Goal: Task Accomplishment & Management: Use online tool/utility

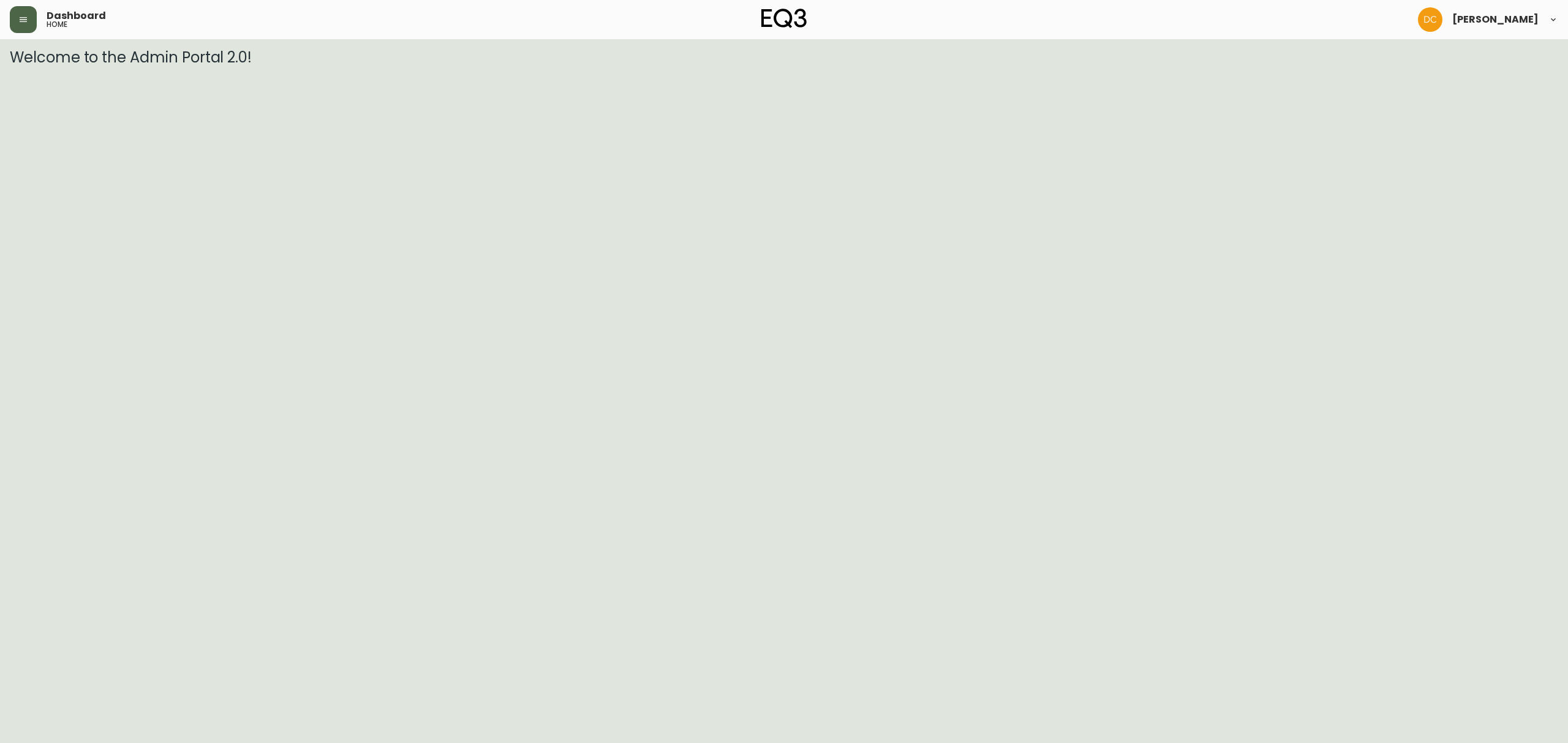
click at [28, 23] on button "button" at bounding box center [23, 19] width 27 height 27
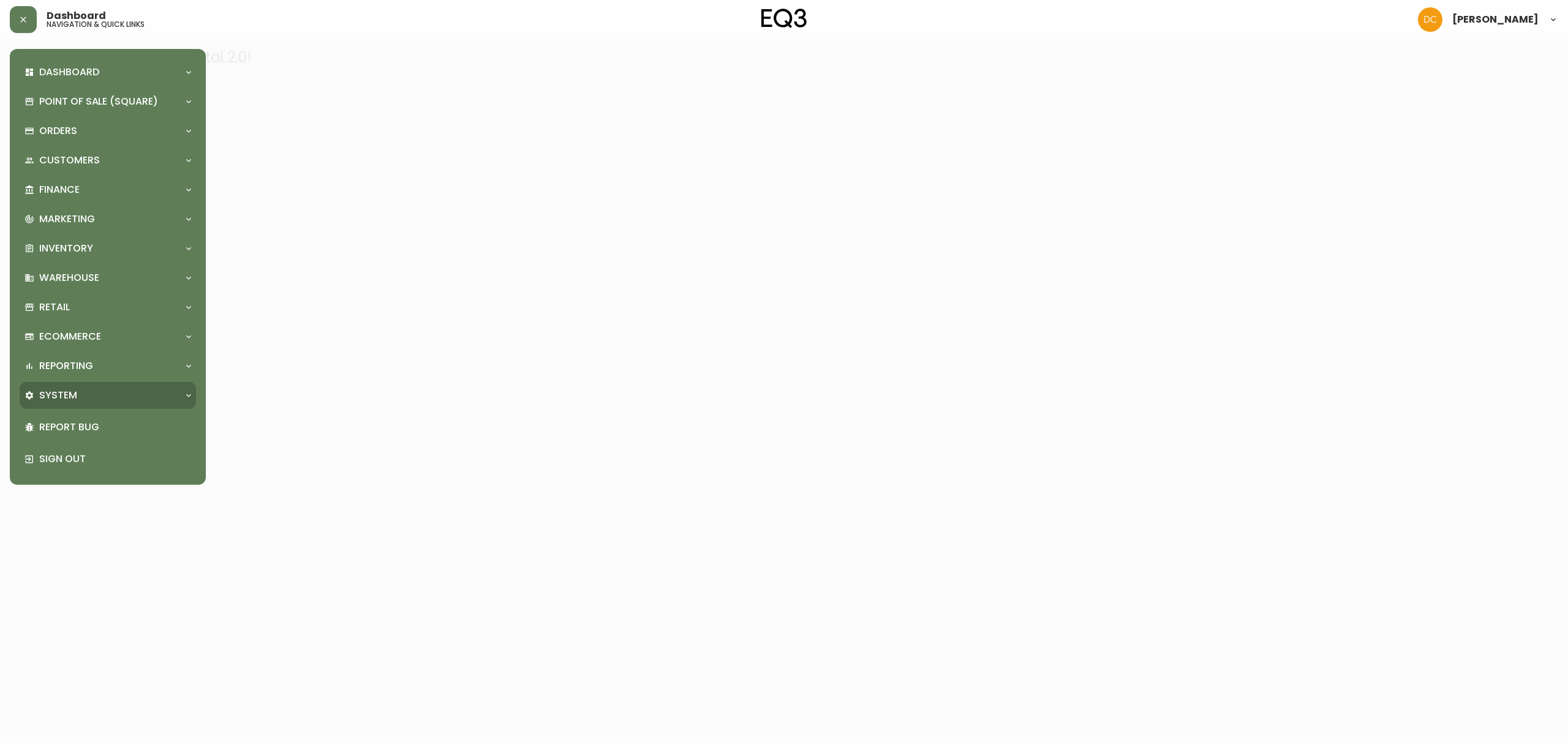
click at [72, 398] on p "System" at bounding box center [58, 395] width 38 height 14
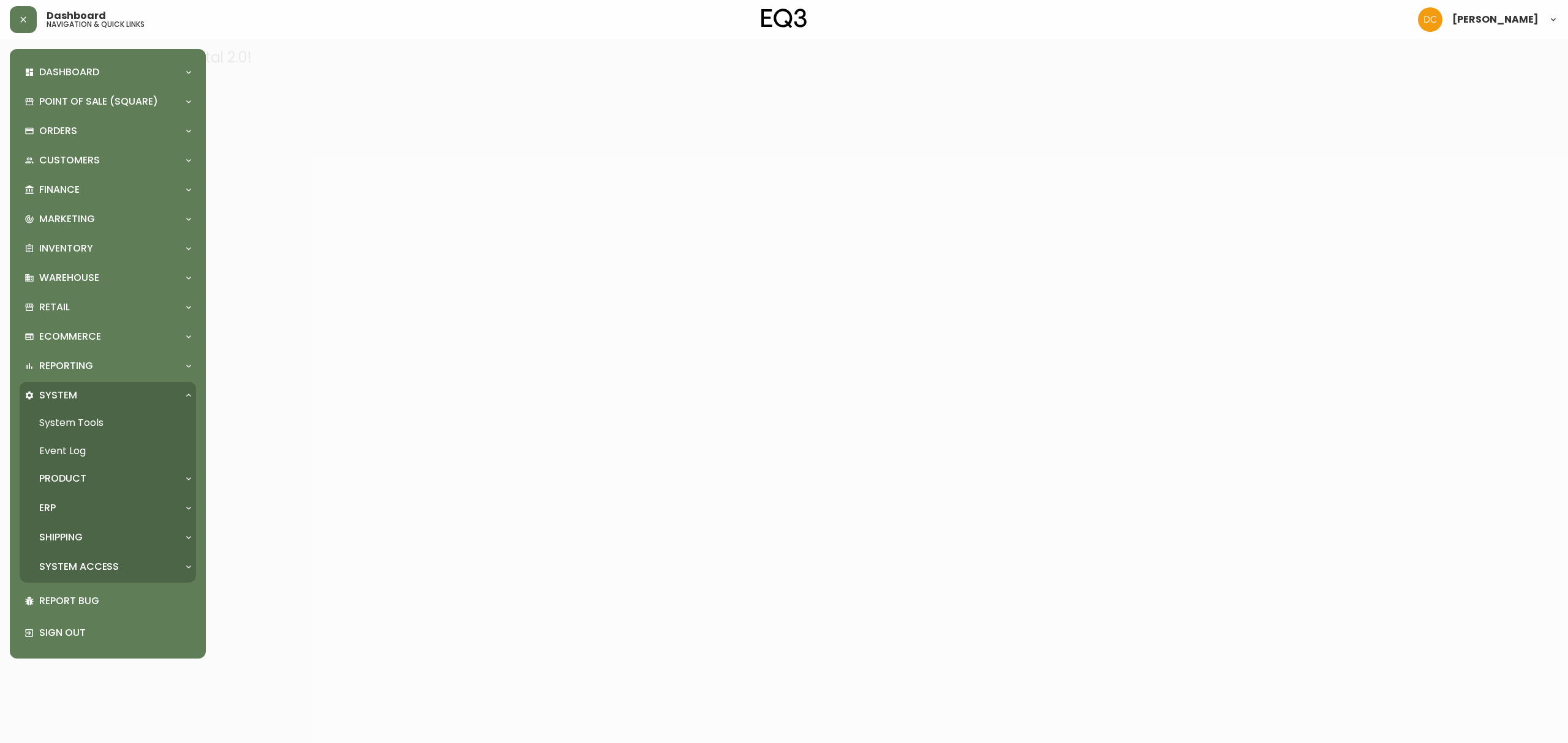
click at [79, 503] on div "ERP" at bounding box center [102, 508] width 154 height 14
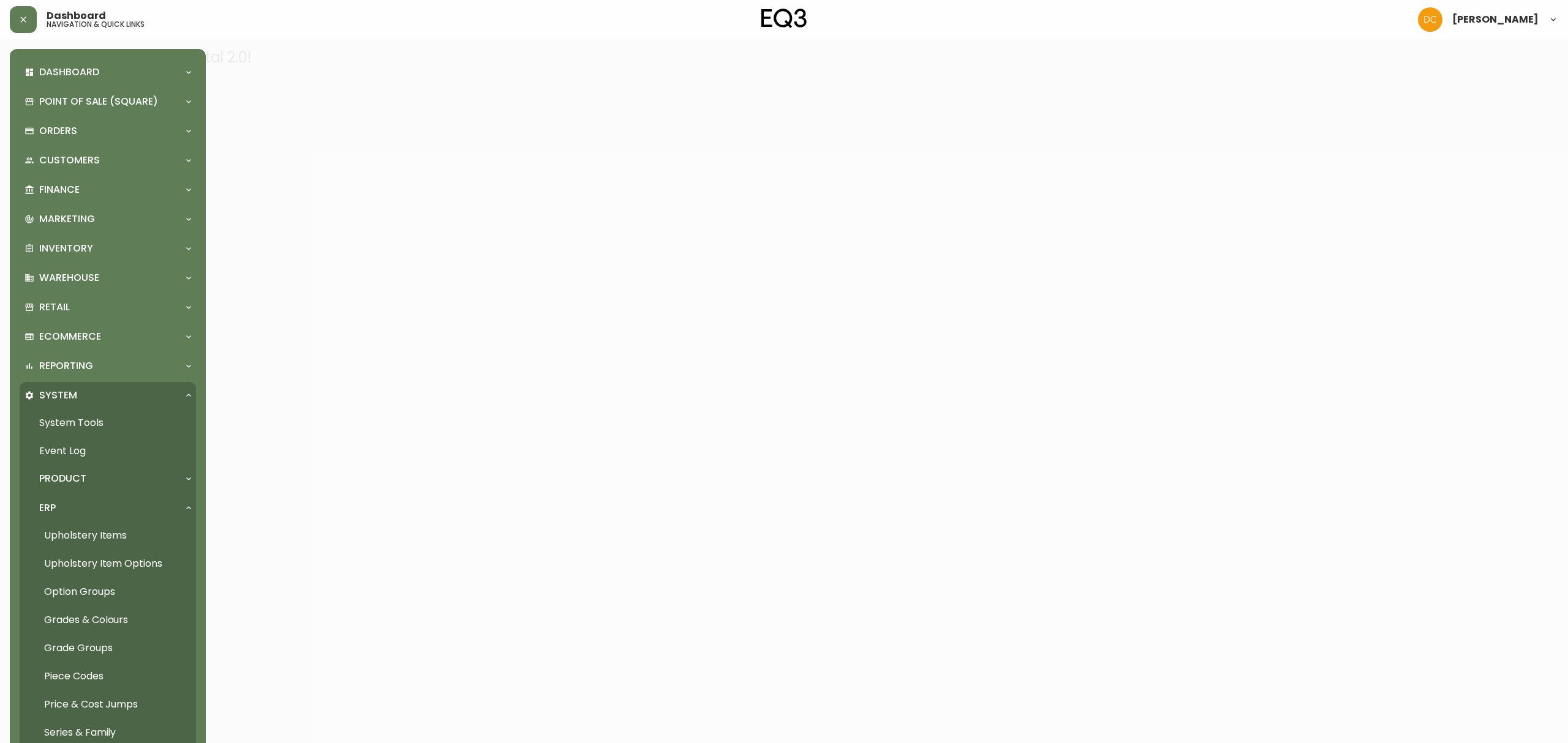
click at [96, 535] on link "Upholstery Items" at bounding box center [107, 535] width 176 height 28
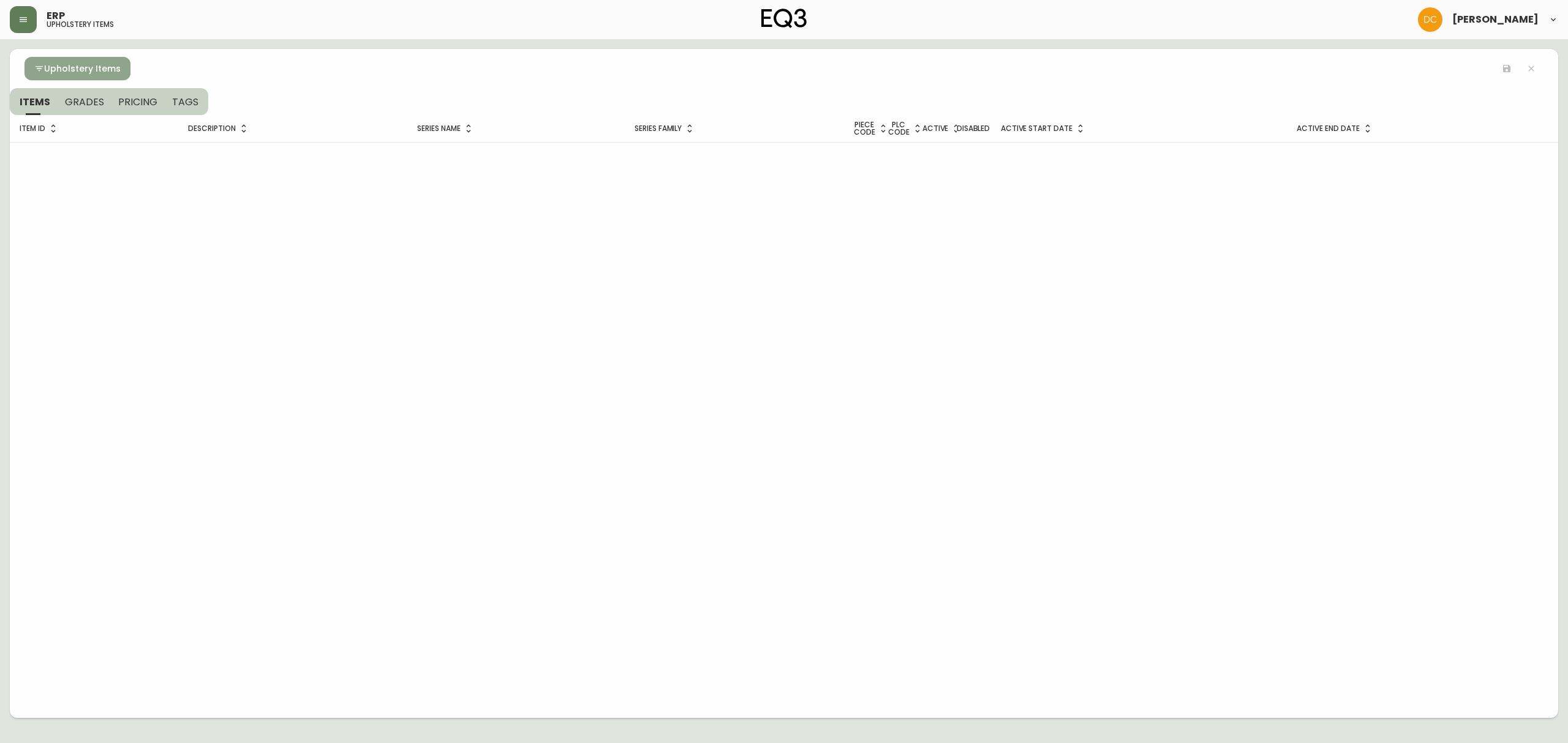
click at [52, 67] on span "Upholstery Items" at bounding box center [82, 69] width 76 height 15
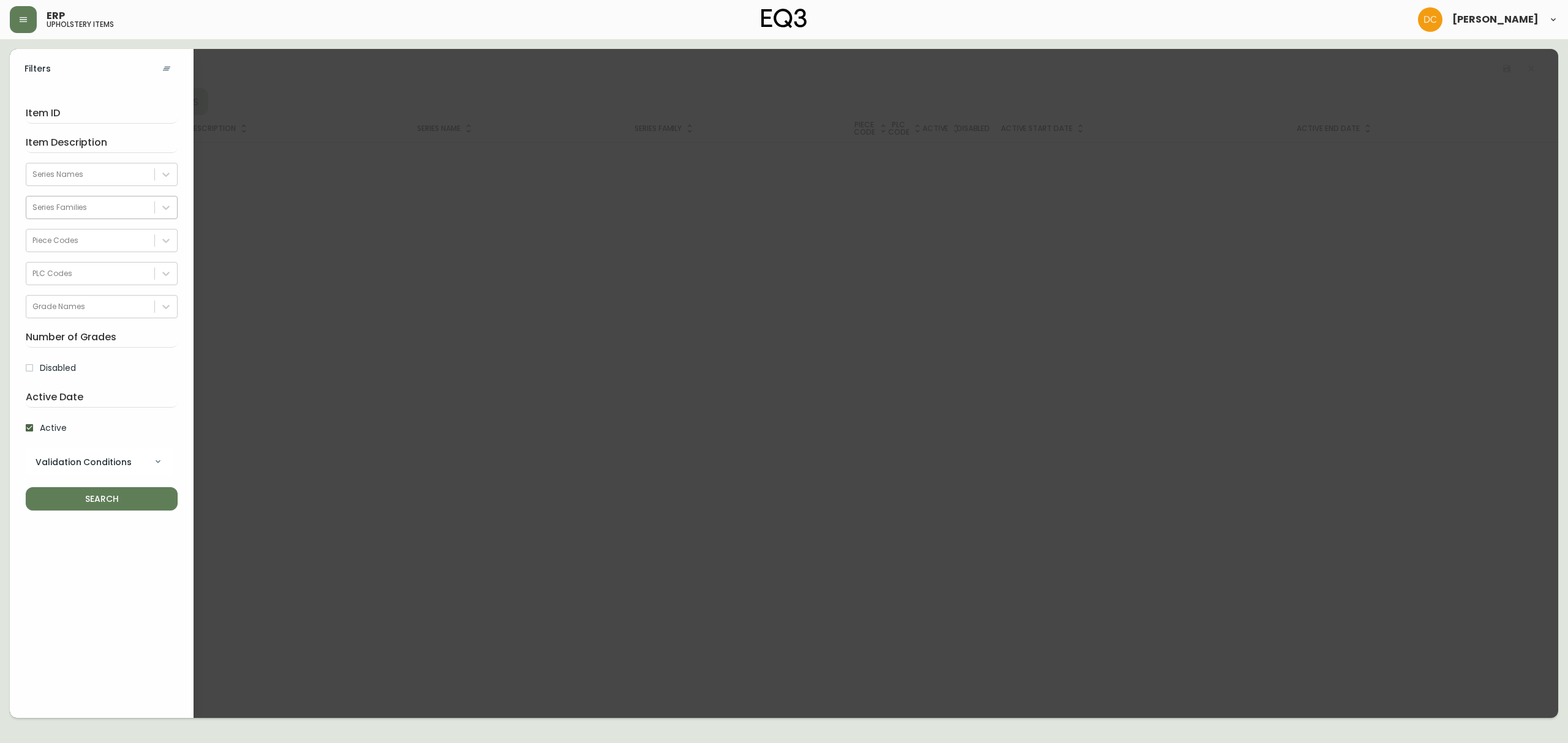
drag, startPoint x: 94, startPoint y: 205, endPoint x: 101, endPoint y: 202, distance: 7.6
click at [94, 205] on div "Series Families" at bounding box center [90, 207] width 128 height 19
type input "soft"
click at [94, 198] on div "Softform" at bounding box center [79, 207] width 106 height 19
type input "nara"
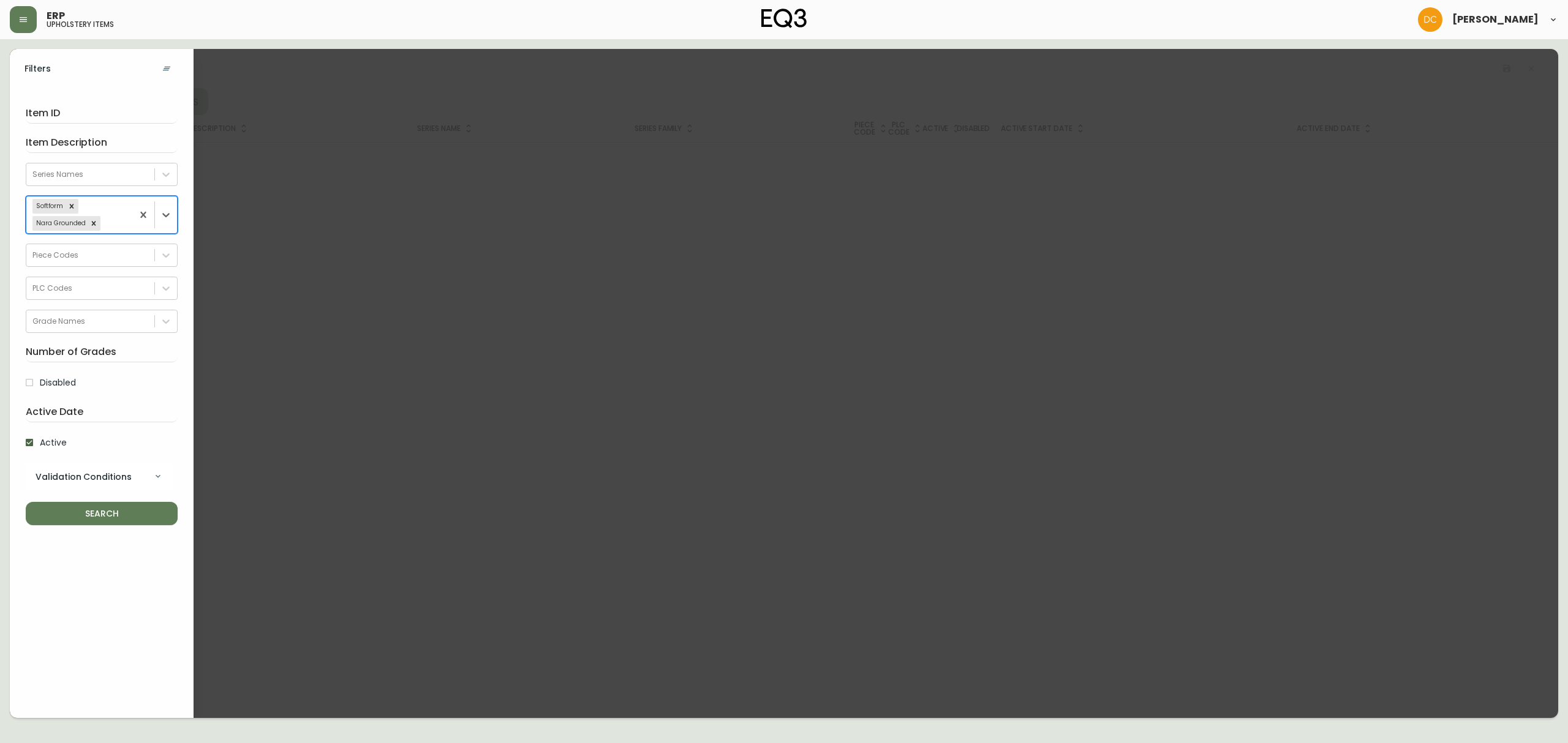
click at [120, 512] on span "SEARCH" at bounding box center [102, 514] width 132 height 15
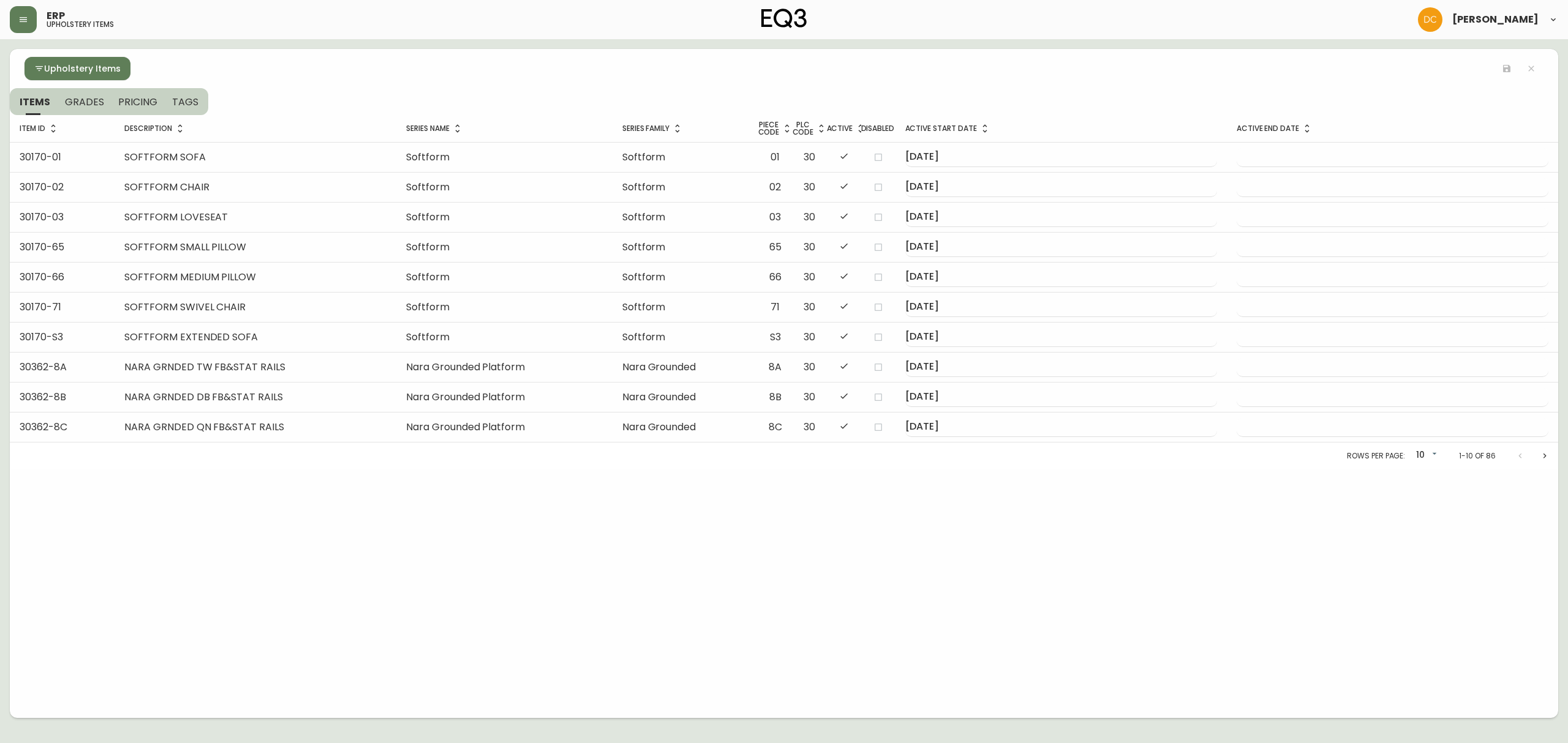
click at [1431, 459] on body "ERP upholstery items [PERSON_NAME] Upholstery Items ITEMS GRADES PRICING TAGS I…" at bounding box center [784, 359] width 1568 height 718
click at [1430, 513] on li "100" at bounding box center [1427, 518] width 33 height 20
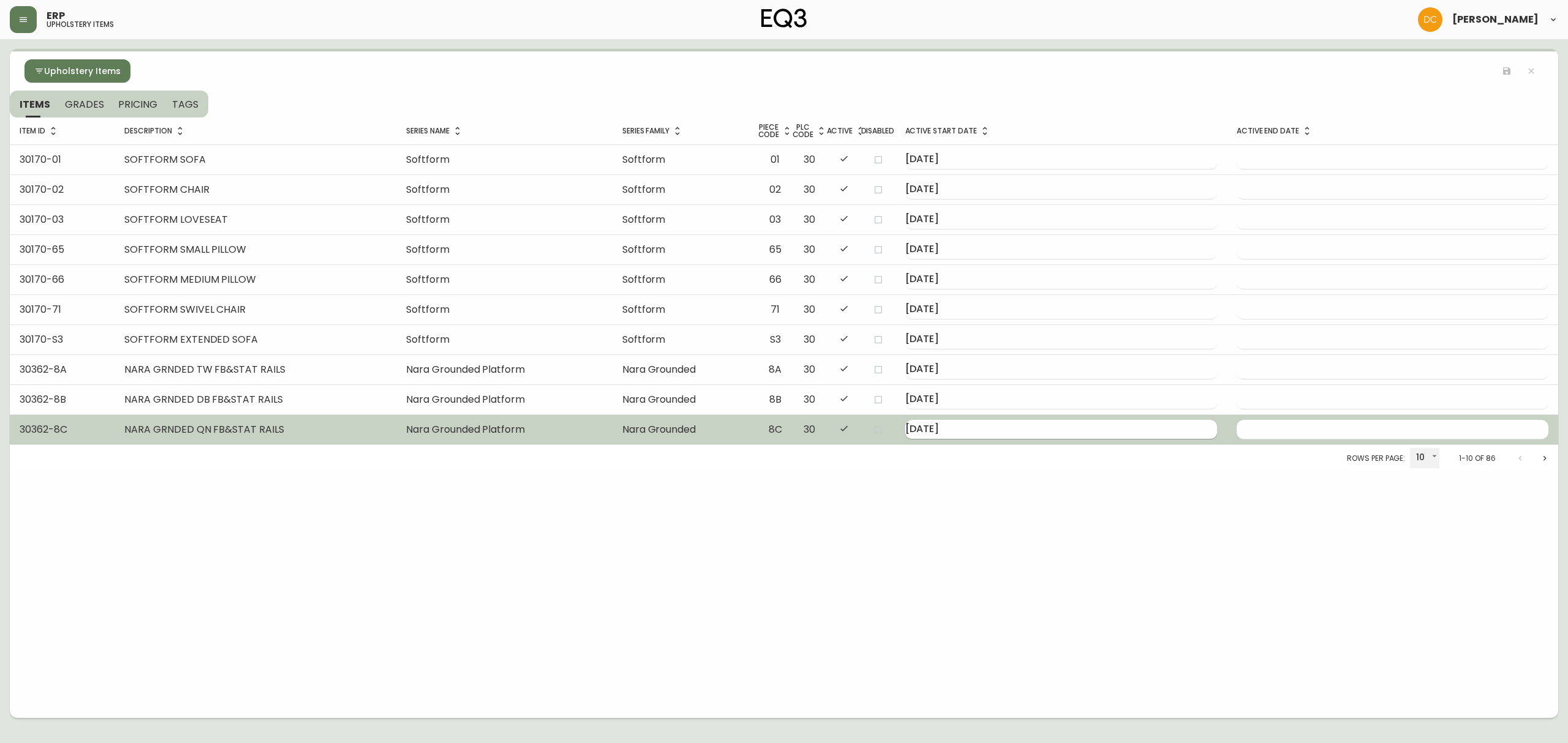
type input "100"
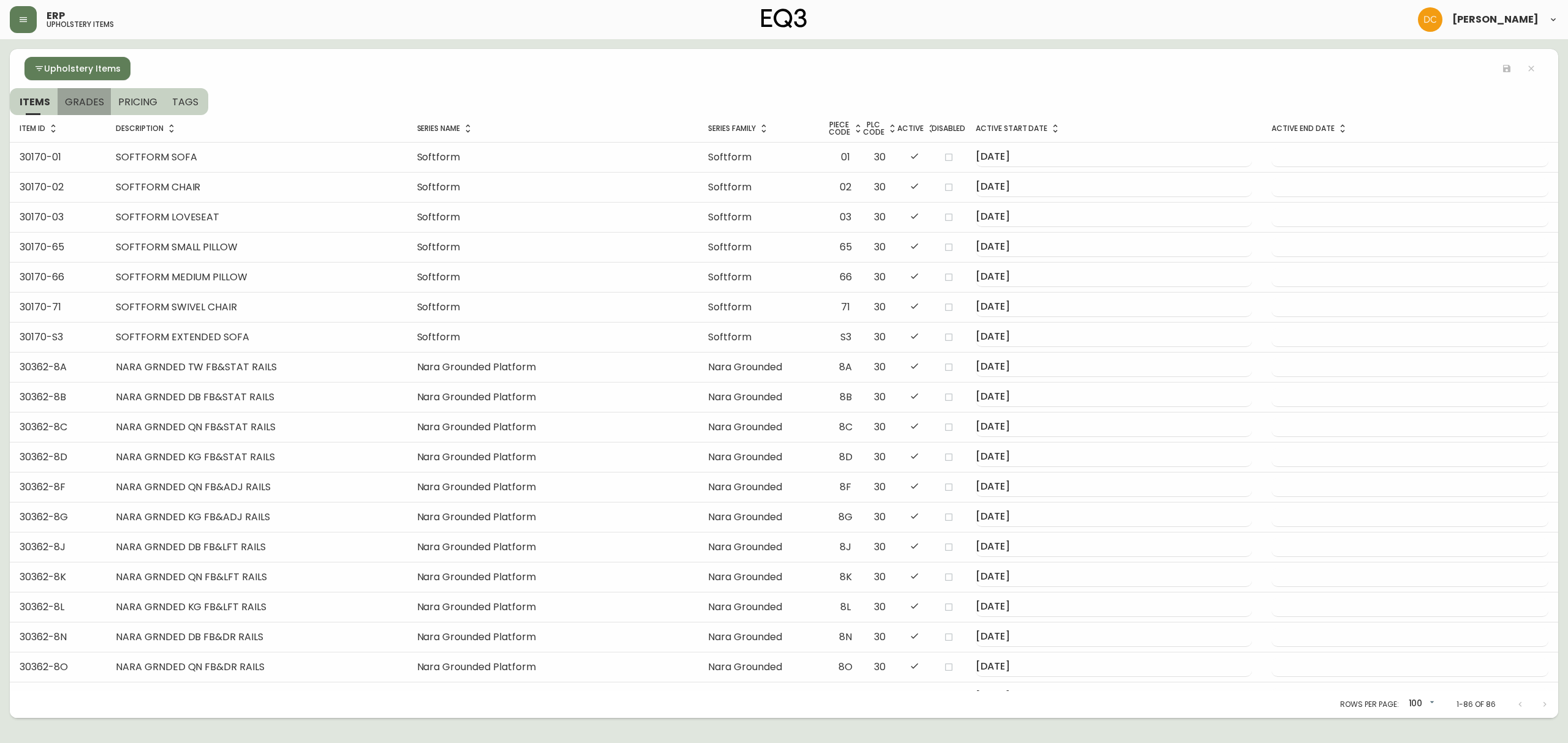
click at [94, 102] on span "GRADES" at bounding box center [84, 102] width 39 height 13
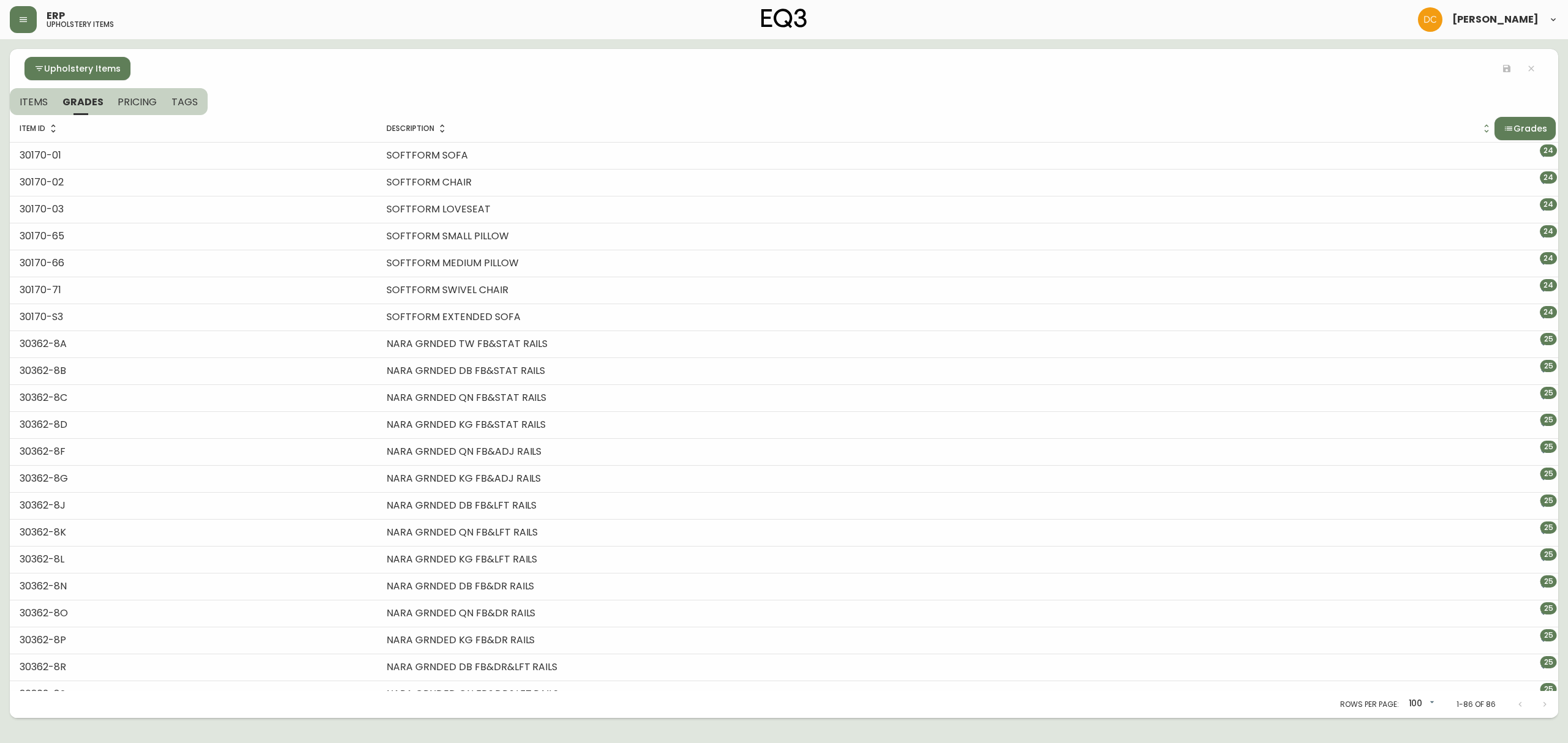
click at [1494, 130] on button "Grades" at bounding box center [1525, 129] width 61 height 23
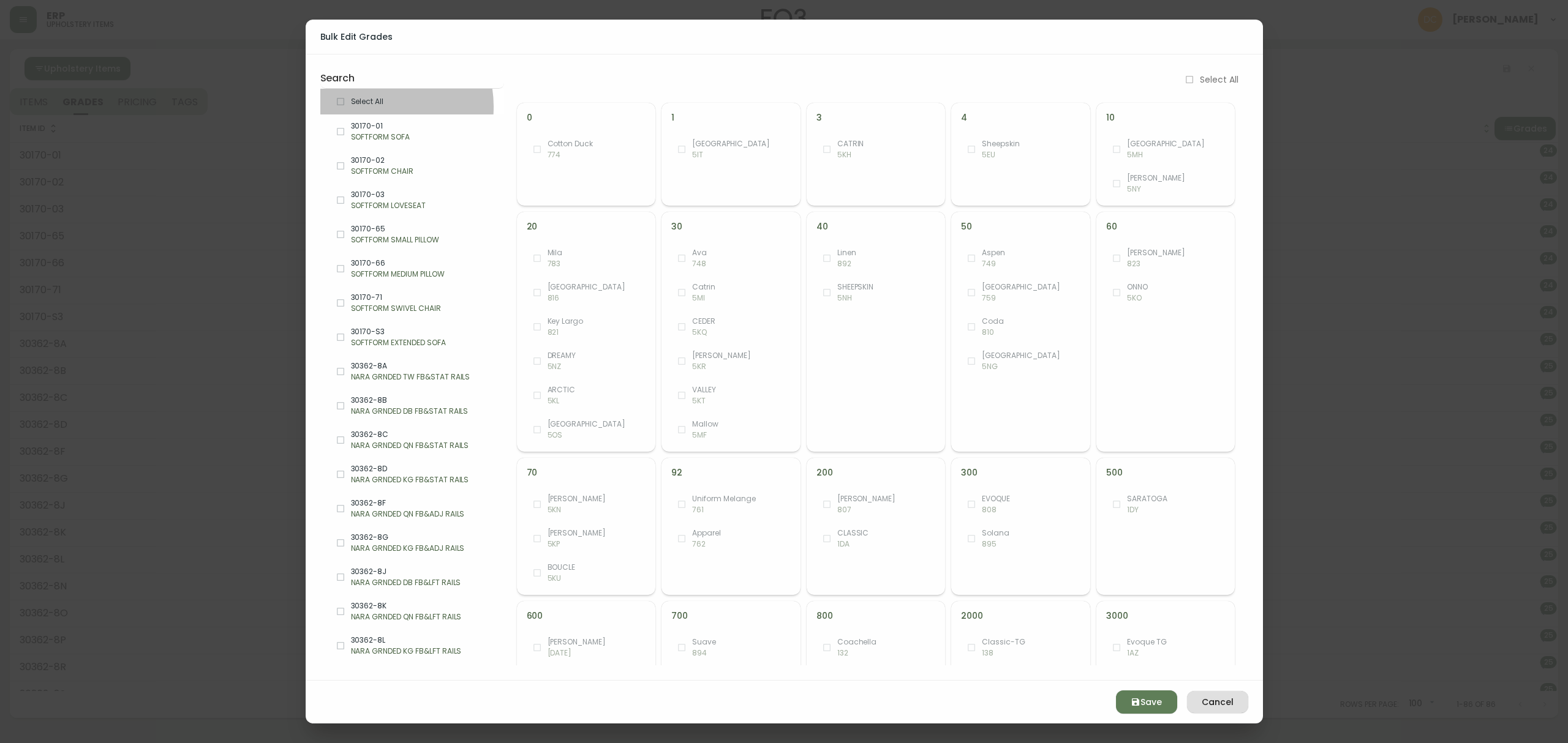
click at [373, 107] on span "Select All" at bounding box center [422, 102] width 143 height 11
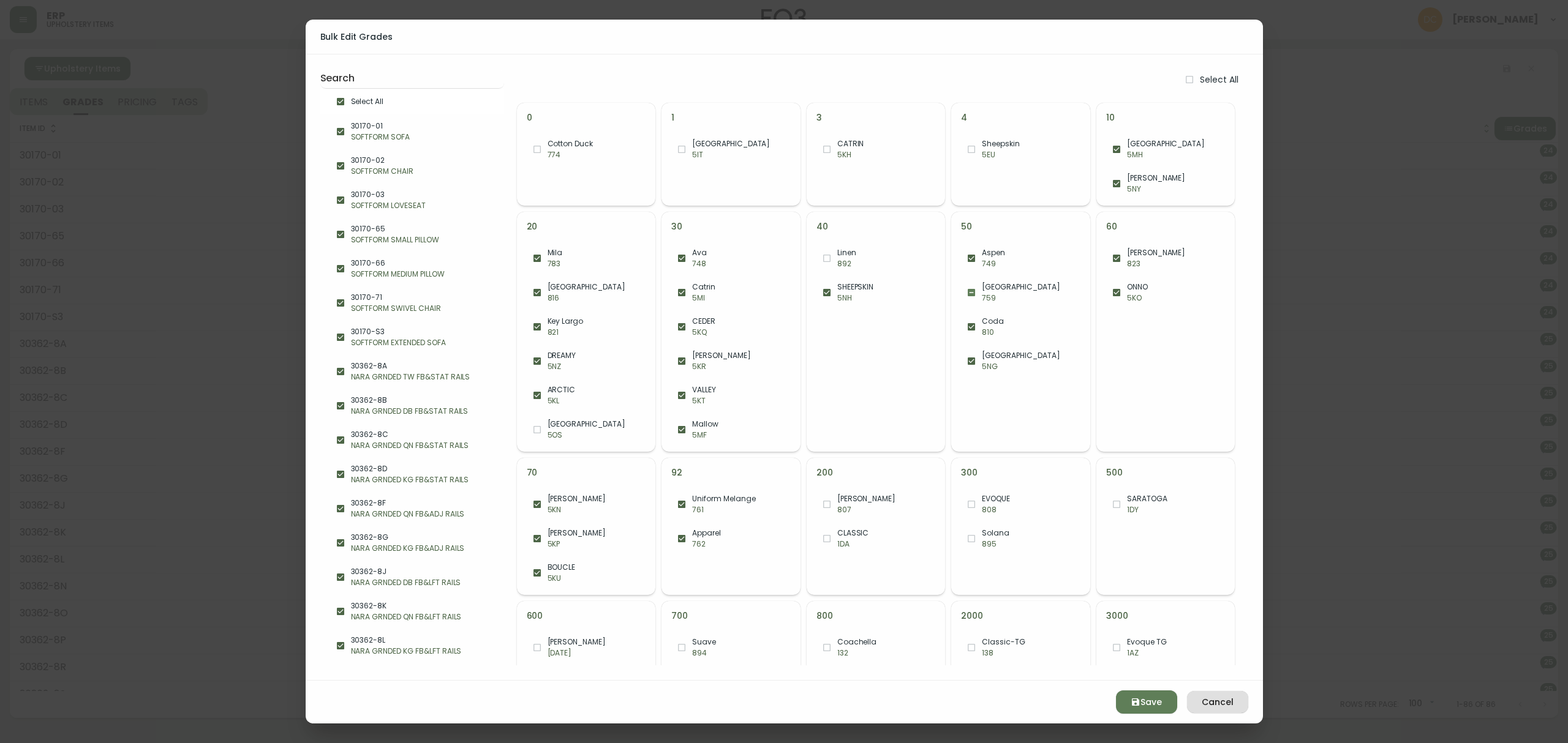
checkbox input "true"
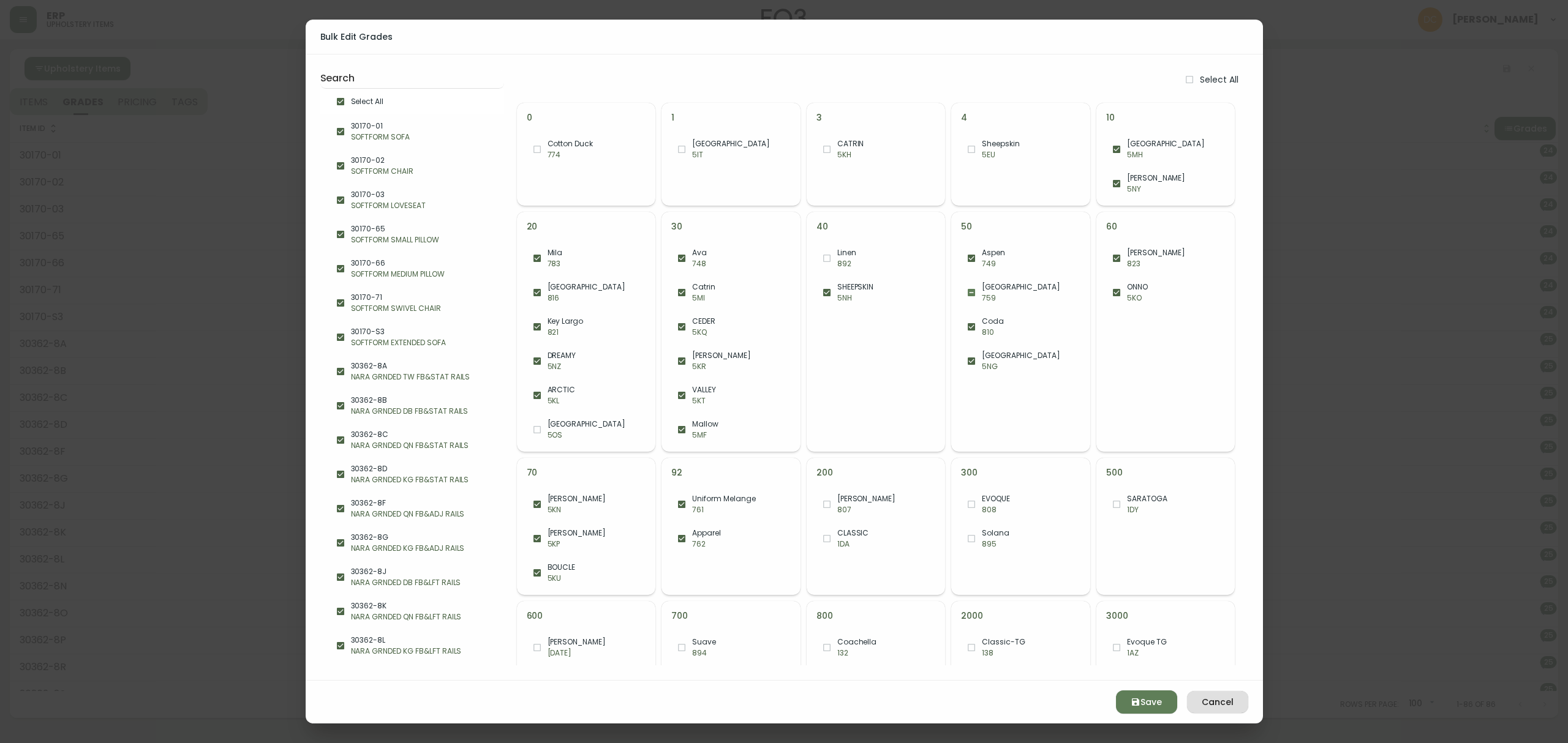
checkbox input "true"
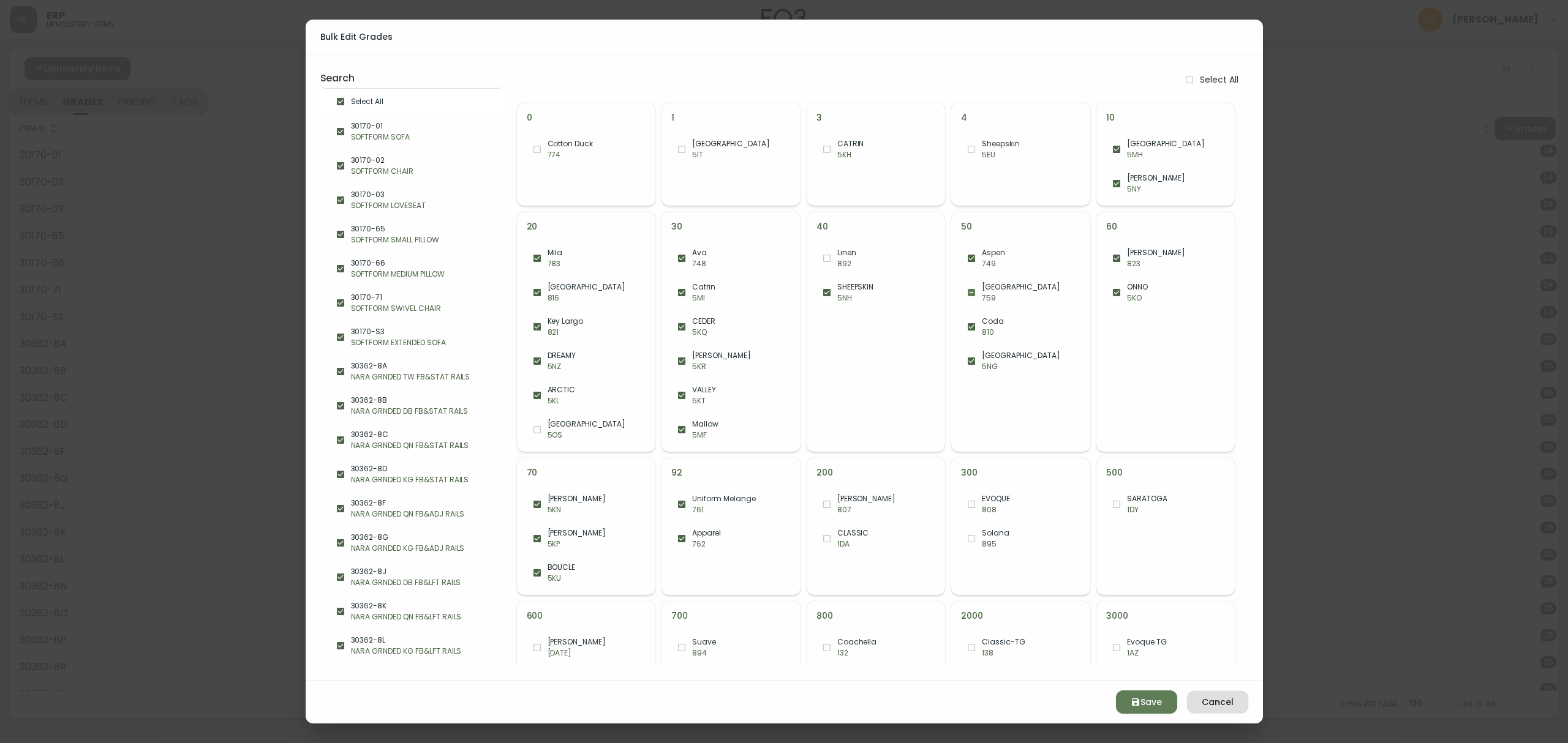
checkbox input "true"
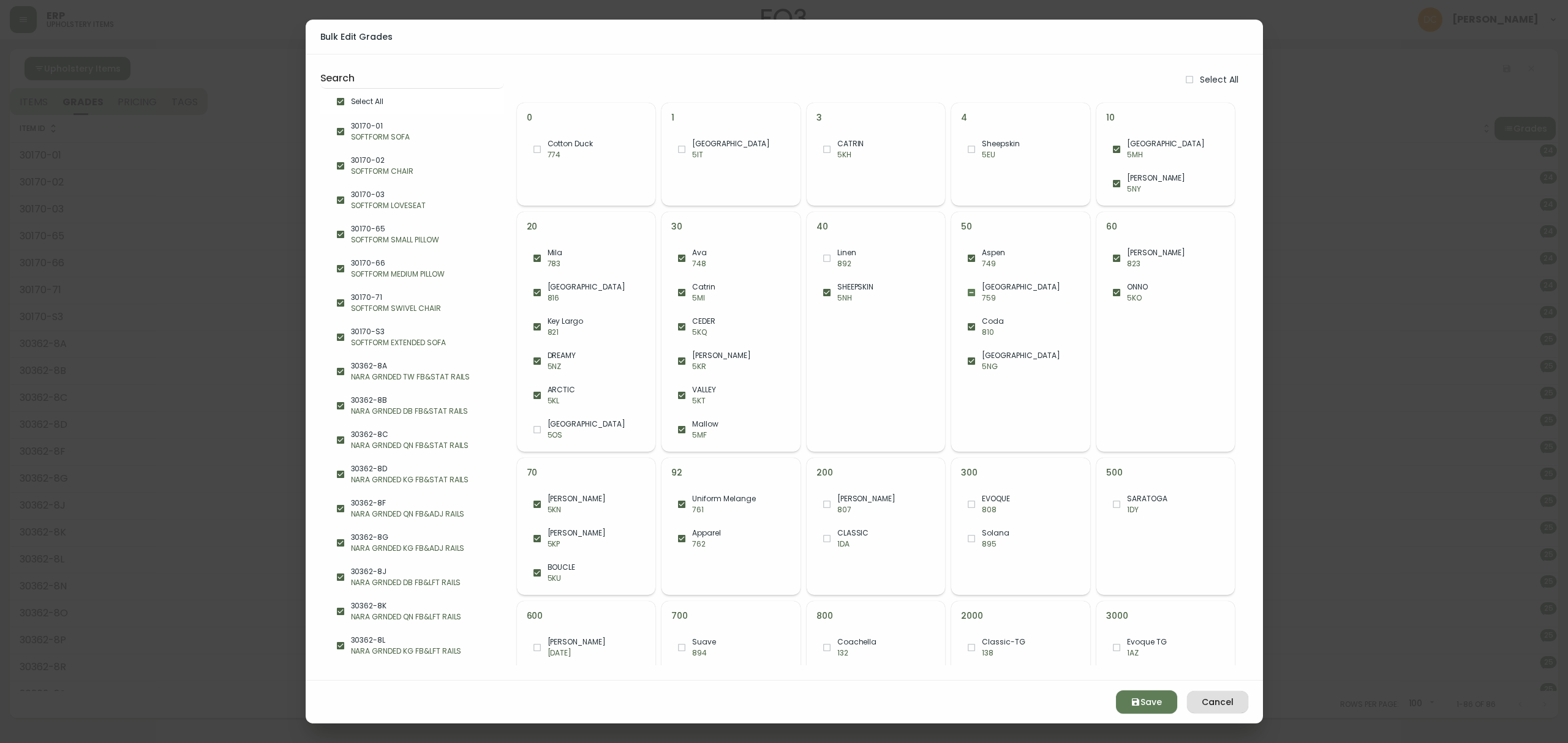
checkbox input "true"
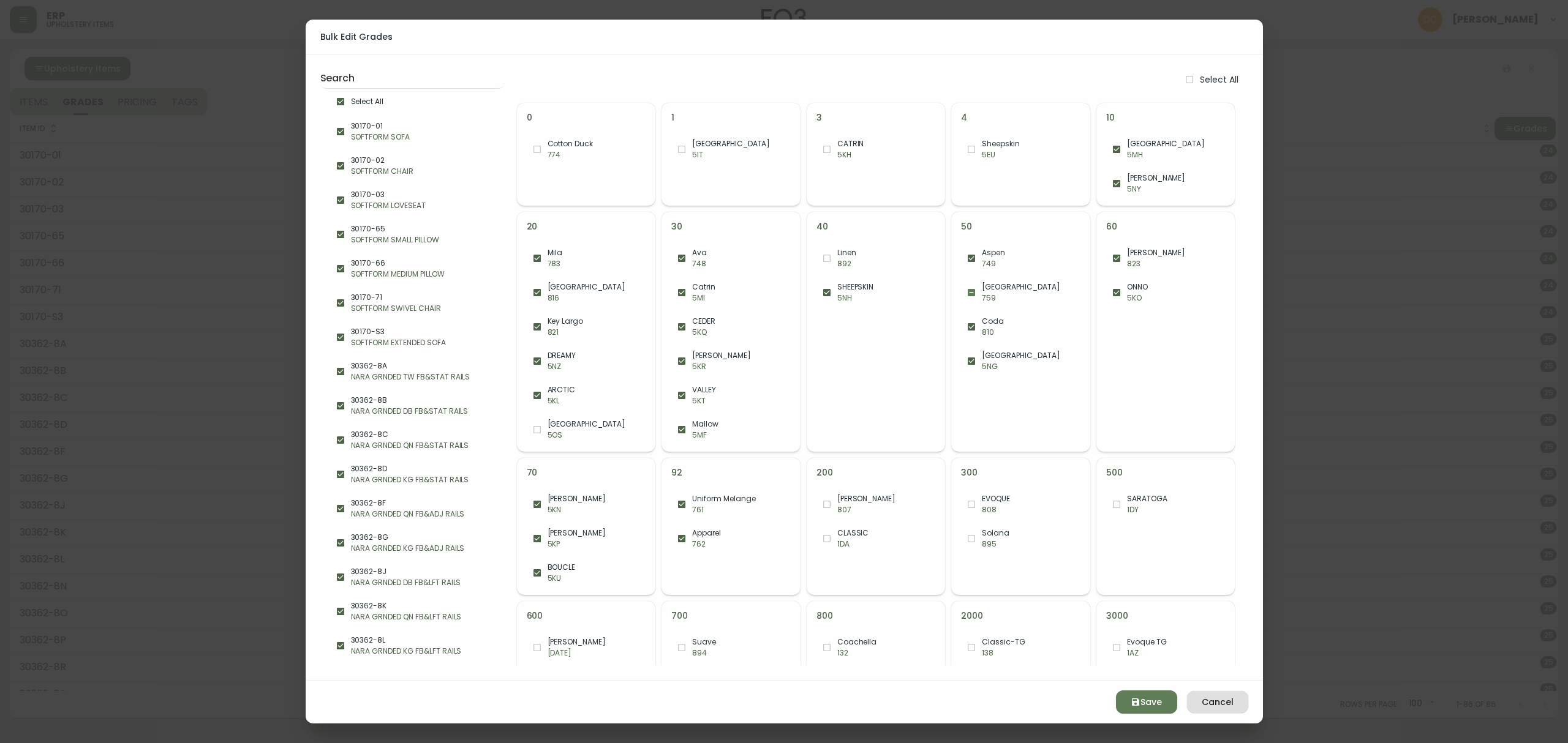
checkbox input "true"
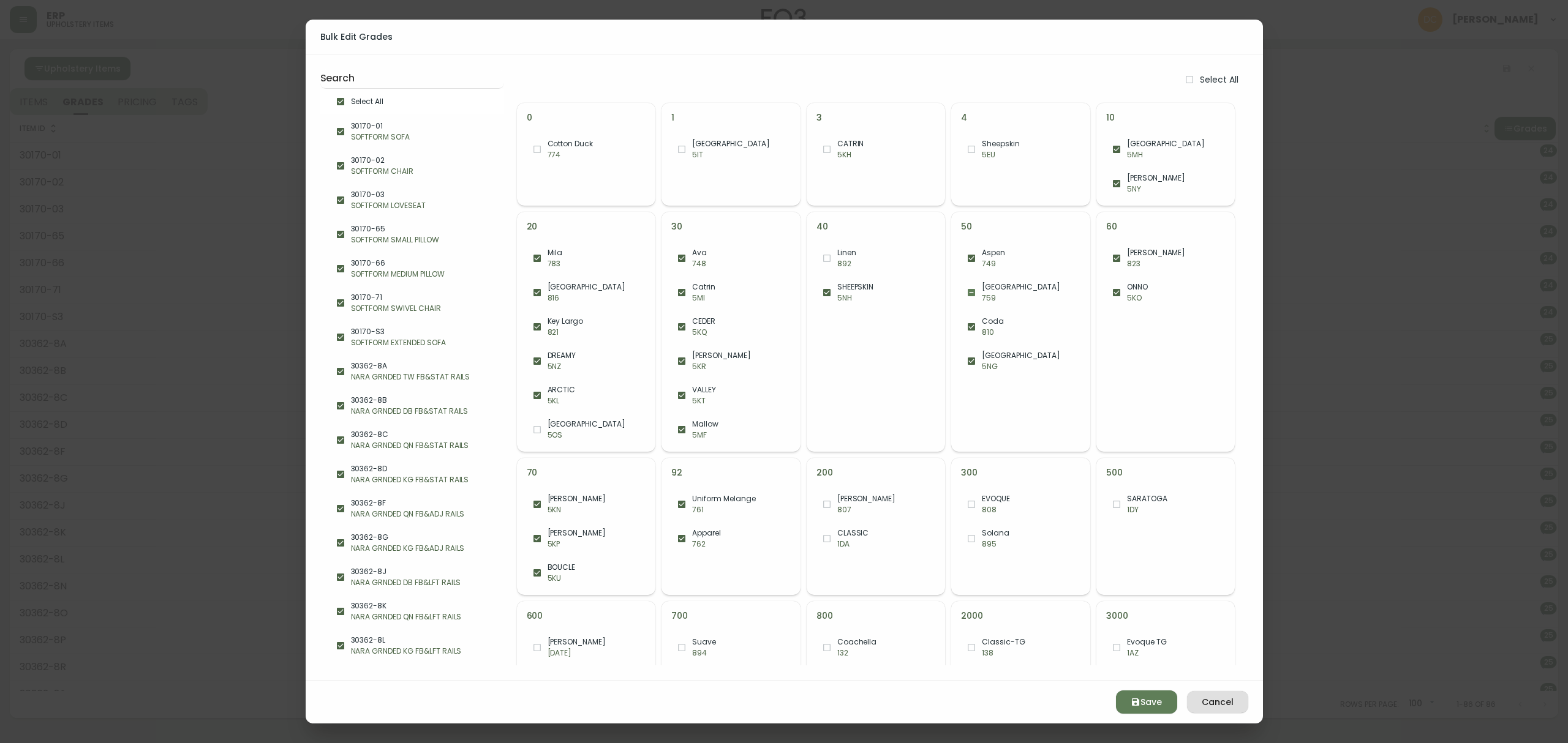
checkbox input "true"
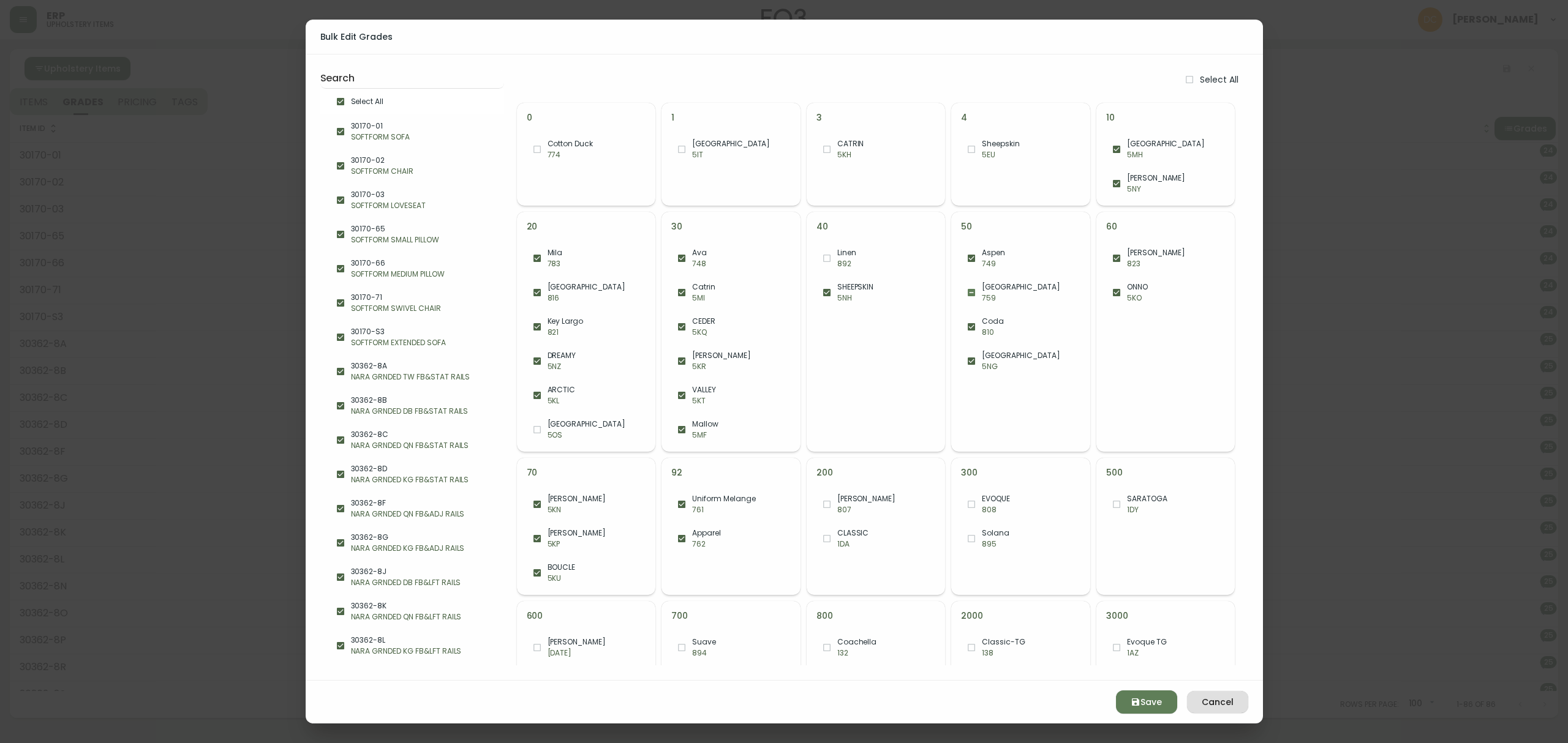
checkbox input "true"
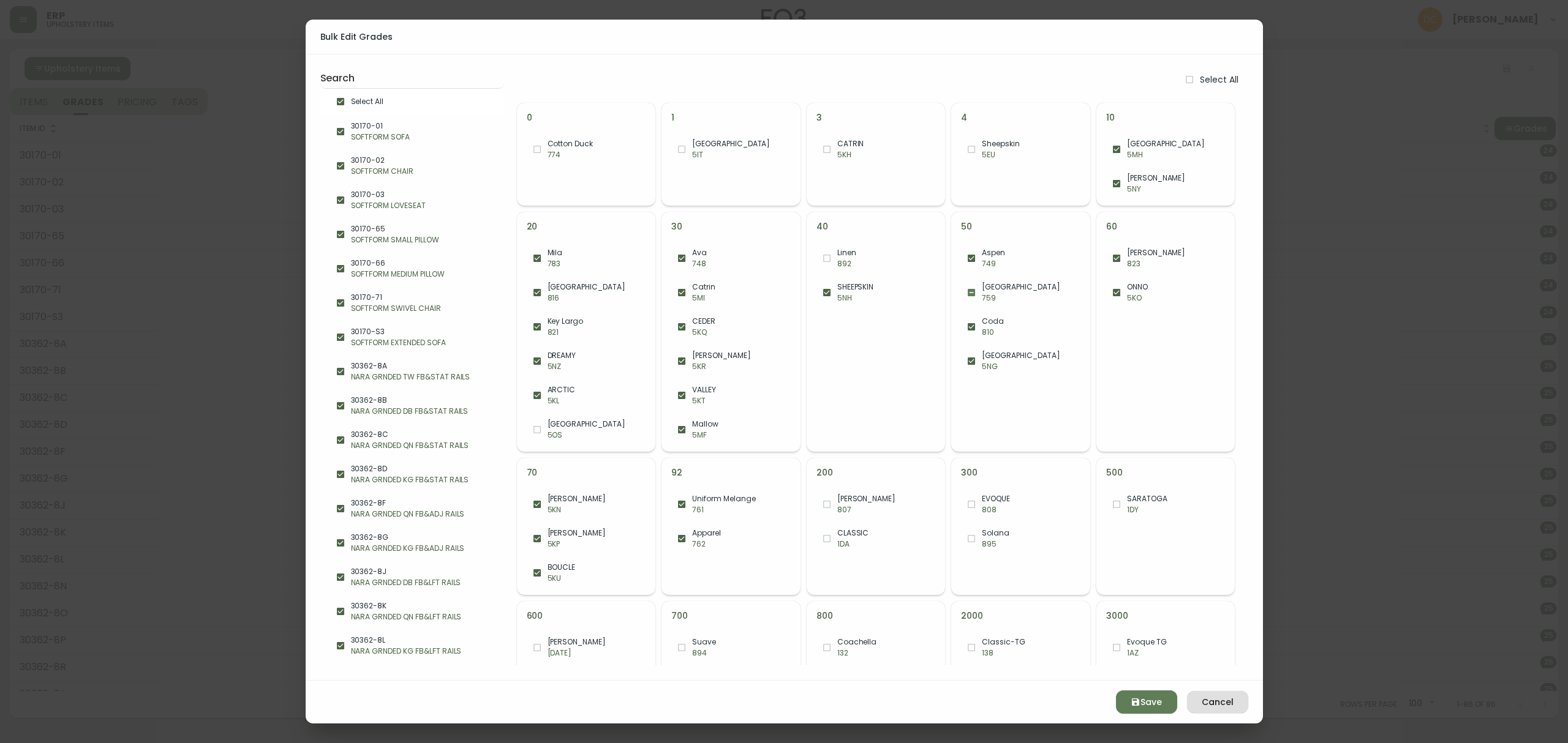
checkbox input "true"
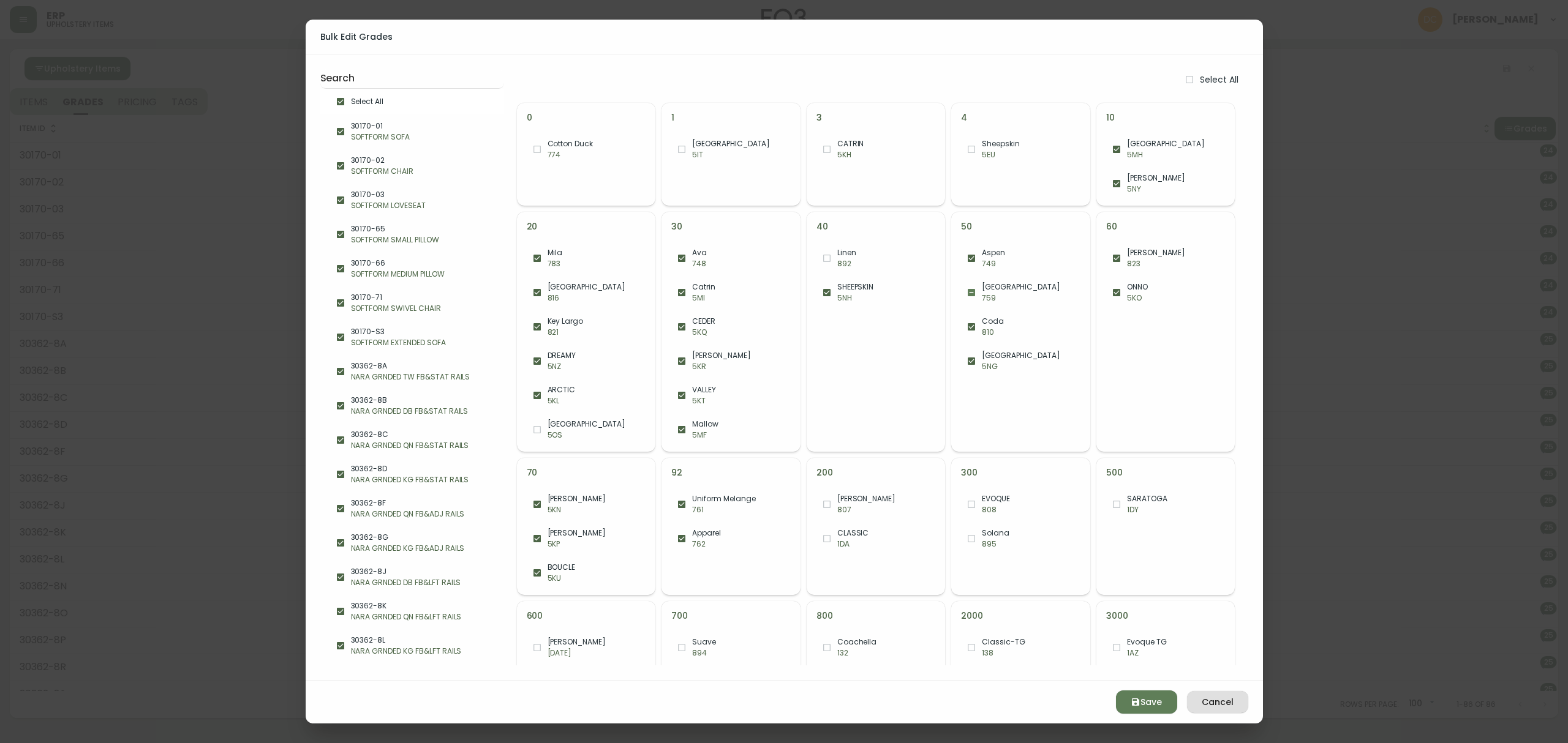
checkbox input "true"
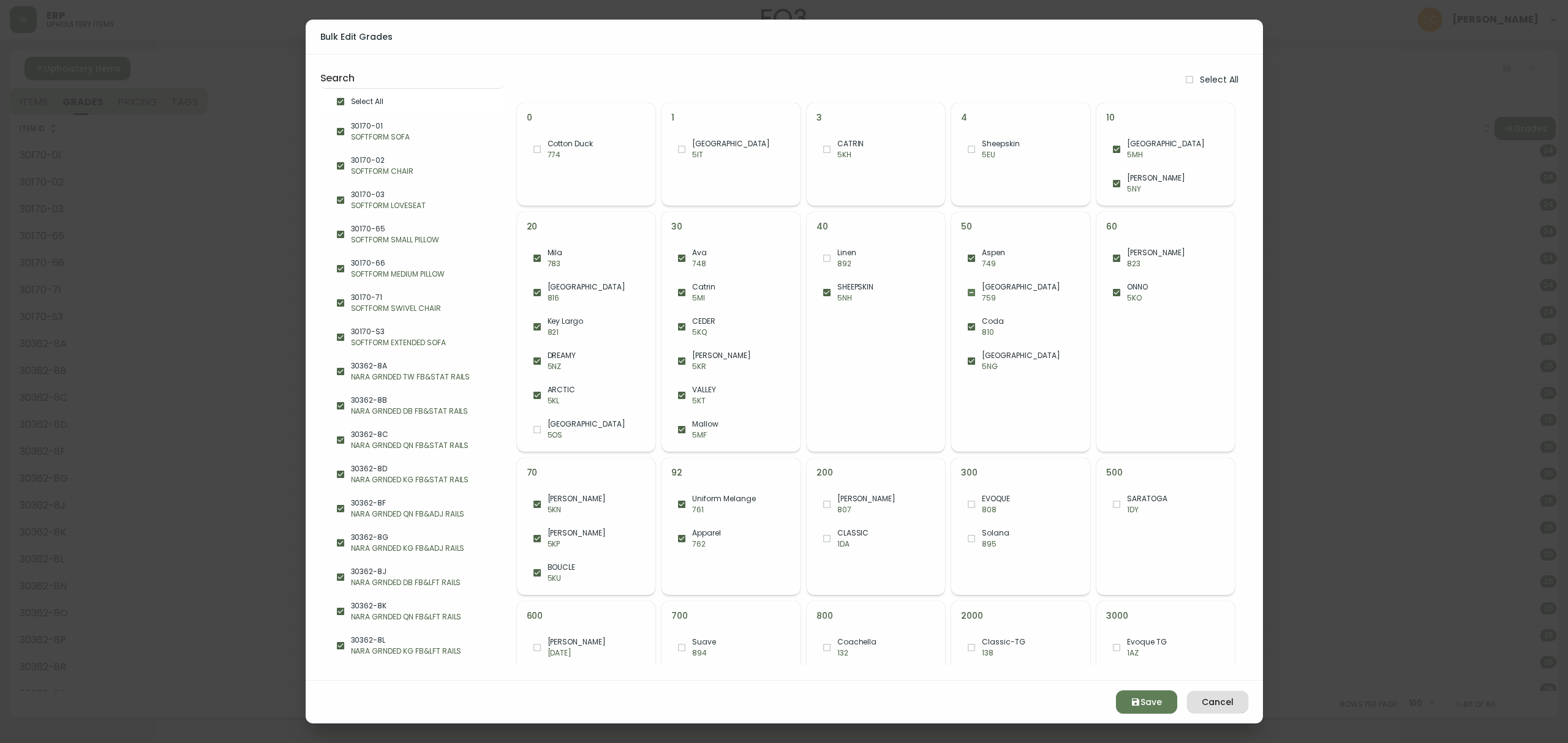
checkbox input "true"
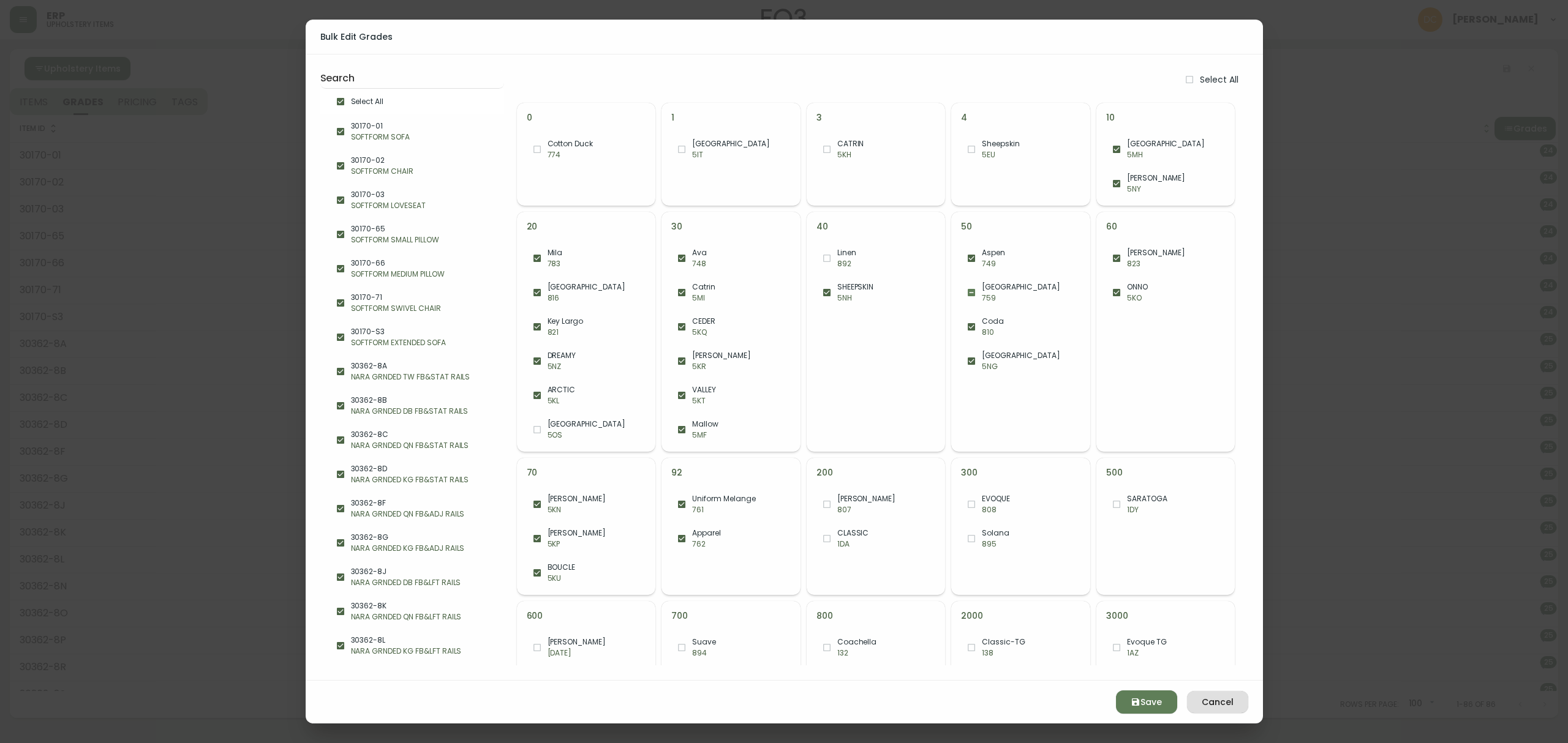
checkbox input "true"
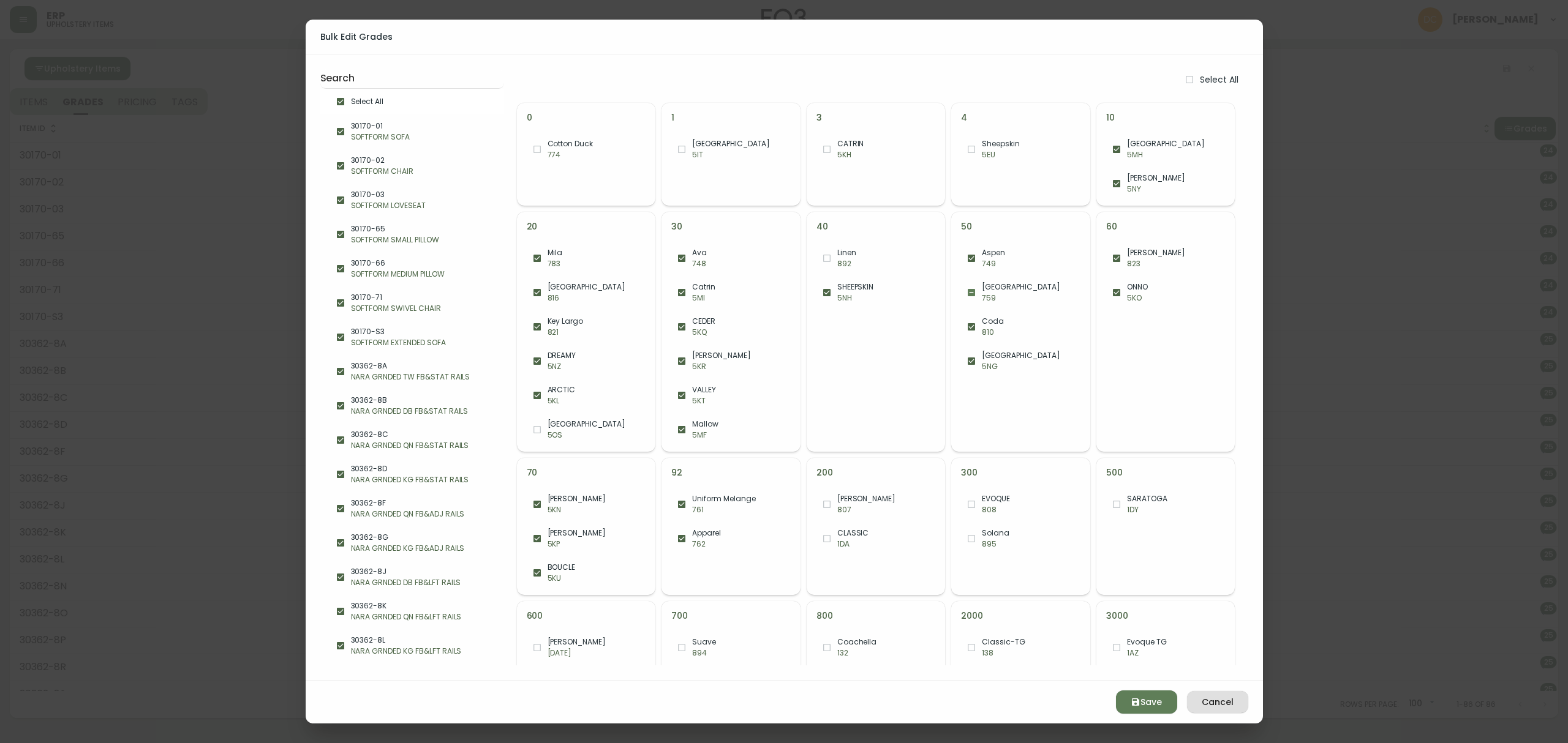
checkbox input "true"
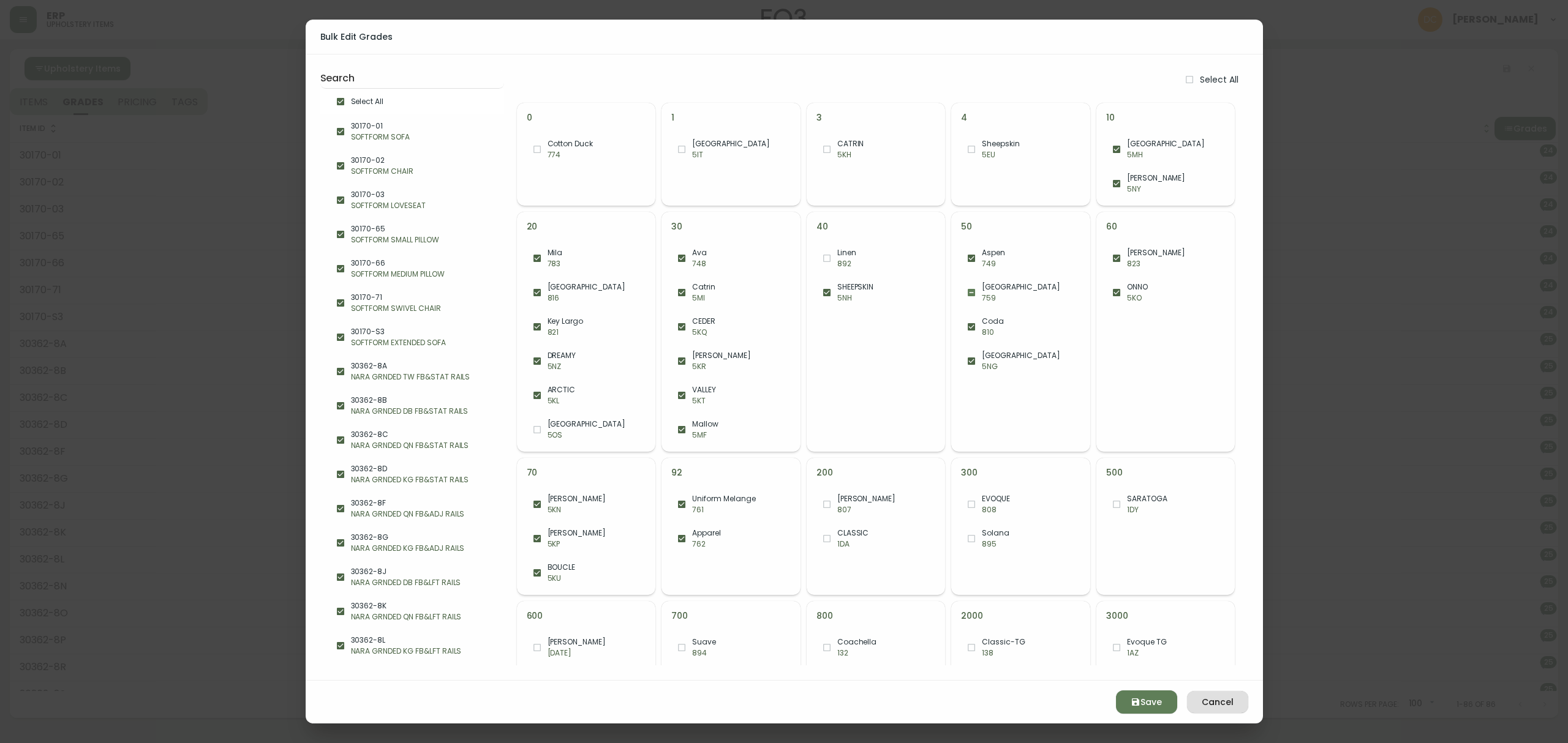
checkbox input "true"
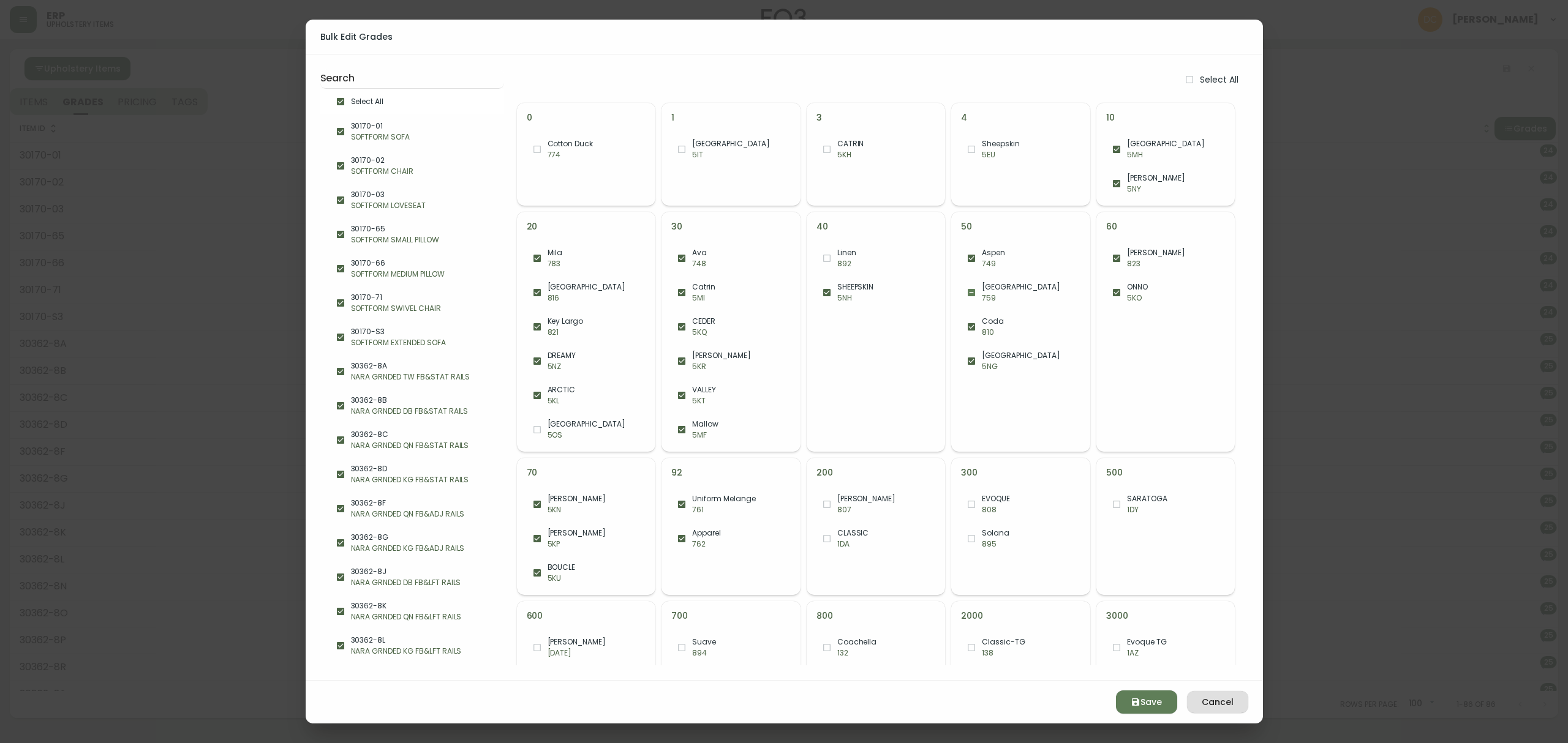
checkbox input "true"
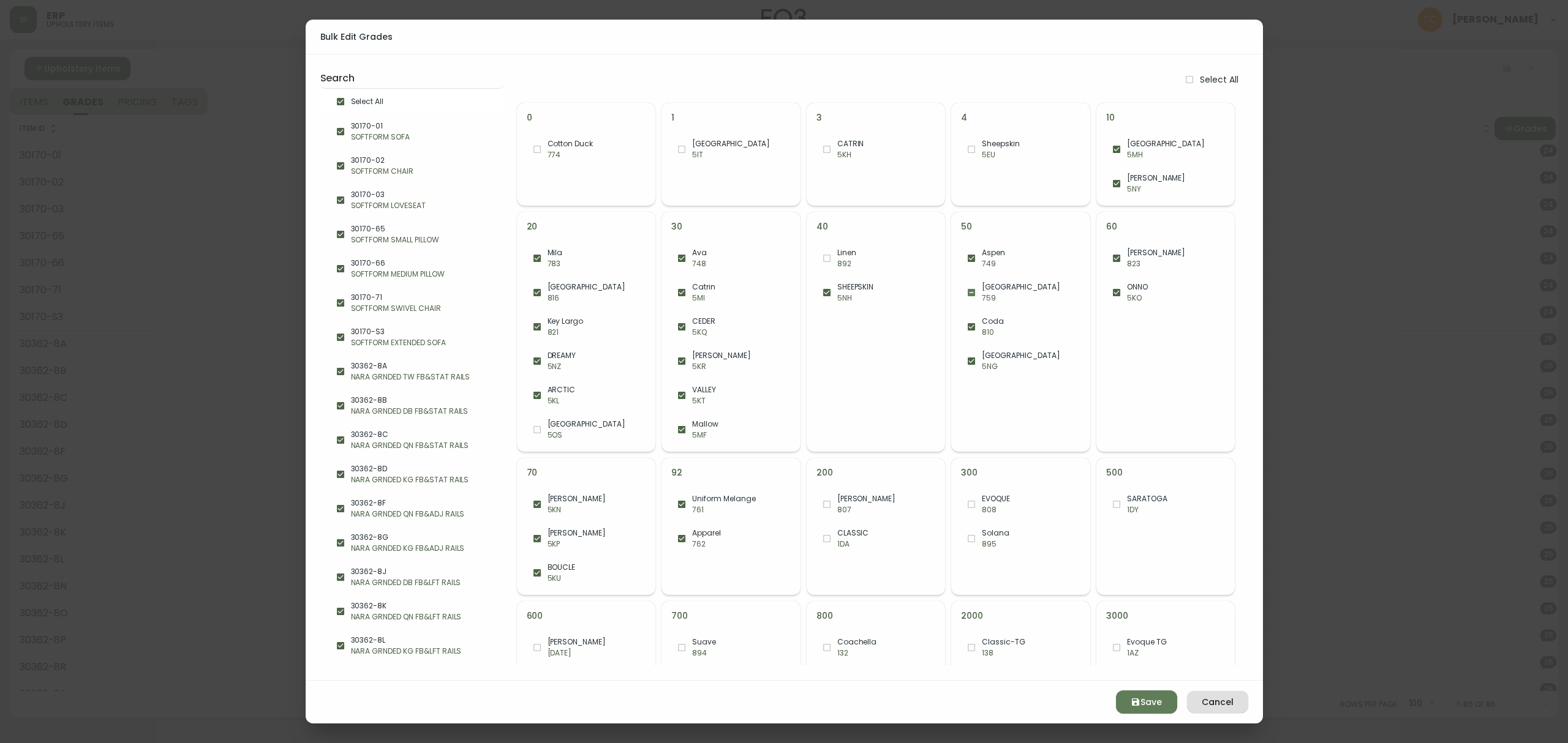
checkbox input "true"
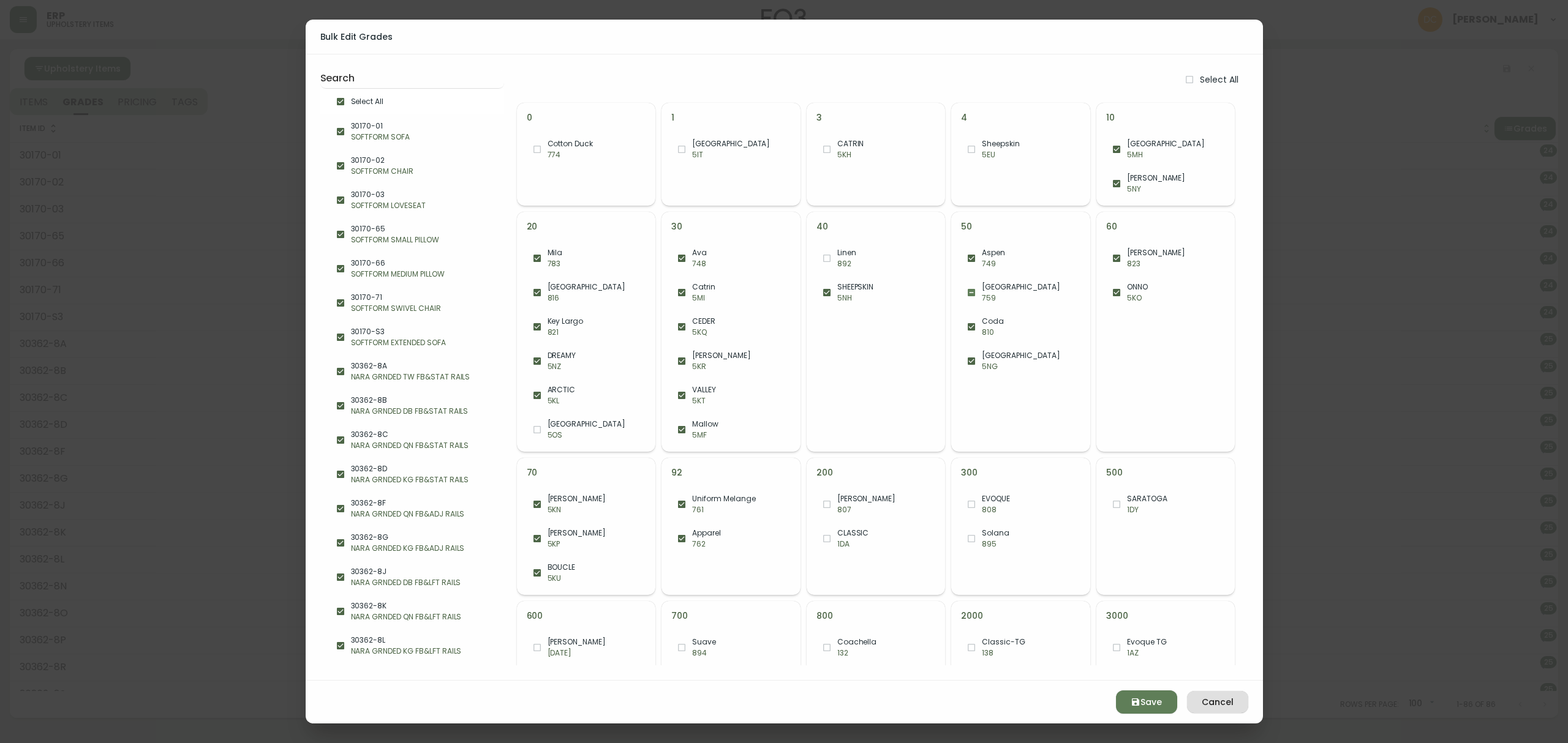
checkbox input "true"
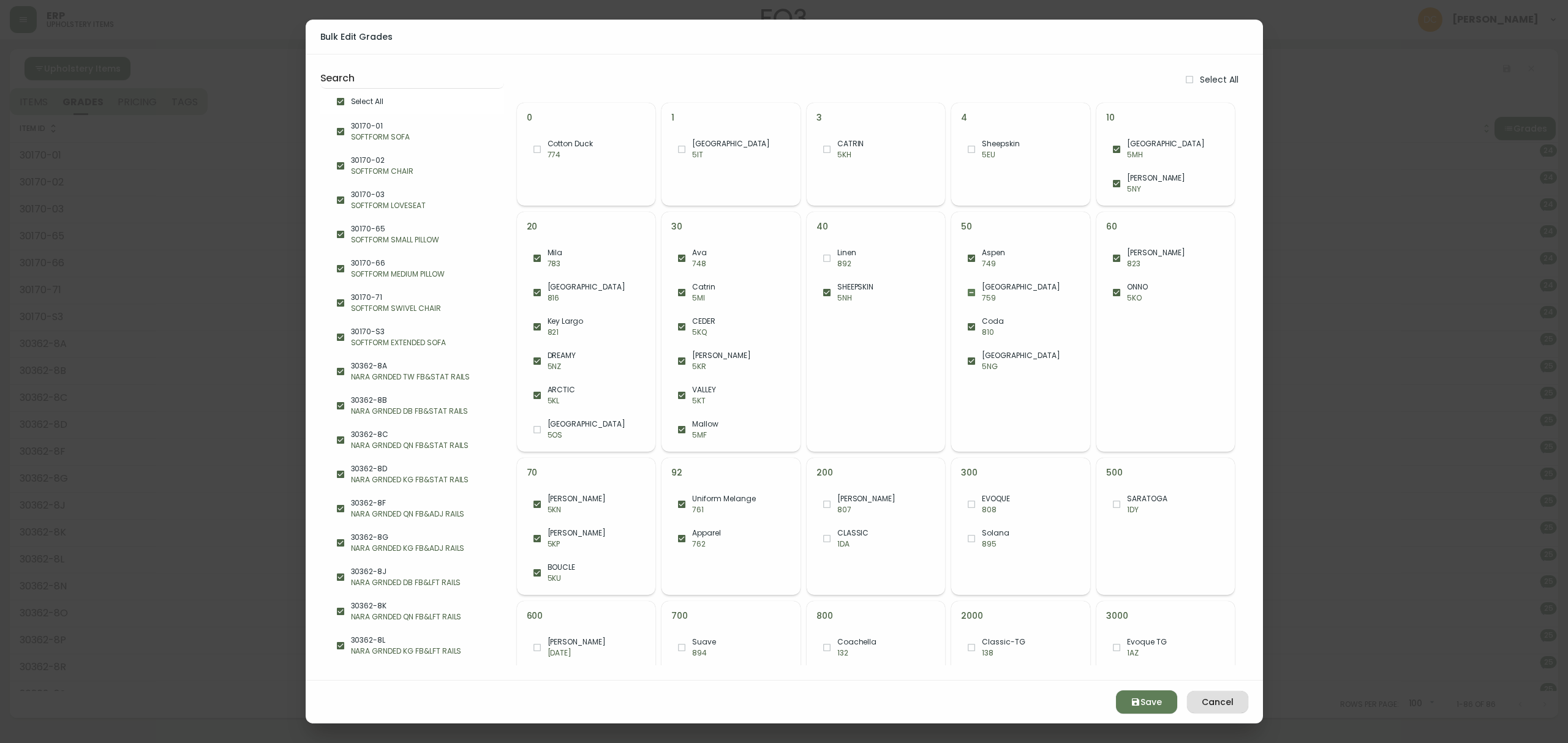
checkbox input "true"
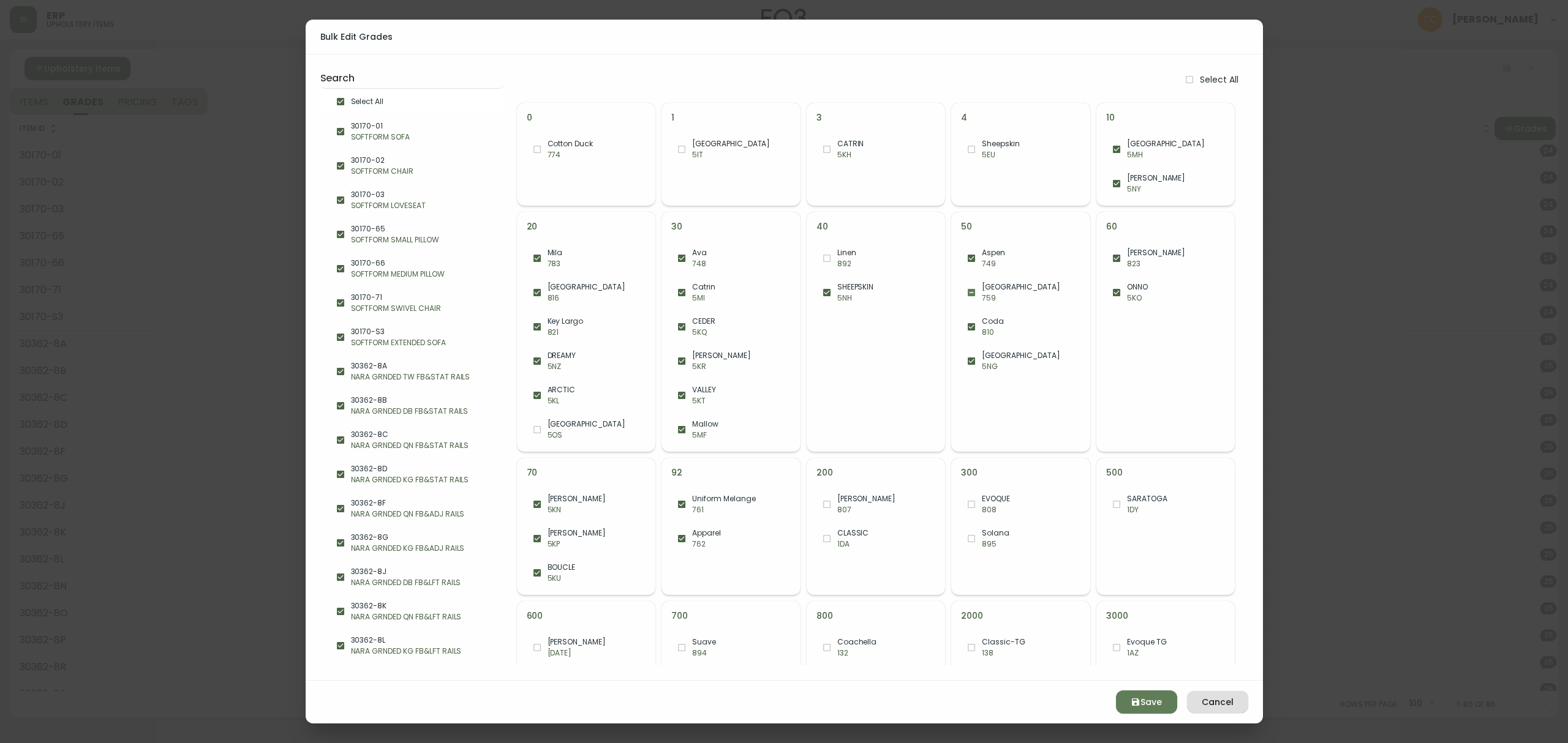
checkbox input "true"
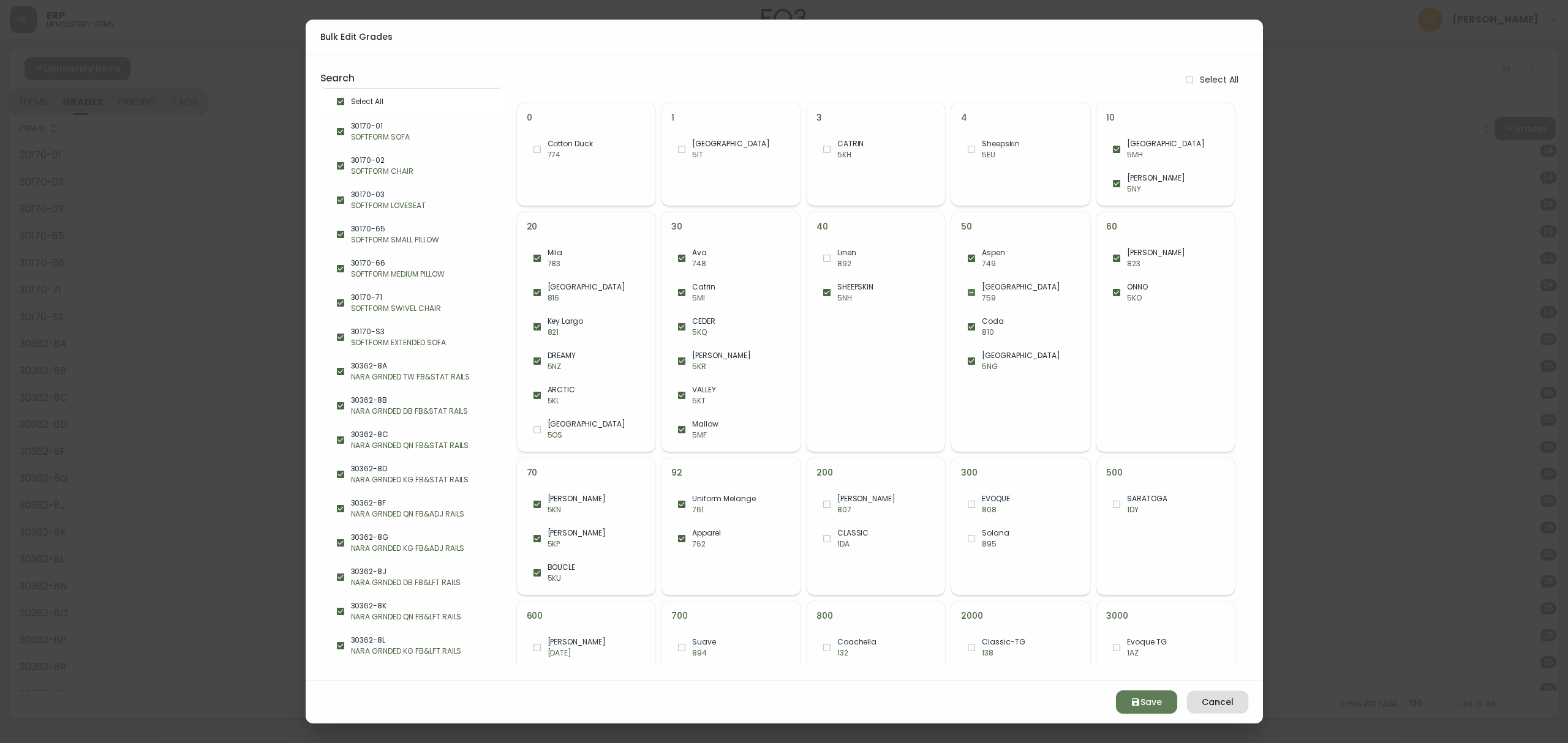
checkbox input "true"
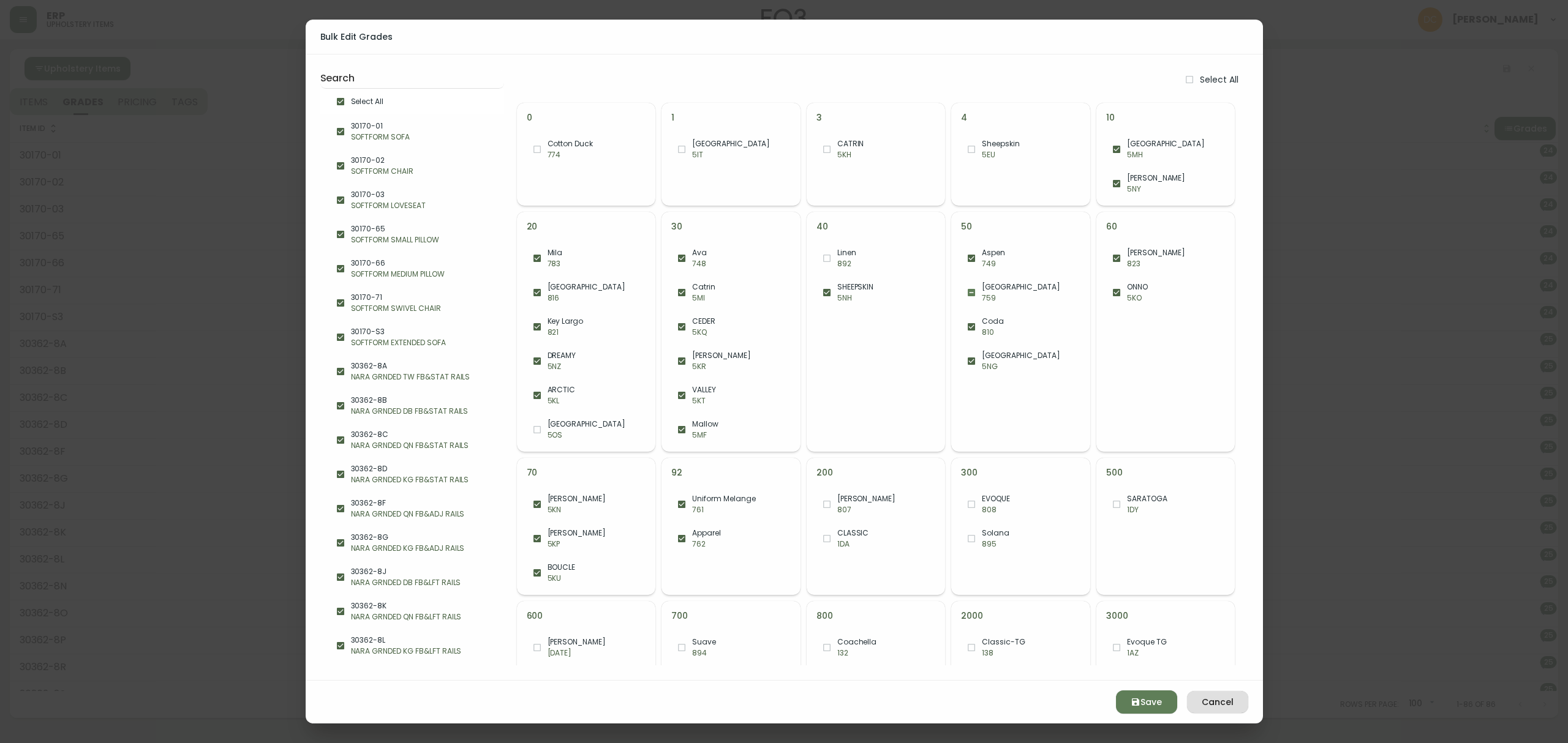
checkbox input "true"
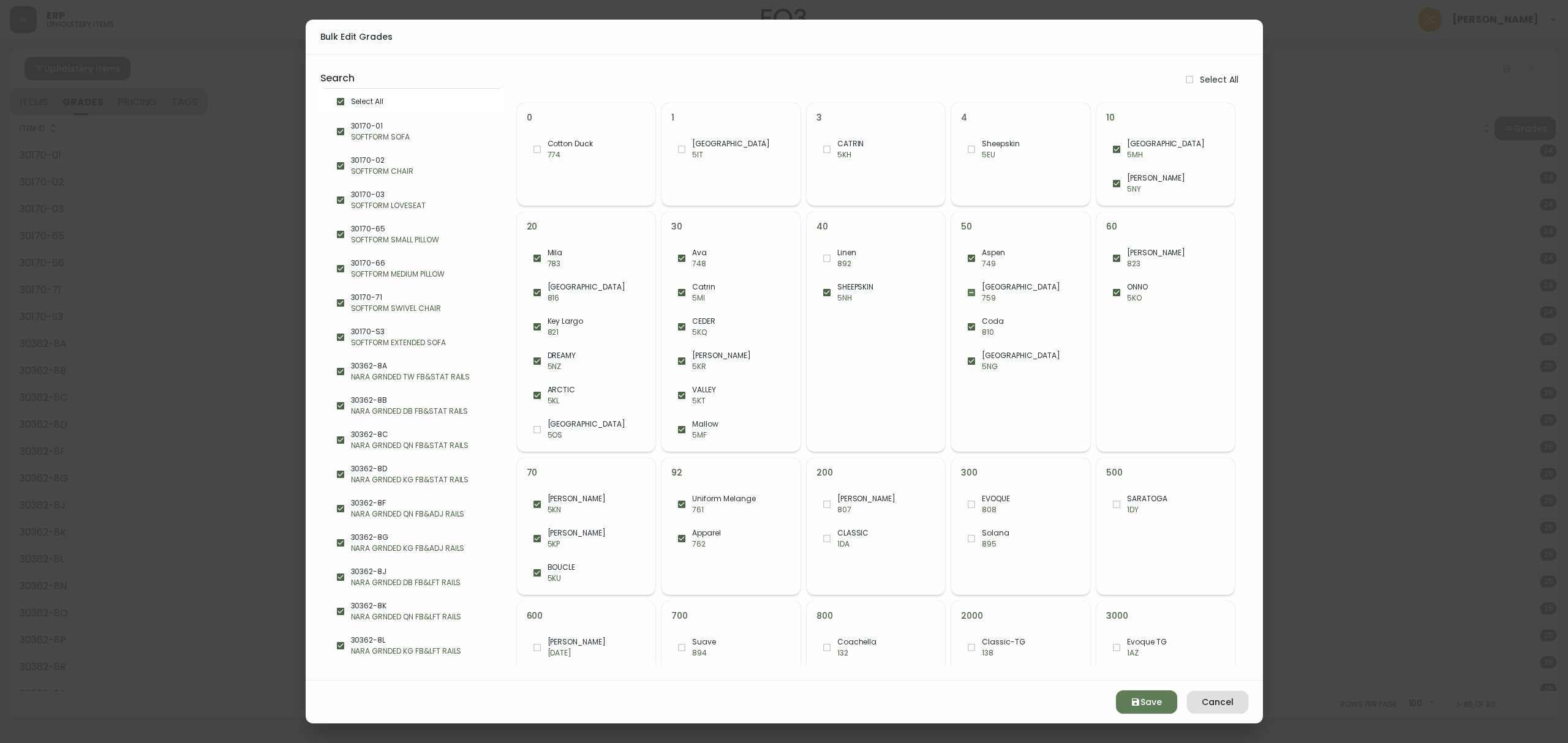
checkbox input "true"
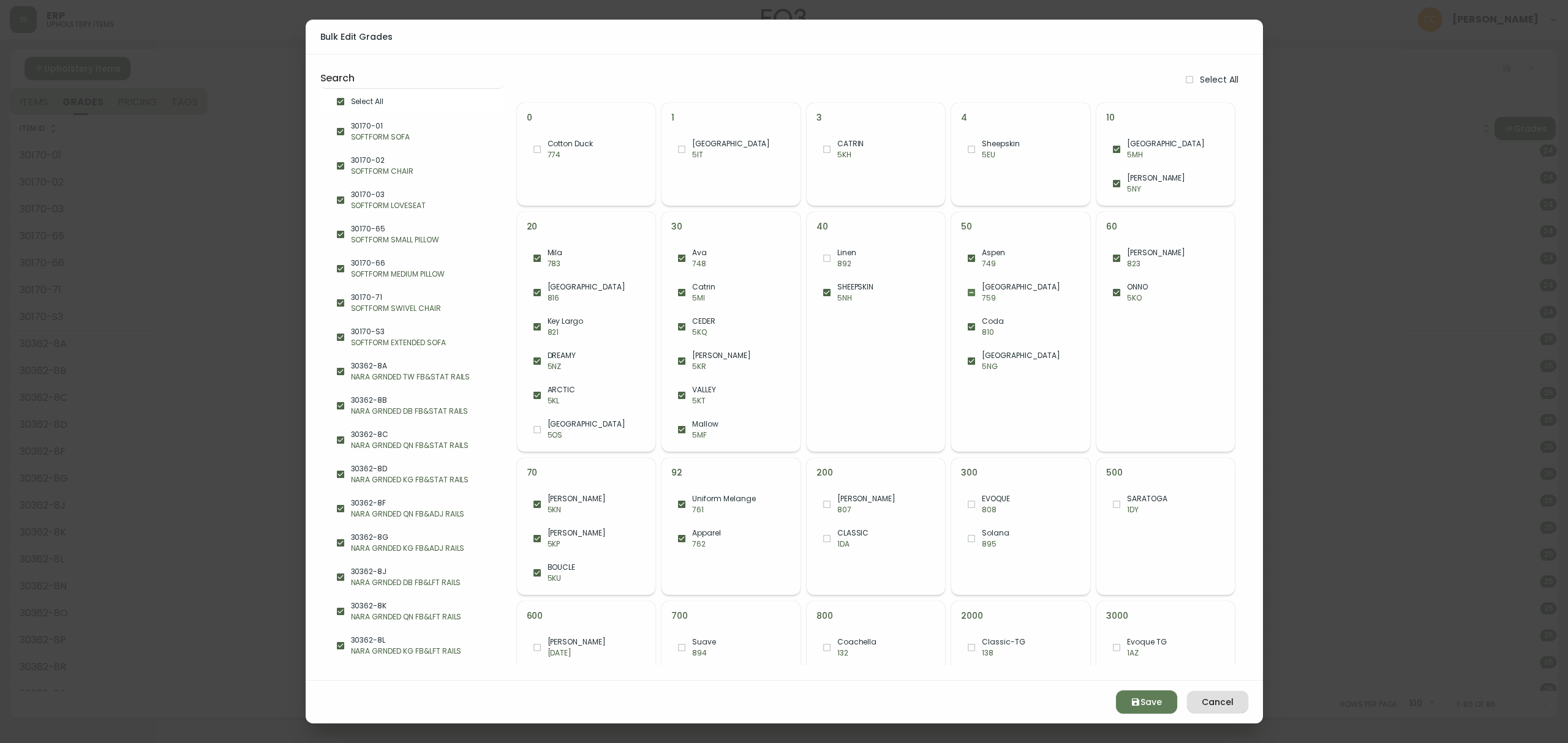
checkbox input "true"
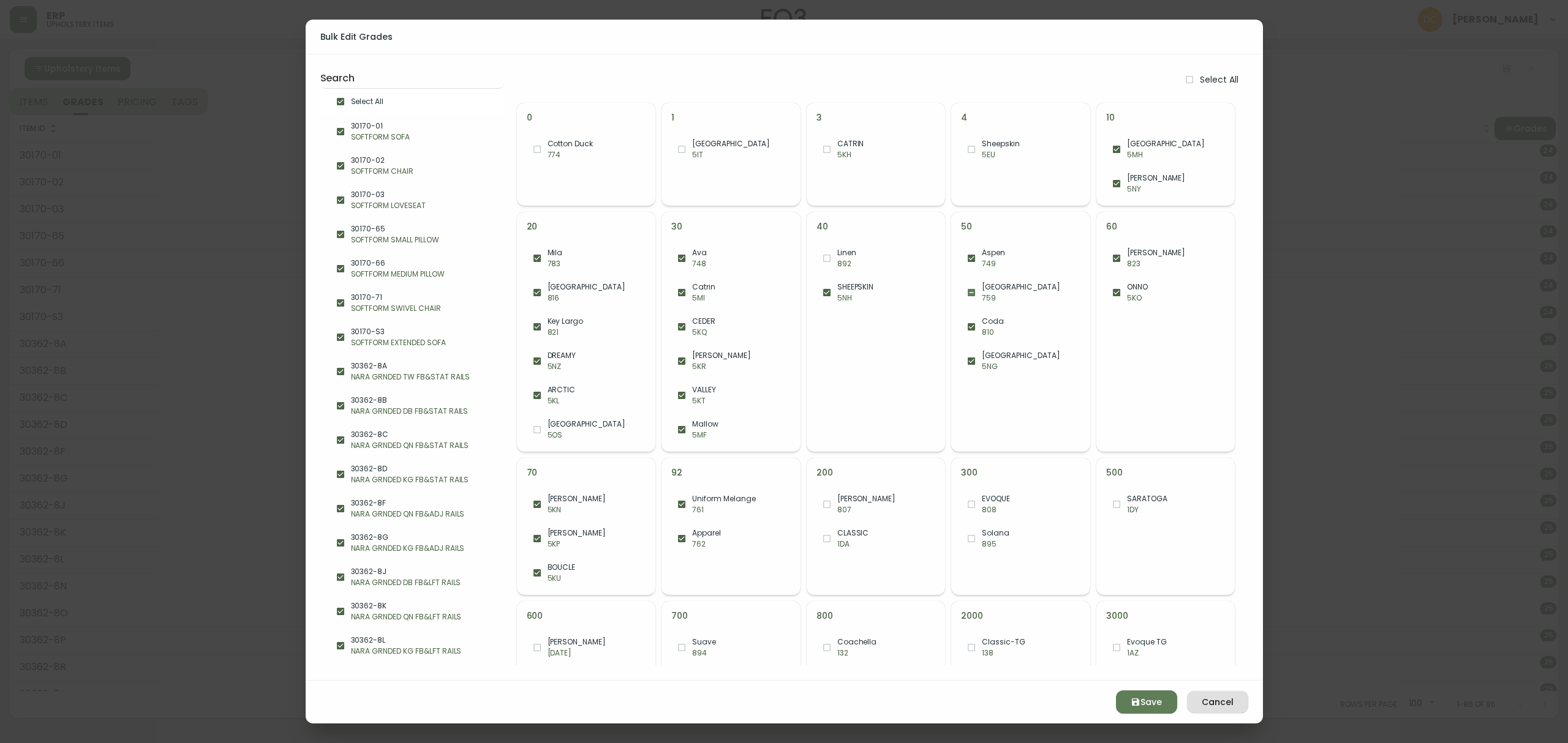
checkbox input "true"
click at [587, 439] on p "5OS" at bounding box center [597, 435] width 99 height 11
checkbox input "true"
click at [1126, 696] on span "Save" at bounding box center [1146, 702] width 41 height 15
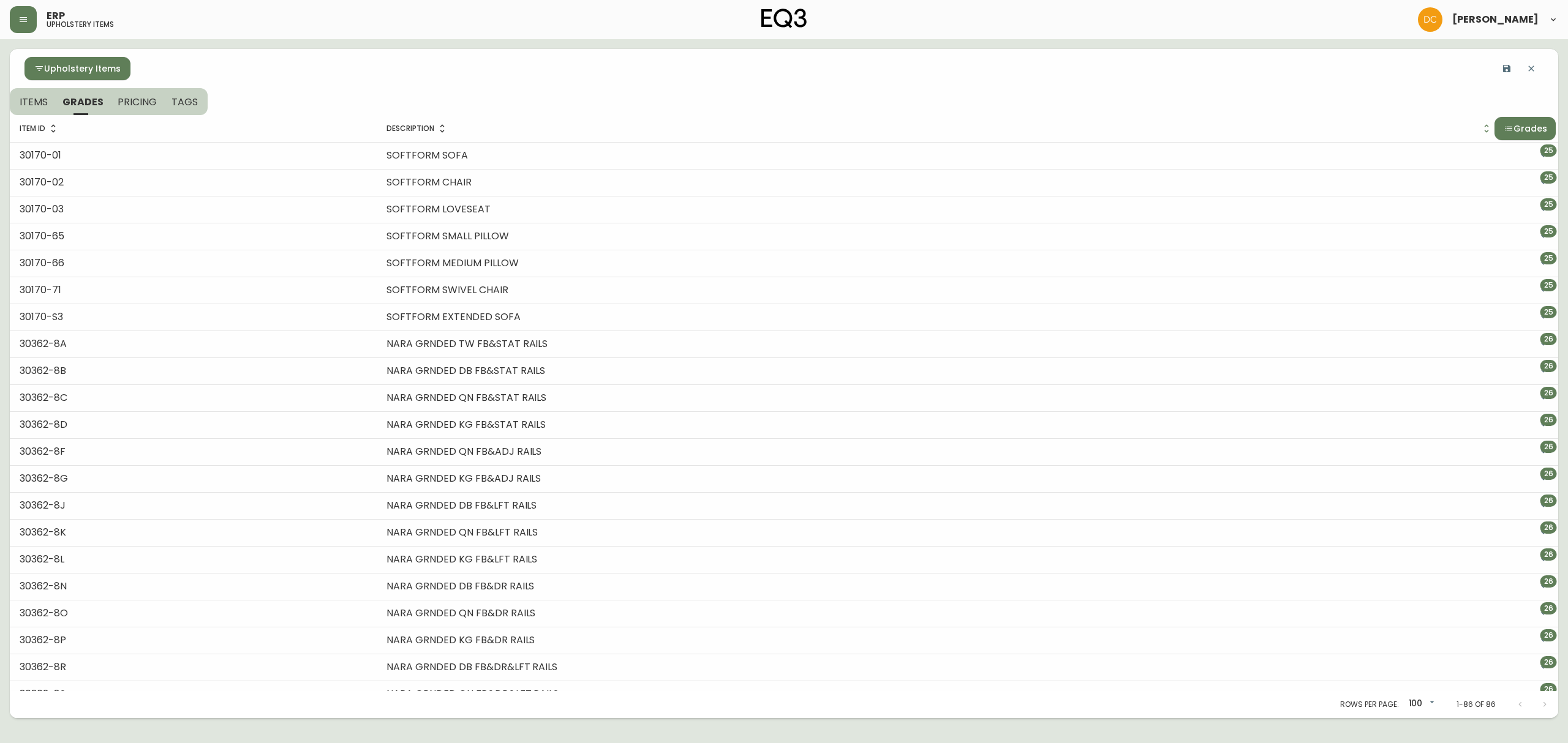
click at [1498, 74] on button "button" at bounding box center [1507, 69] width 25 height 25
click at [30, 67] on button "Upholstery Items" at bounding box center [78, 69] width 106 height 23
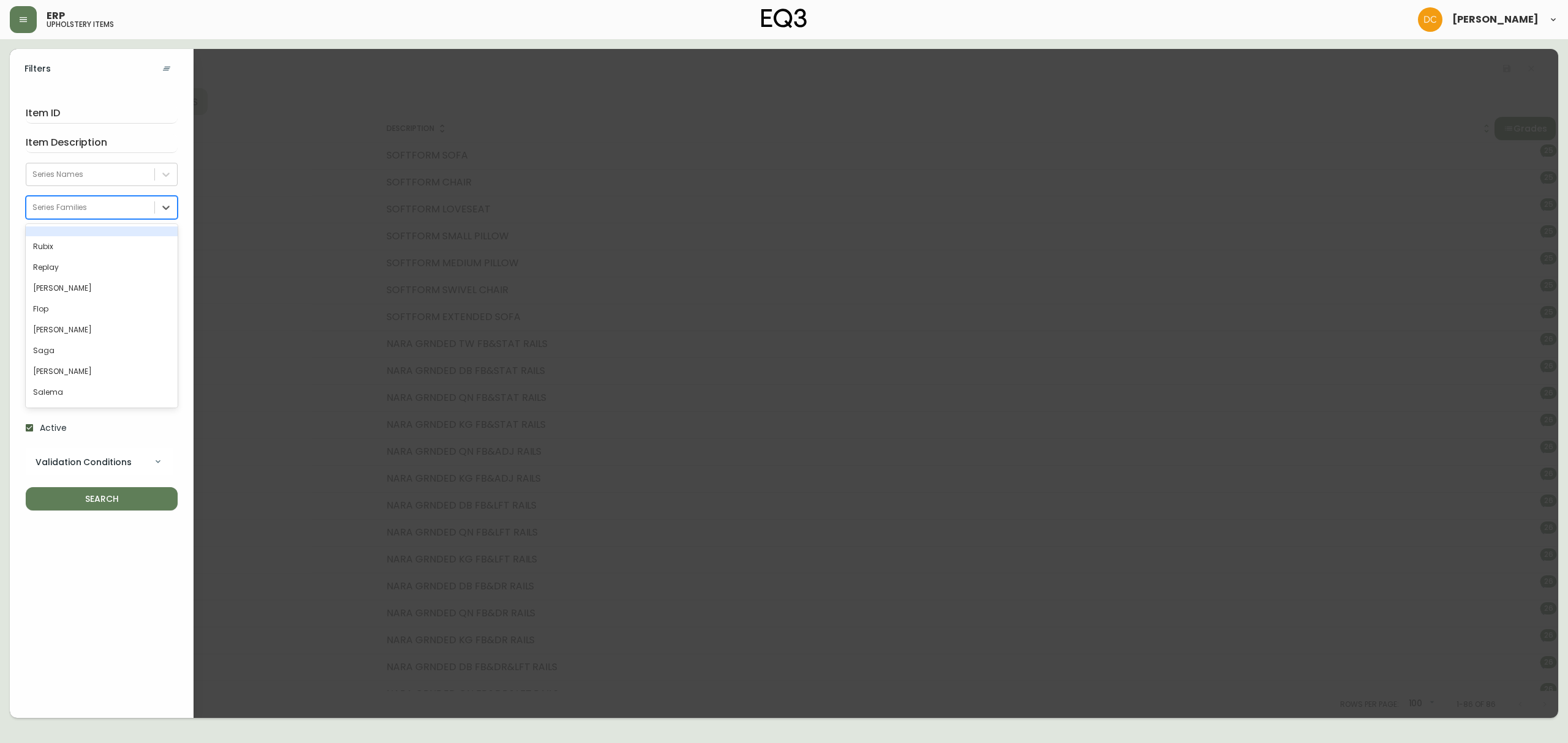
click at [74, 206] on div "Series Families" at bounding box center [59, 207] width 54 height 11
type input "s"
click at [70, 173] on div "Series Names" at bounding box center [58, 174] width 51 height 11
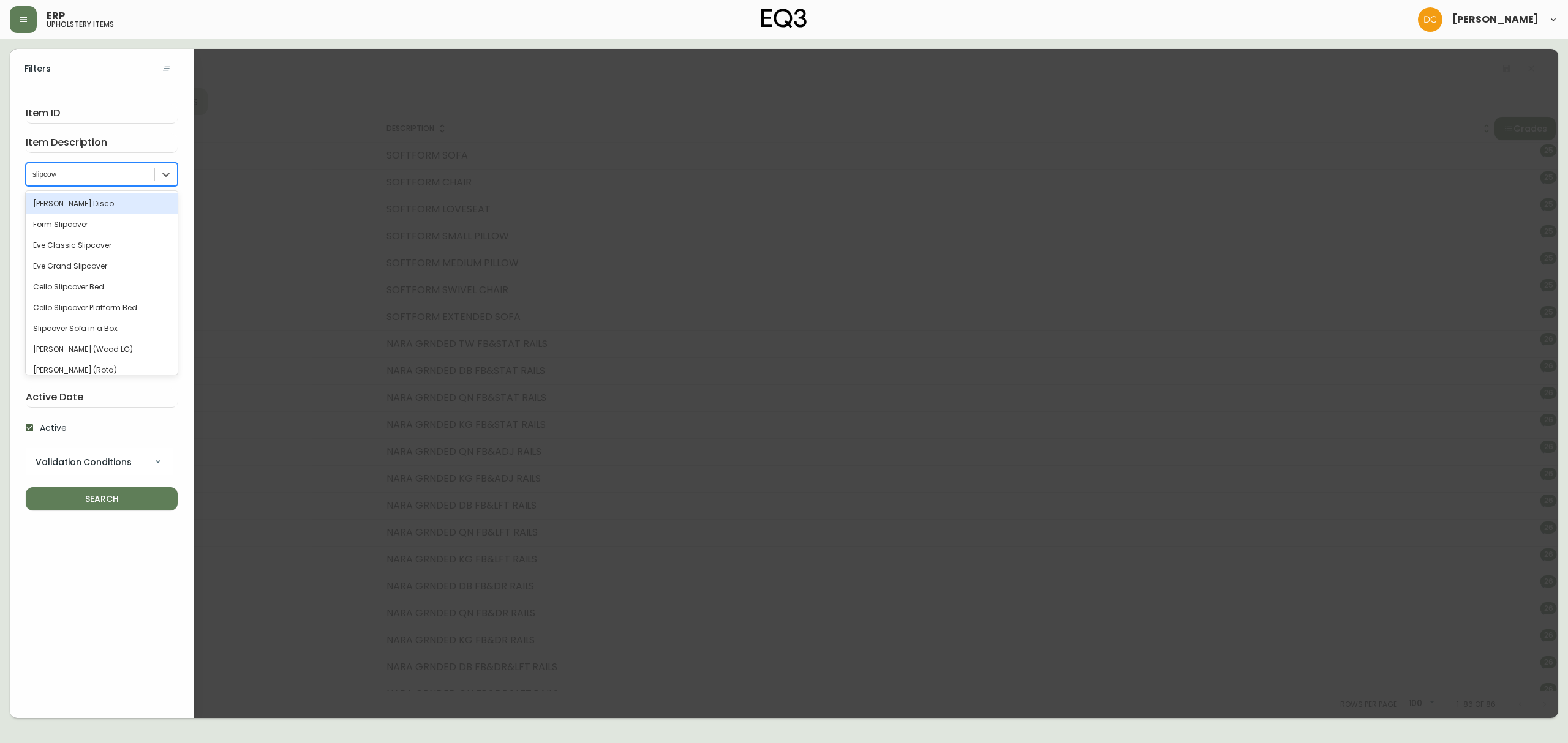
type input "slipcover"
click at [64, 284] on div "Cello Slipcover Bed" at bounding box center [101, 287] width 152 height 21
click at [121, 174] on div "Cello Slipcover Bed" at bounding box center [79, 174] width 106 height 19
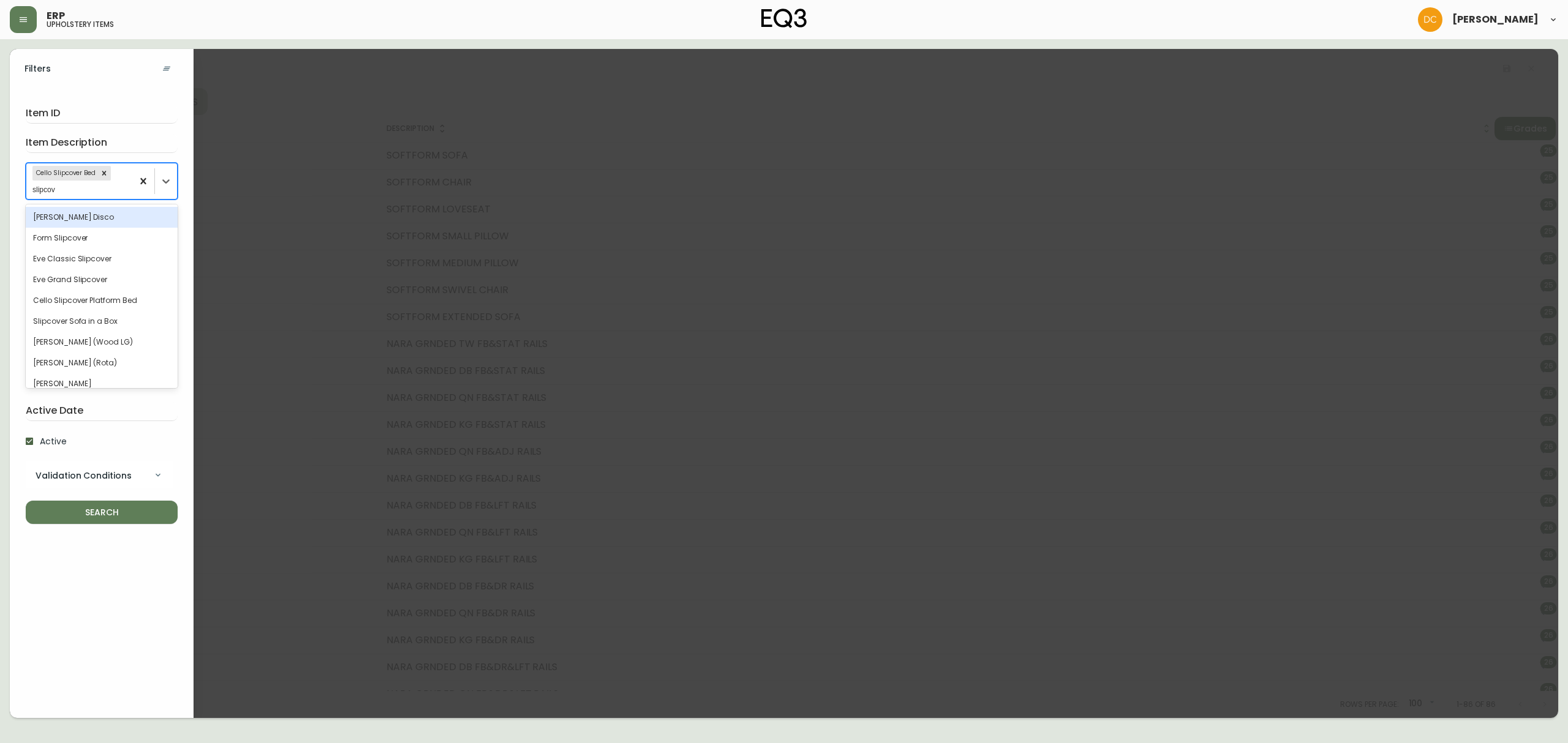
type input "slipcov"
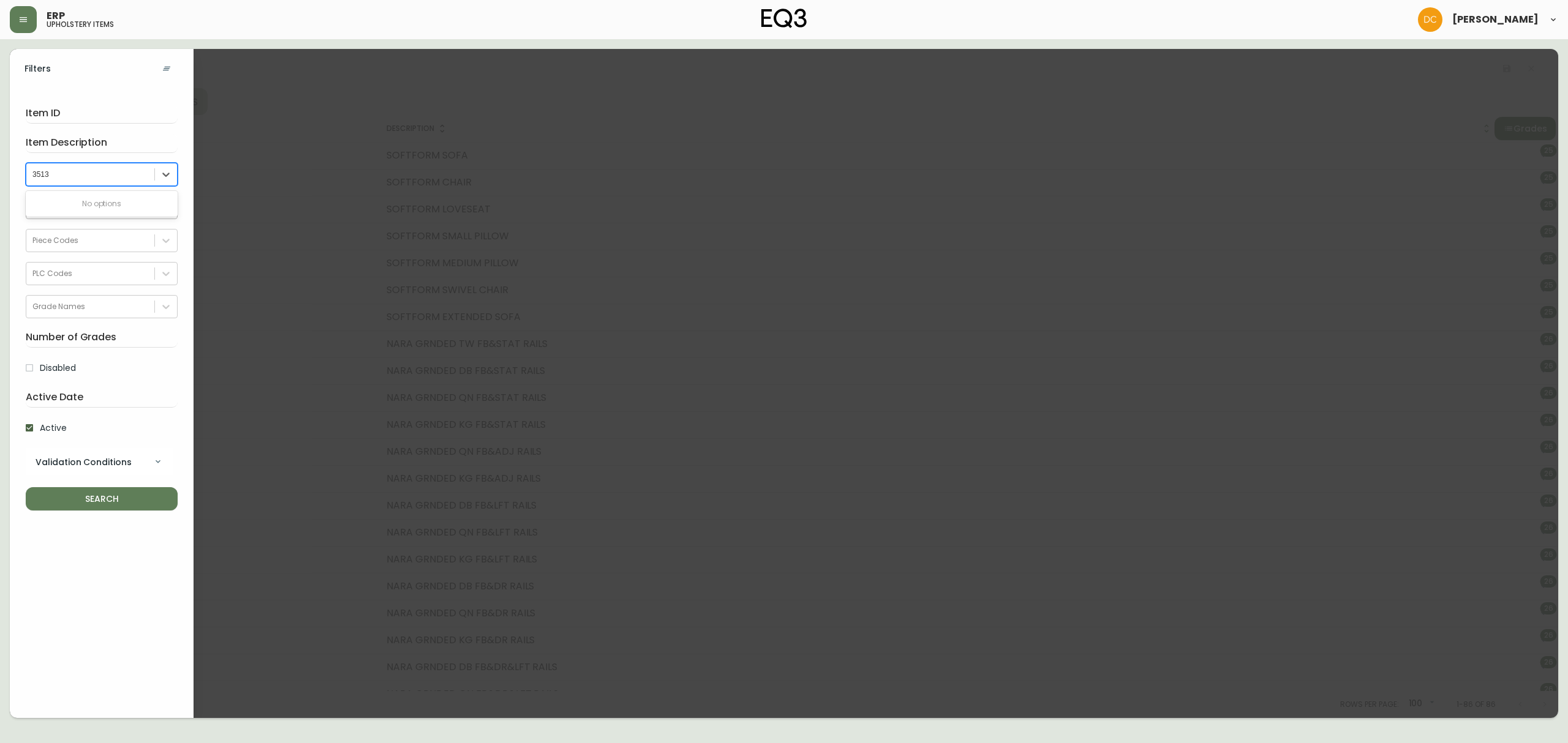
type input "35135"
type input "slipcover"
click at [92, 283] on div "Cello Slipcover Bed" at bounding box center [101, 287] width 152 height 21
paste input "slipcover"
type input "slipcover"
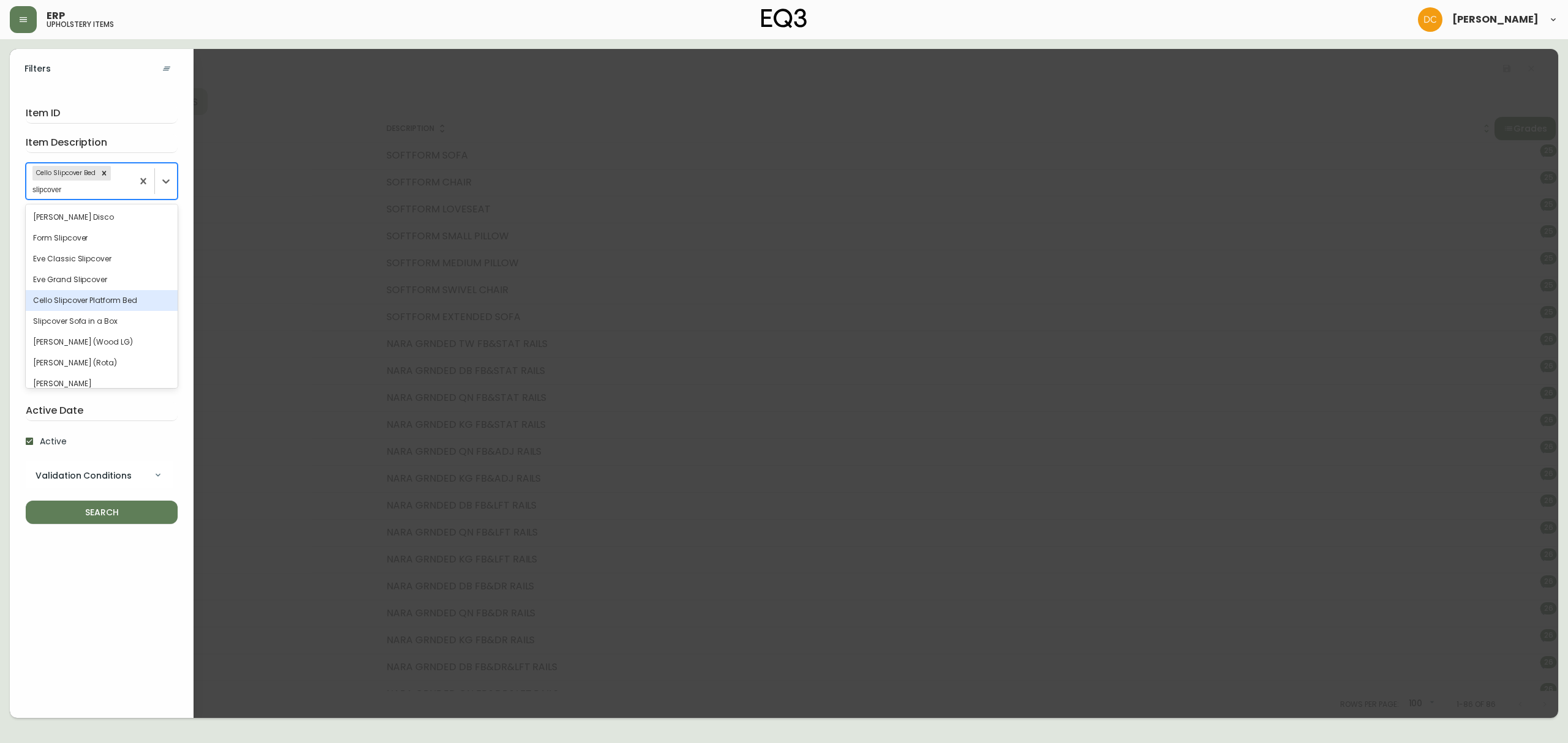
click at [118, 307] on div "Cello Slipcover Platform Bed" at bounding box center [101, 300] width 152 height 21
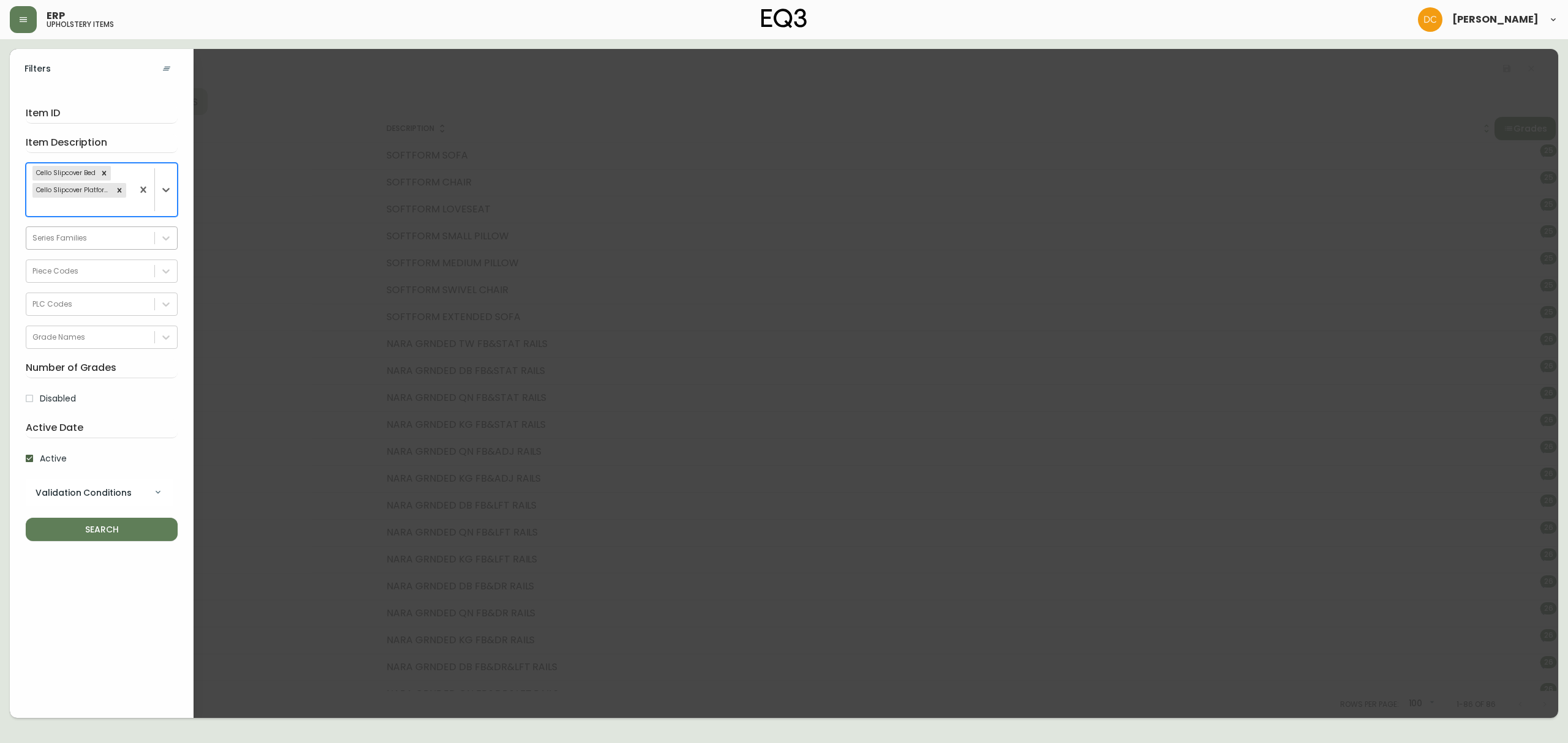
paste input "slipcover"
type input "slipcover"
click at [105, 364] on div "Cello Bed Slipcover only" at bounding box center [101, 374] width 152 height 21
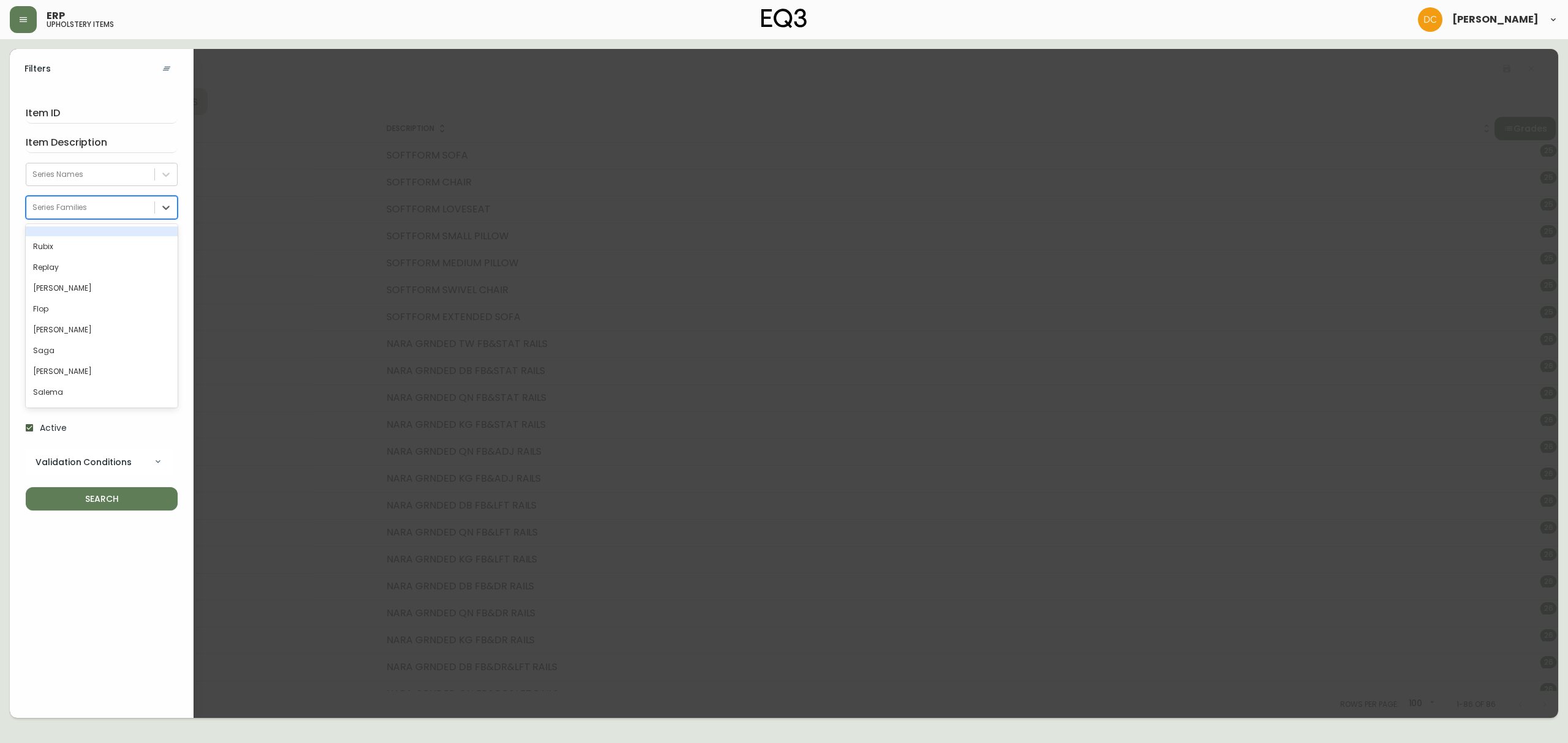
click at [107, 205] on div "Series Families" at bounding box center [90, 207] width 128 height 19
type input "c"
type input "s"
type input "cello"
click at [90, 496] on span "SEARCH" at bounding box center [102, 499] width 132 height 15
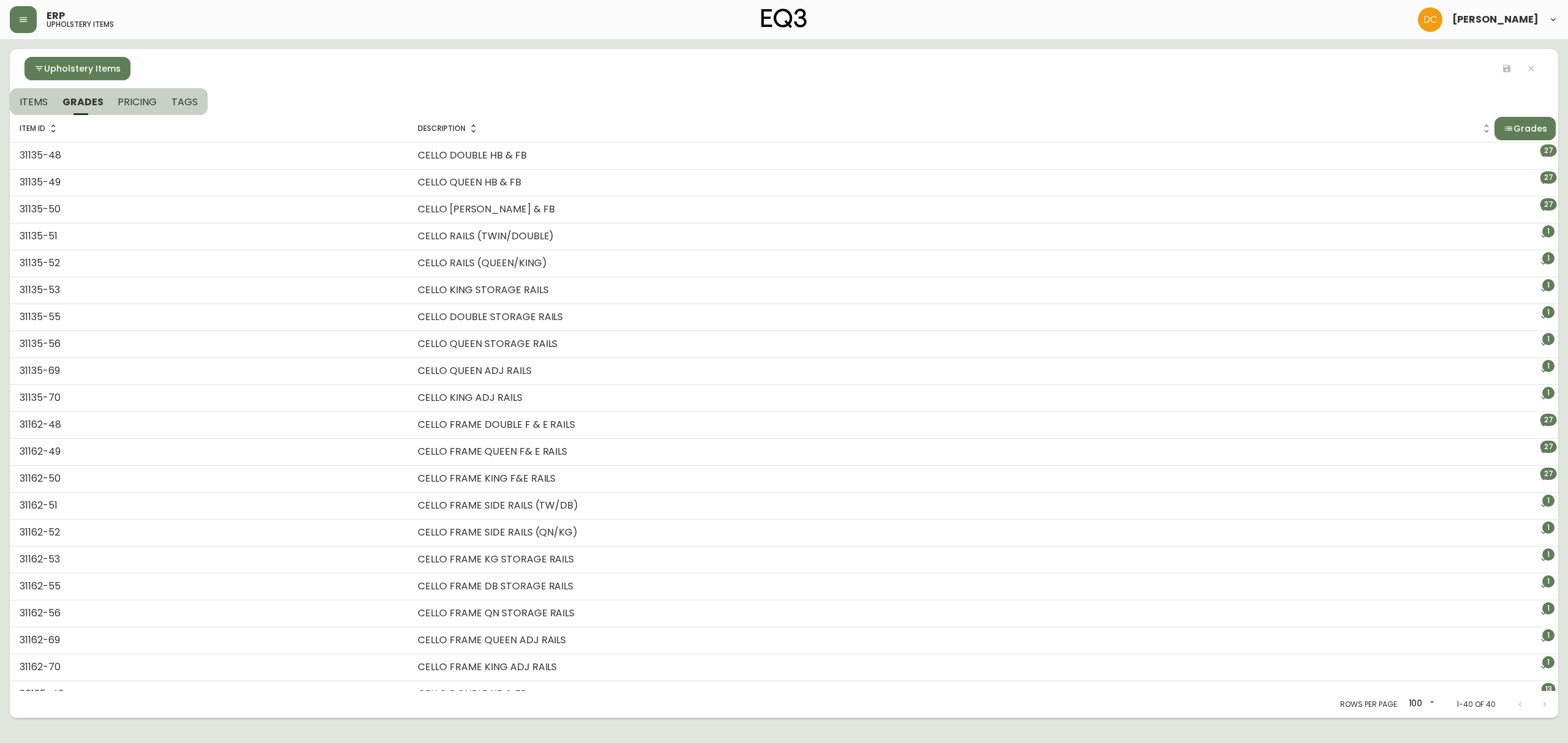
click at [30, 103] on span "ITEMS" at bounding box center [33, 102] width 28 height 13
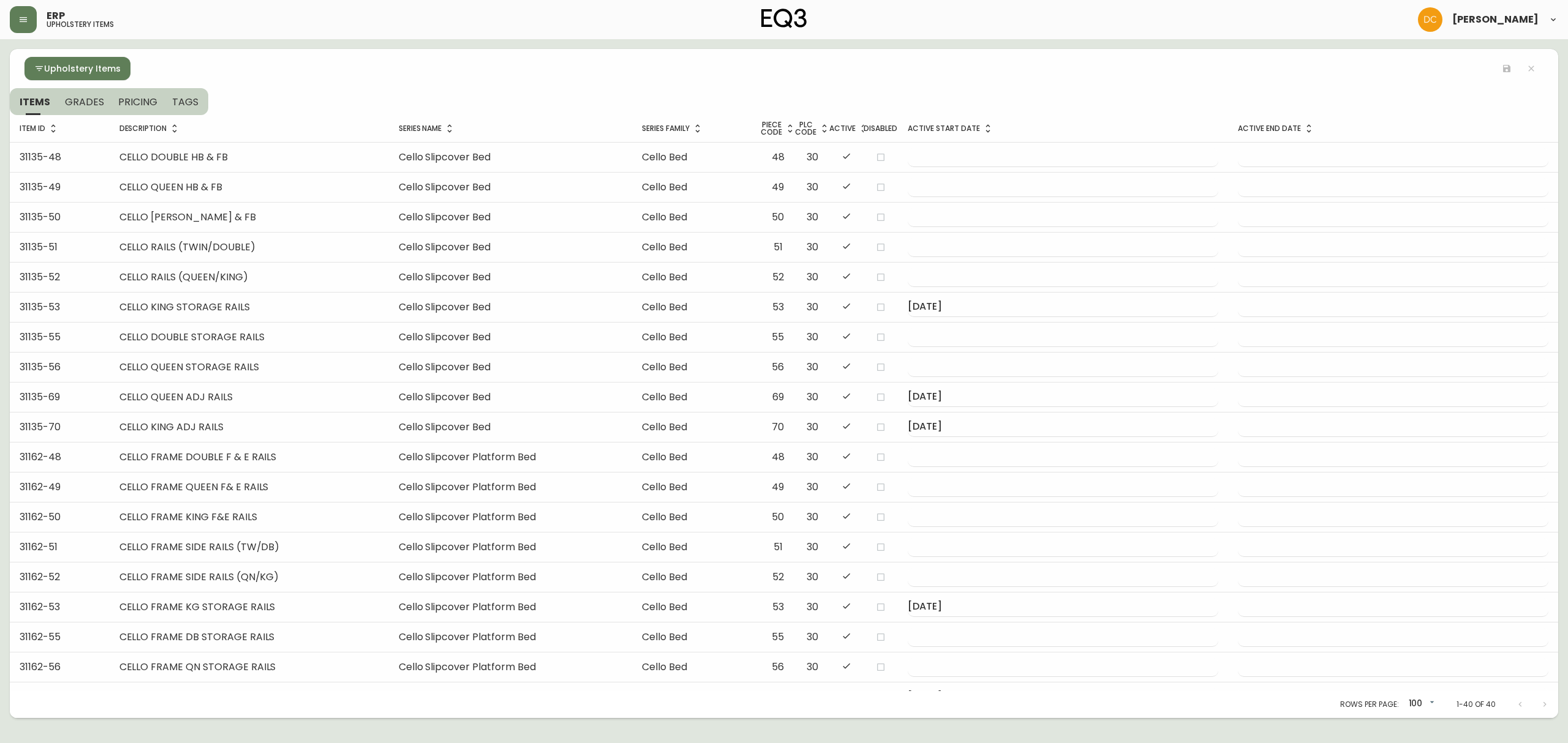
click at [72, 102] on span "GRADES" at bounding box center [84, 102] width 39 height 13
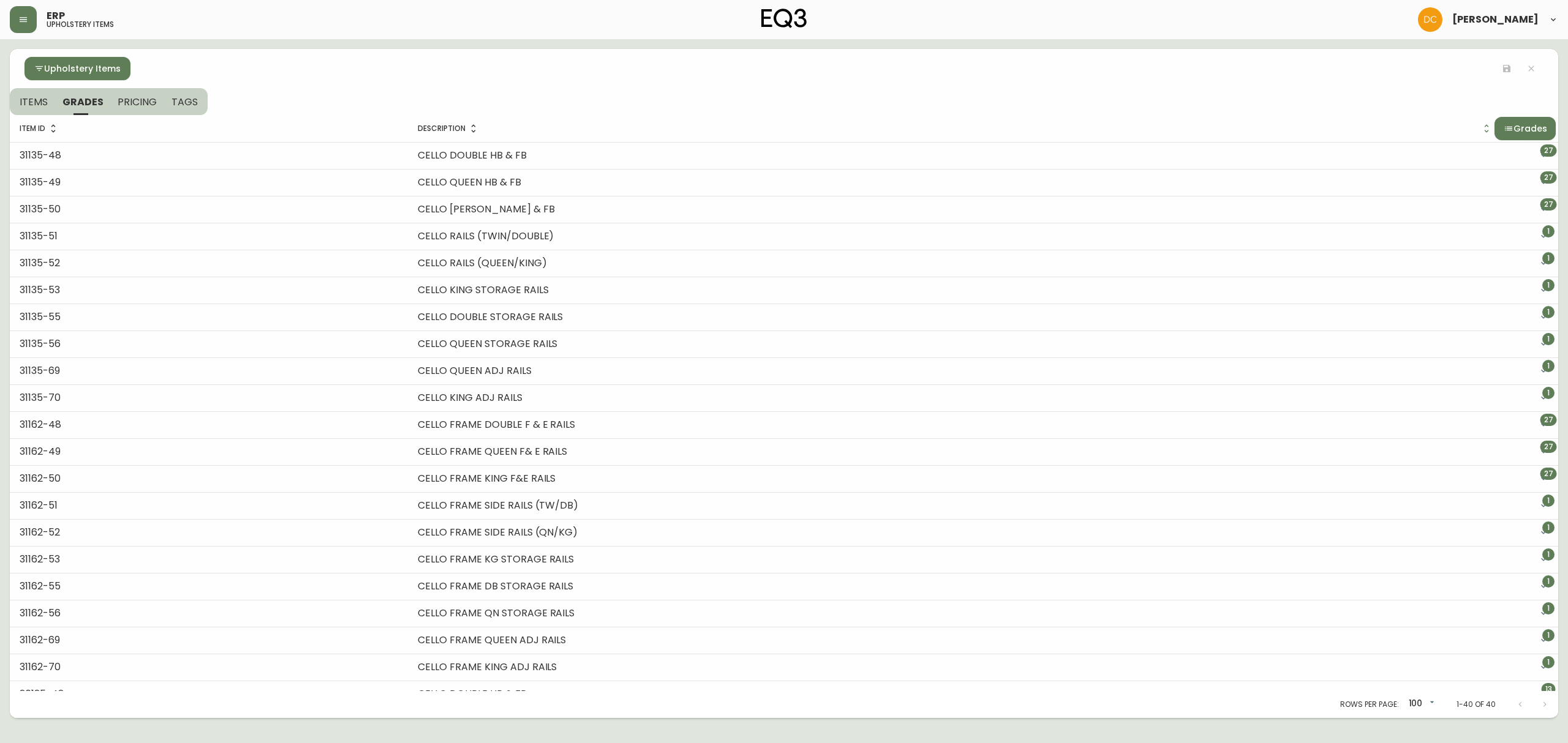
click at [1513, 133] on span "Grades" at bounding box center [1529, 129] width 34 height 15
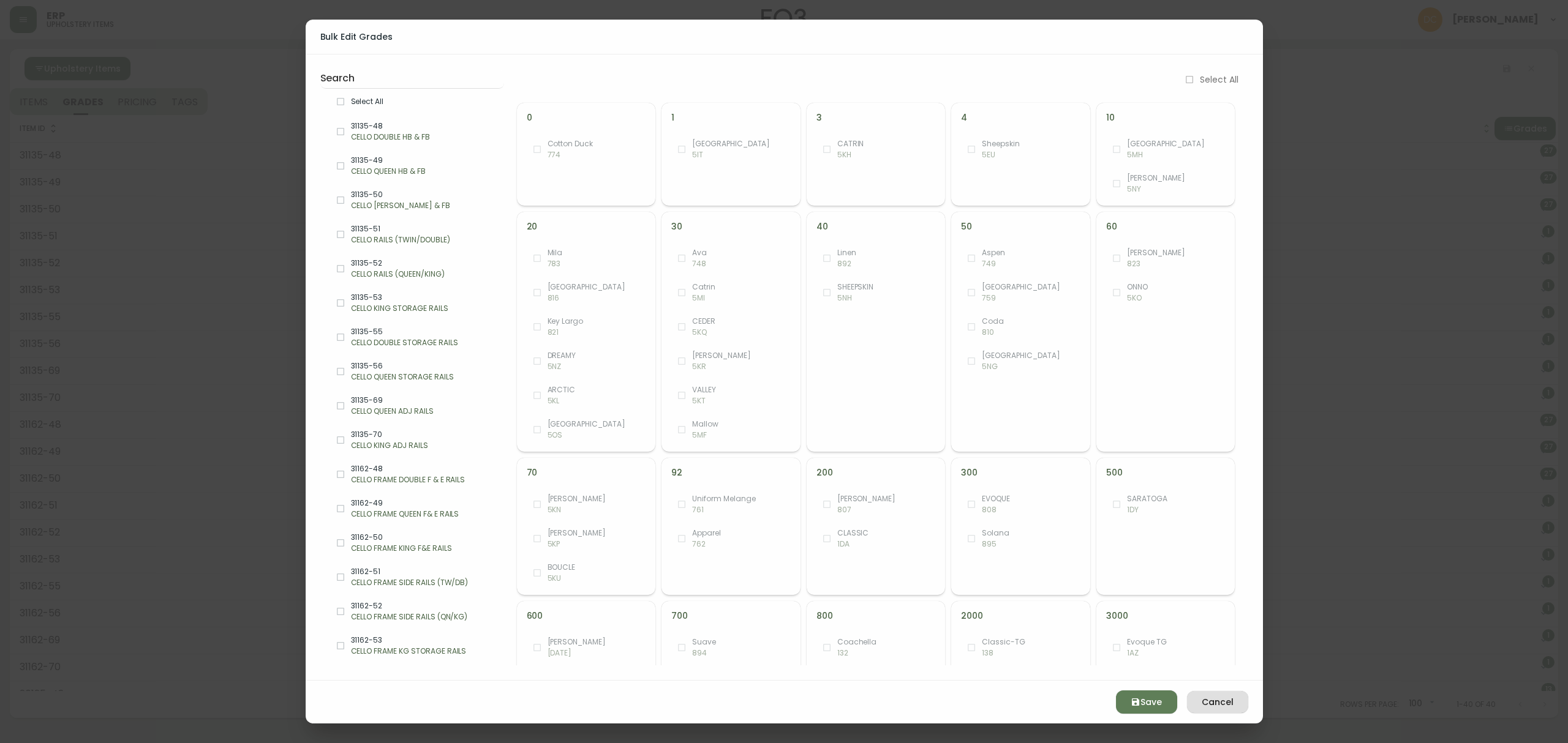
click at [390, 92] on div "Select All" at bounding box center [412, 101] width 184 height 25
checkbox input "true"
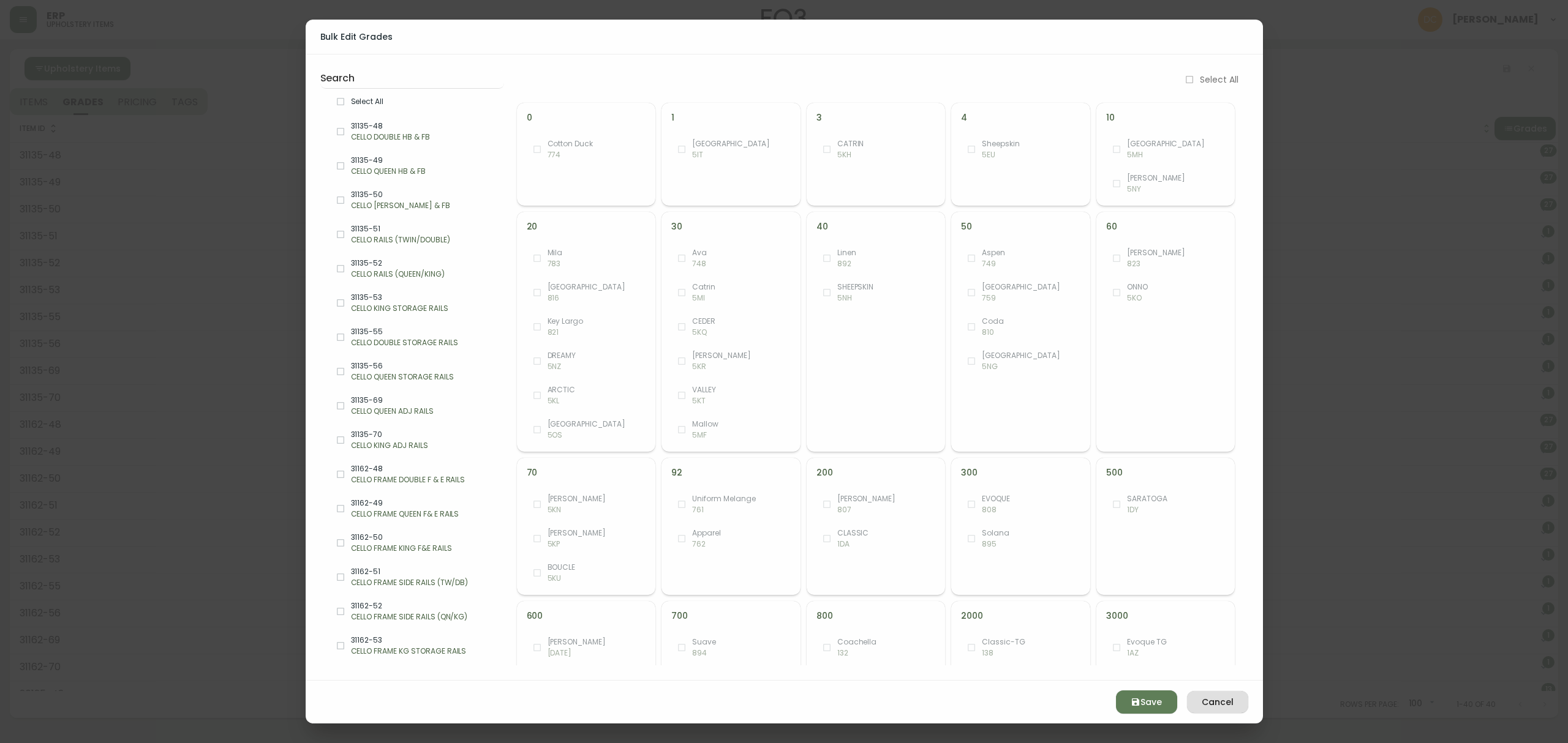
checkbox input "true"
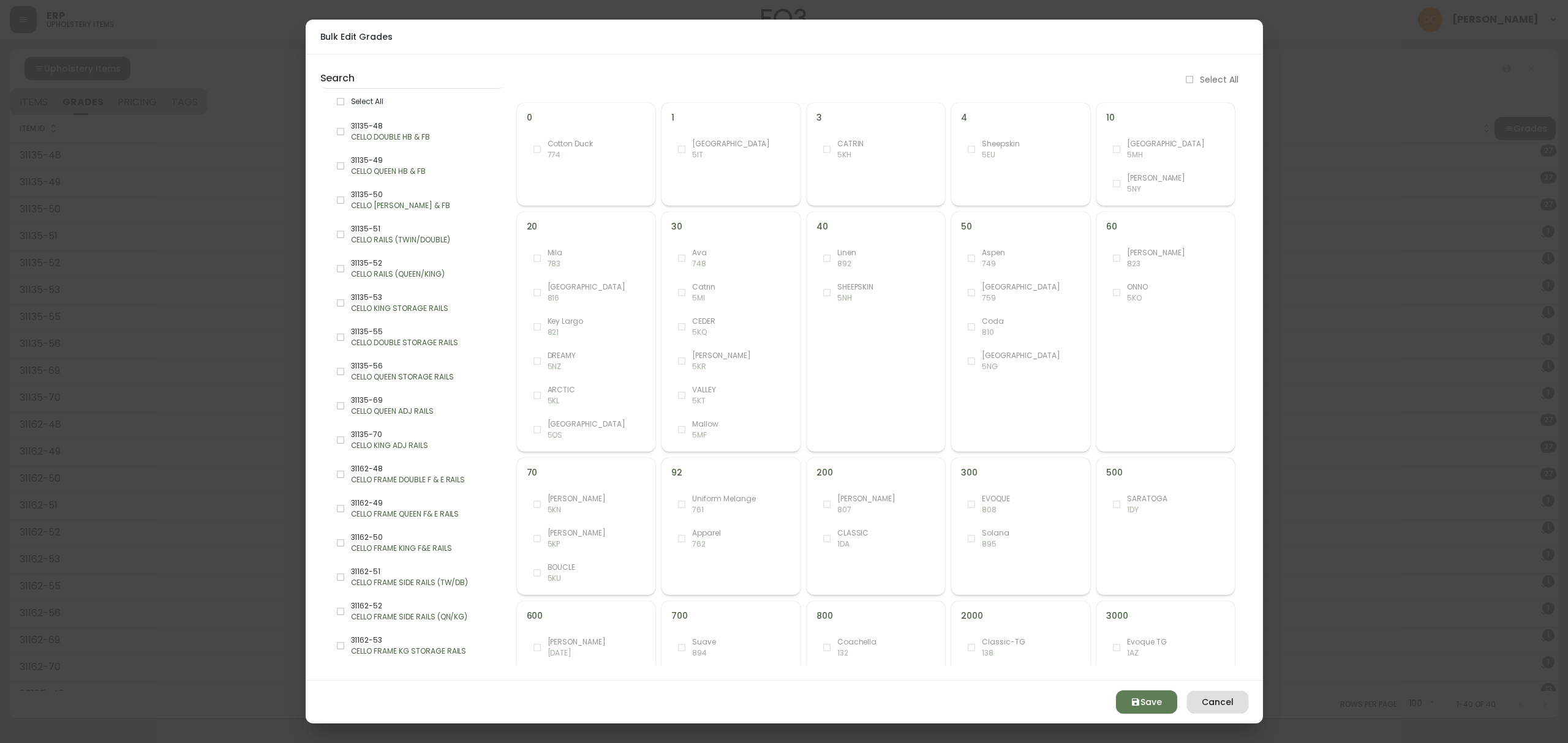
checkbox input "true"
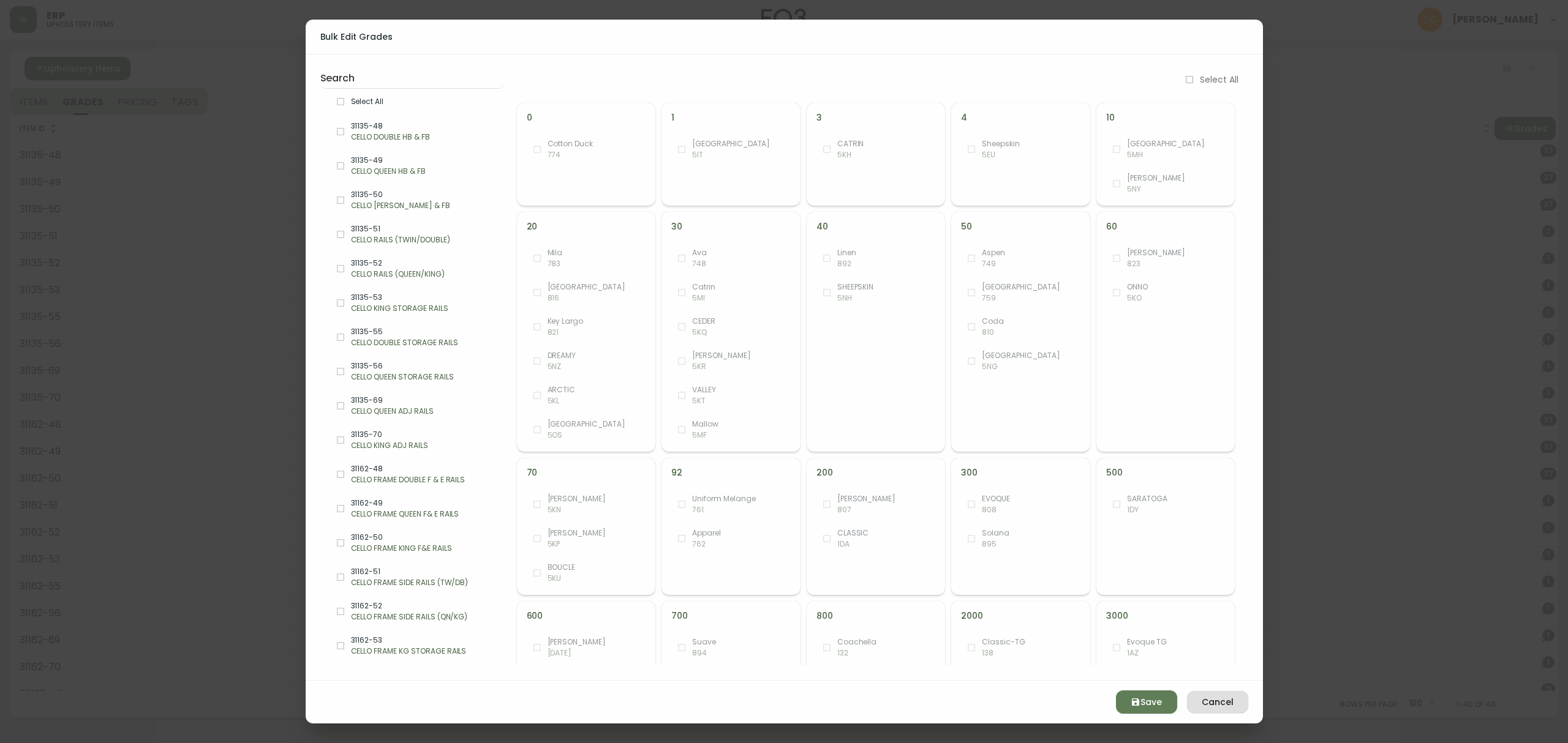
checkbox input "true"
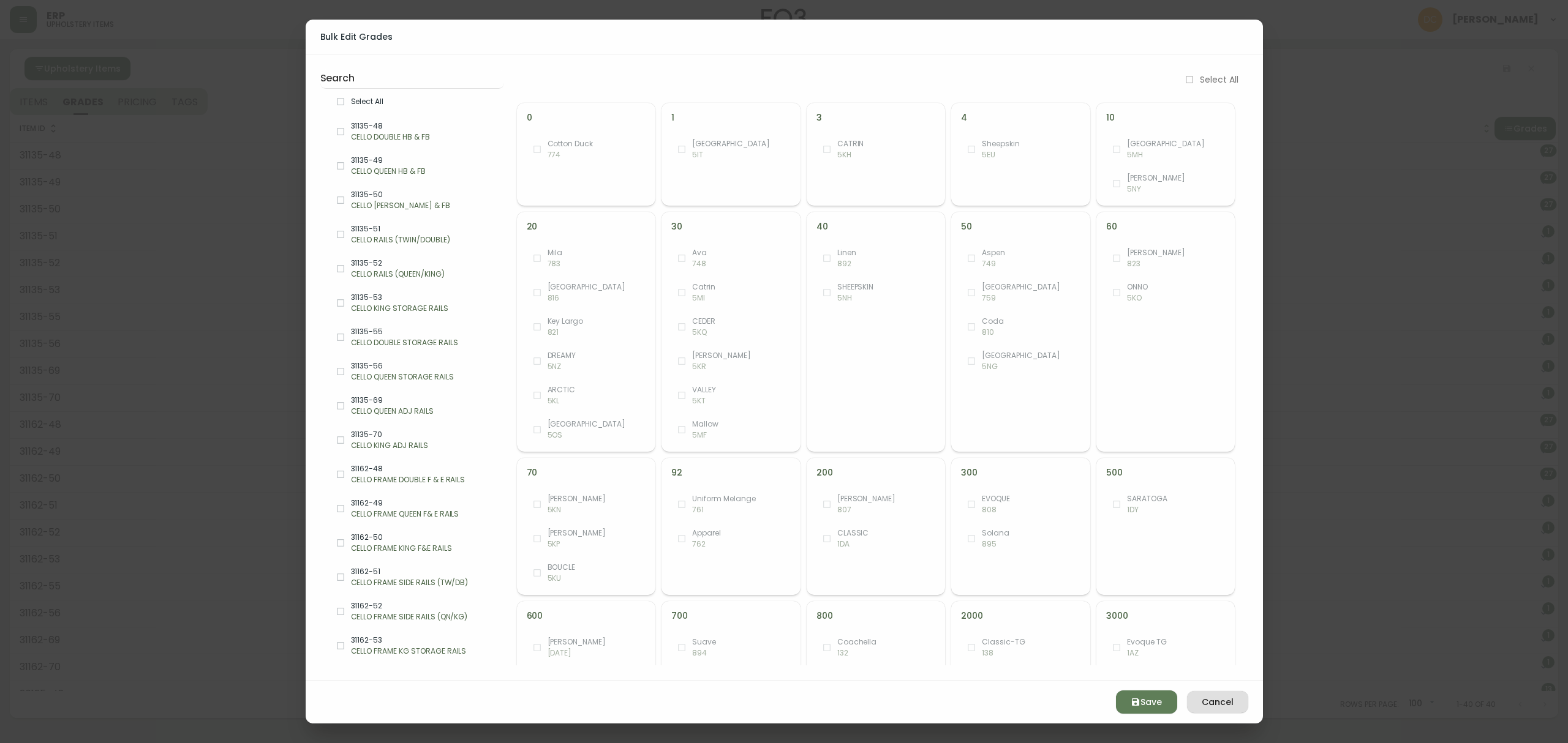
checkbox input "true"
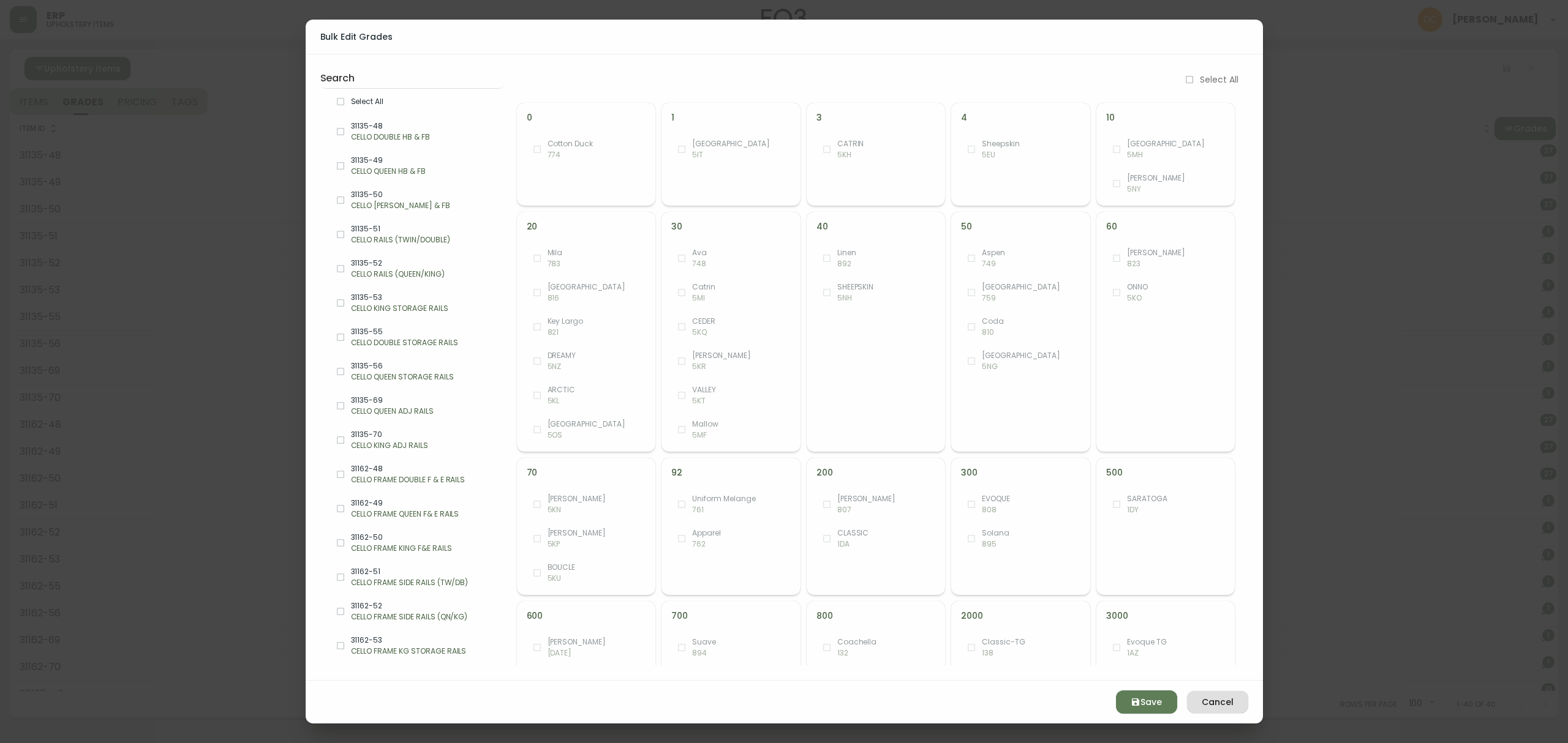
checkbox input "true"
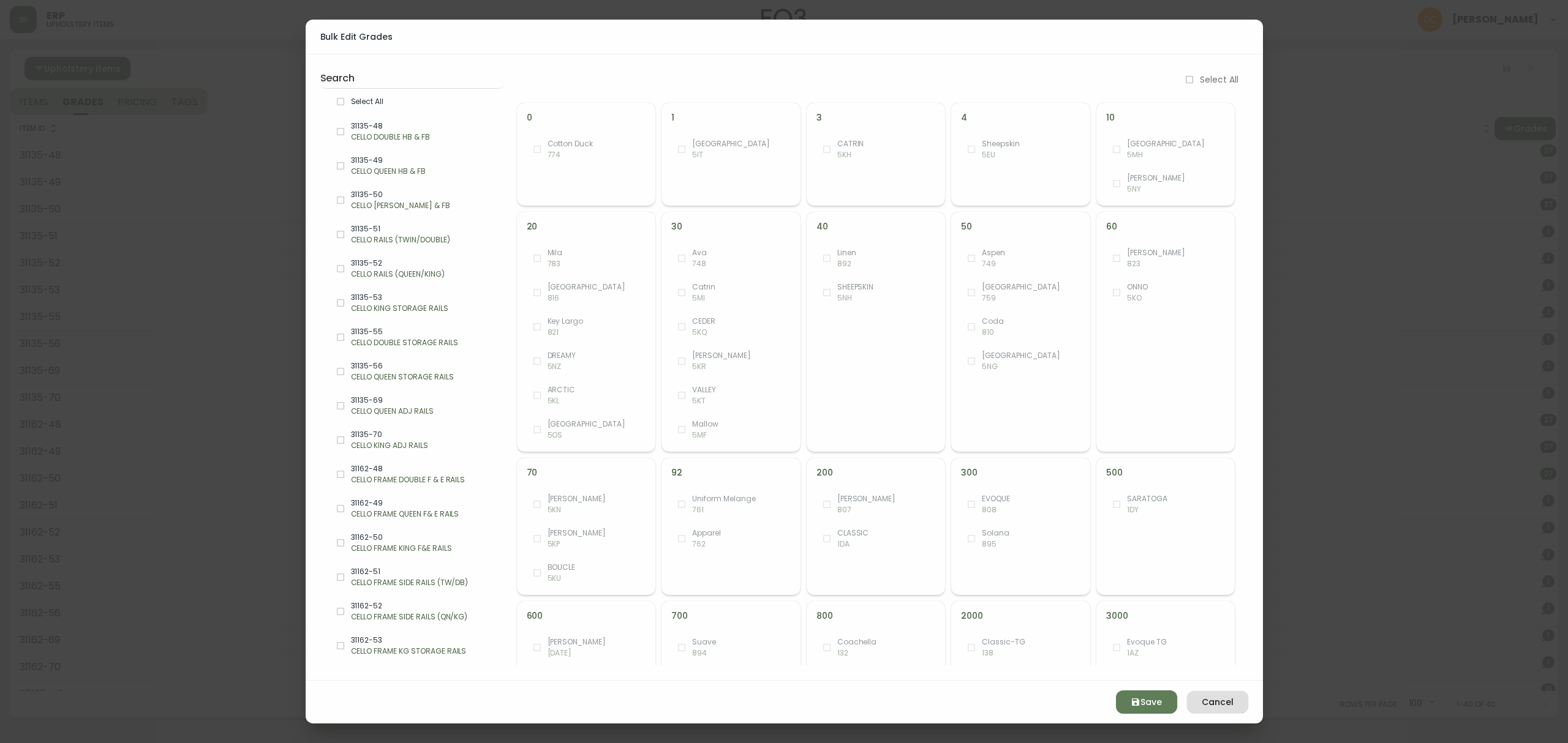
checkbox input "true"
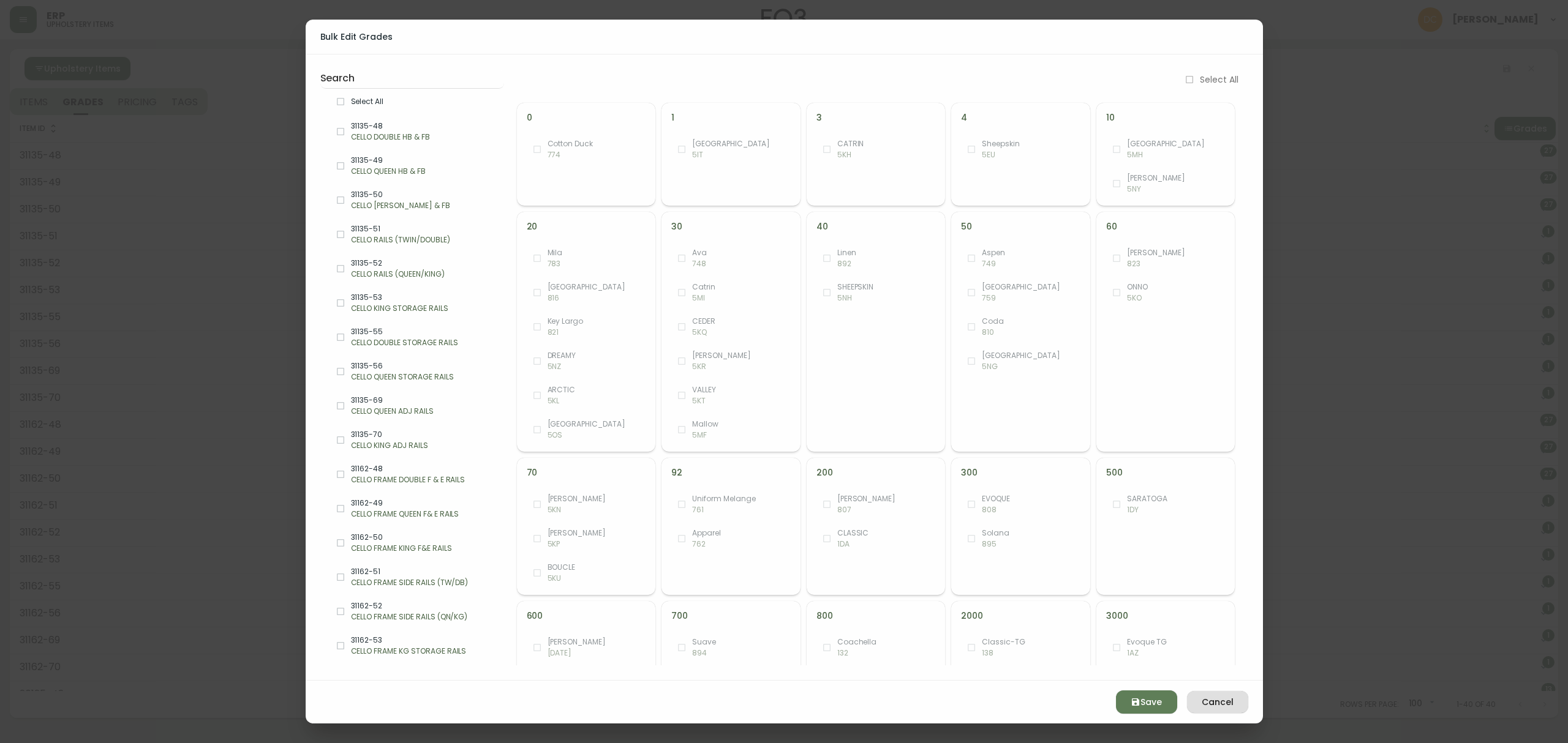
checkbox input "true"
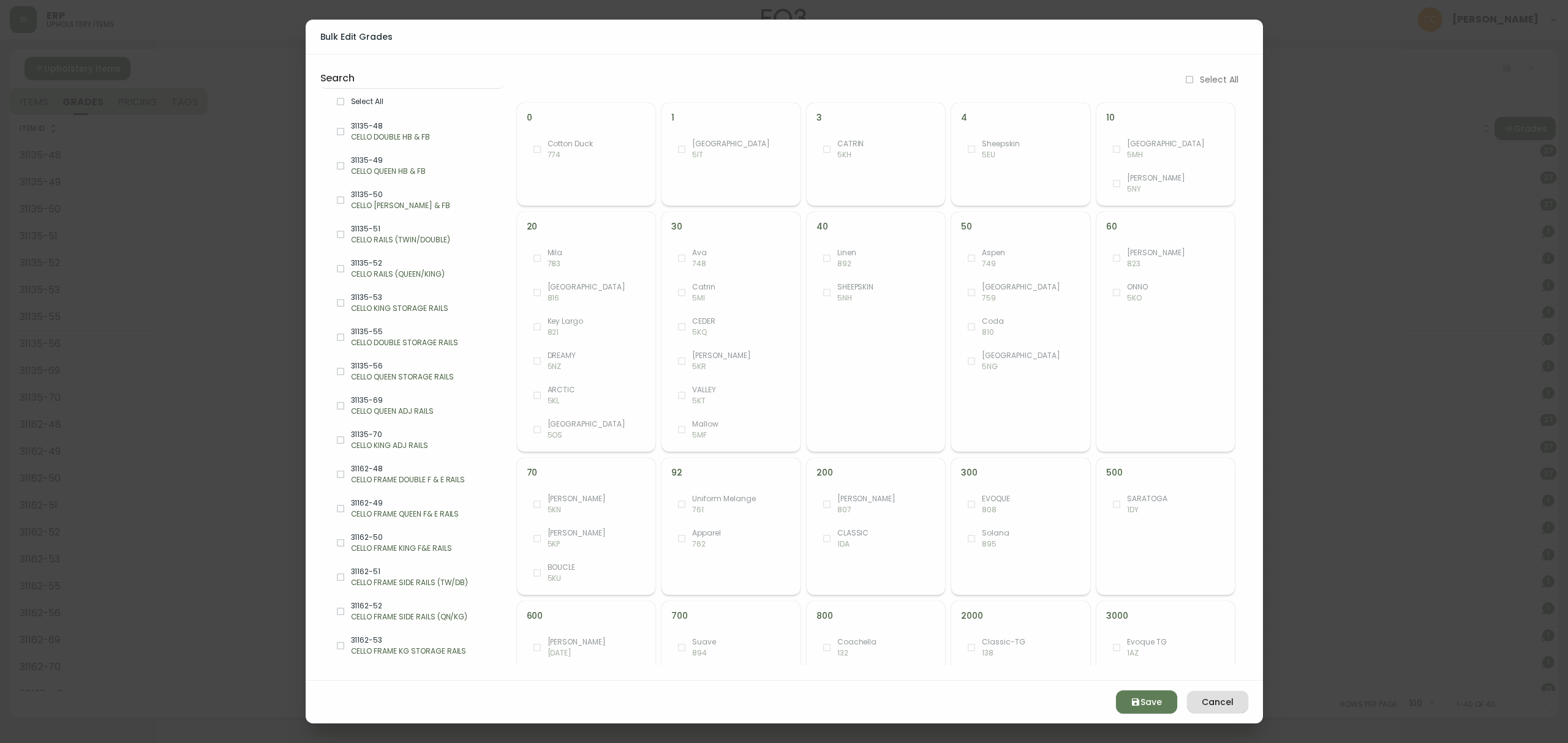
checkbox input "true"
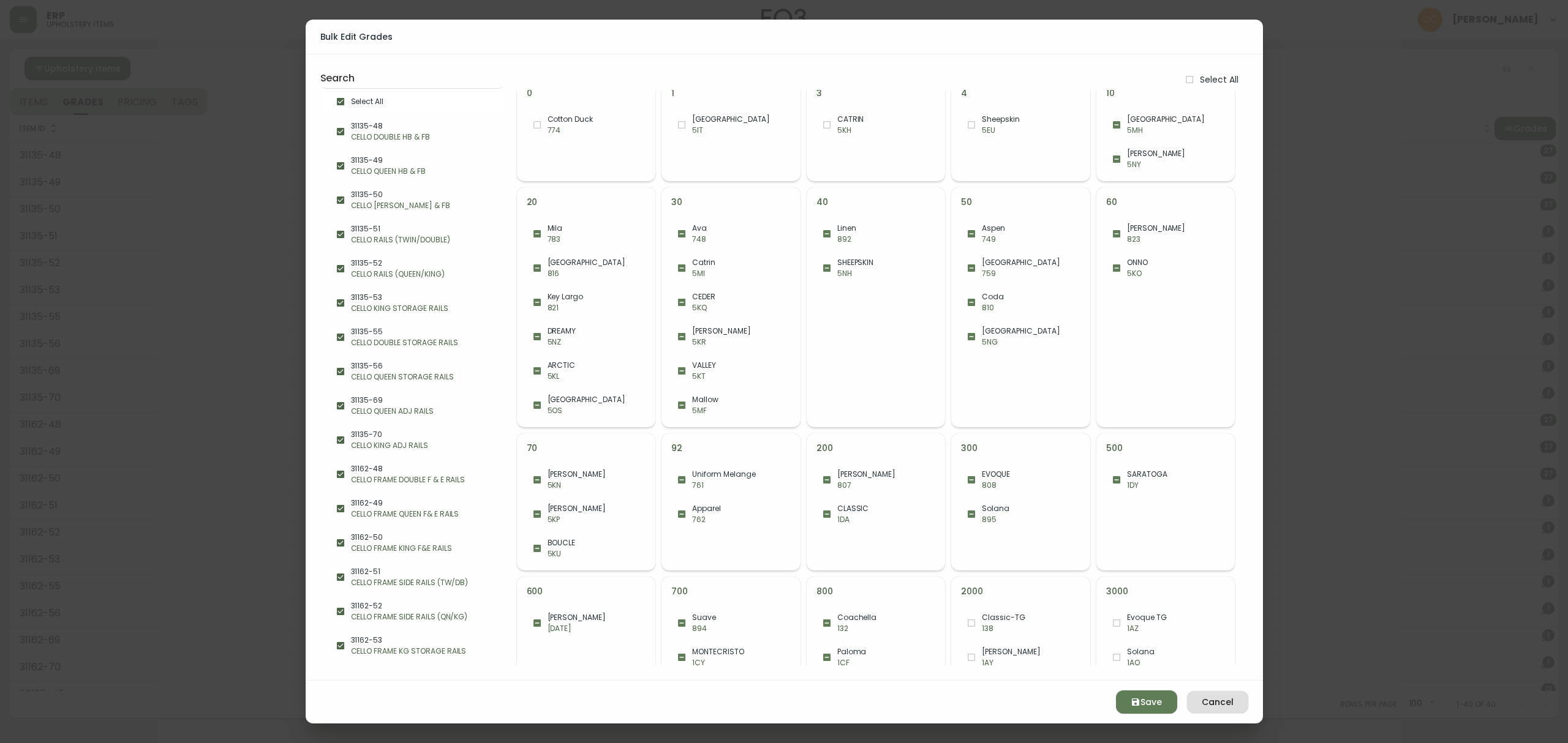
scroll to position [0, 0]
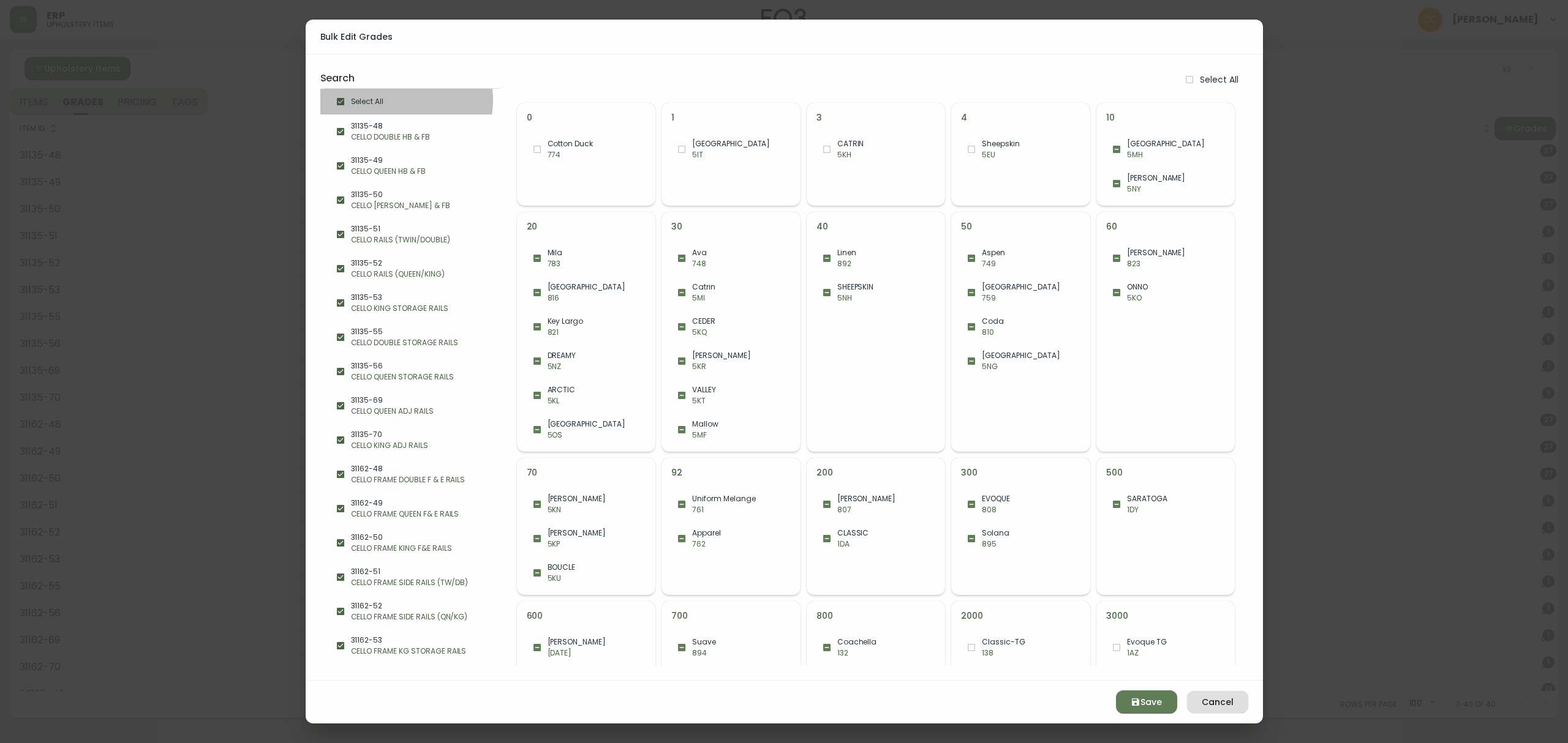
click at [403, 101] on span "Select All" at bounding box center [422, 102] width 143 height 11
checkbox input "false"
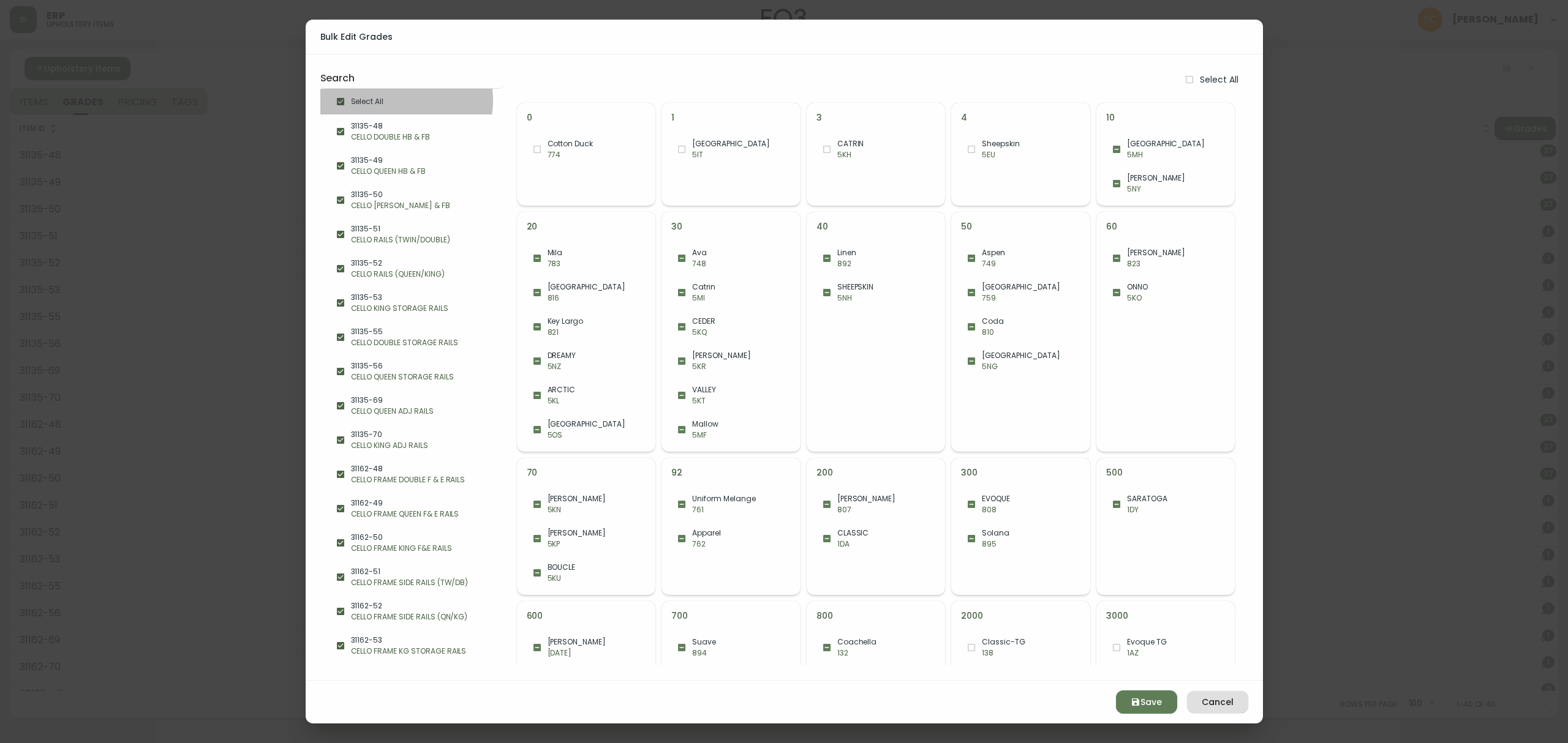
checkbox input "false"
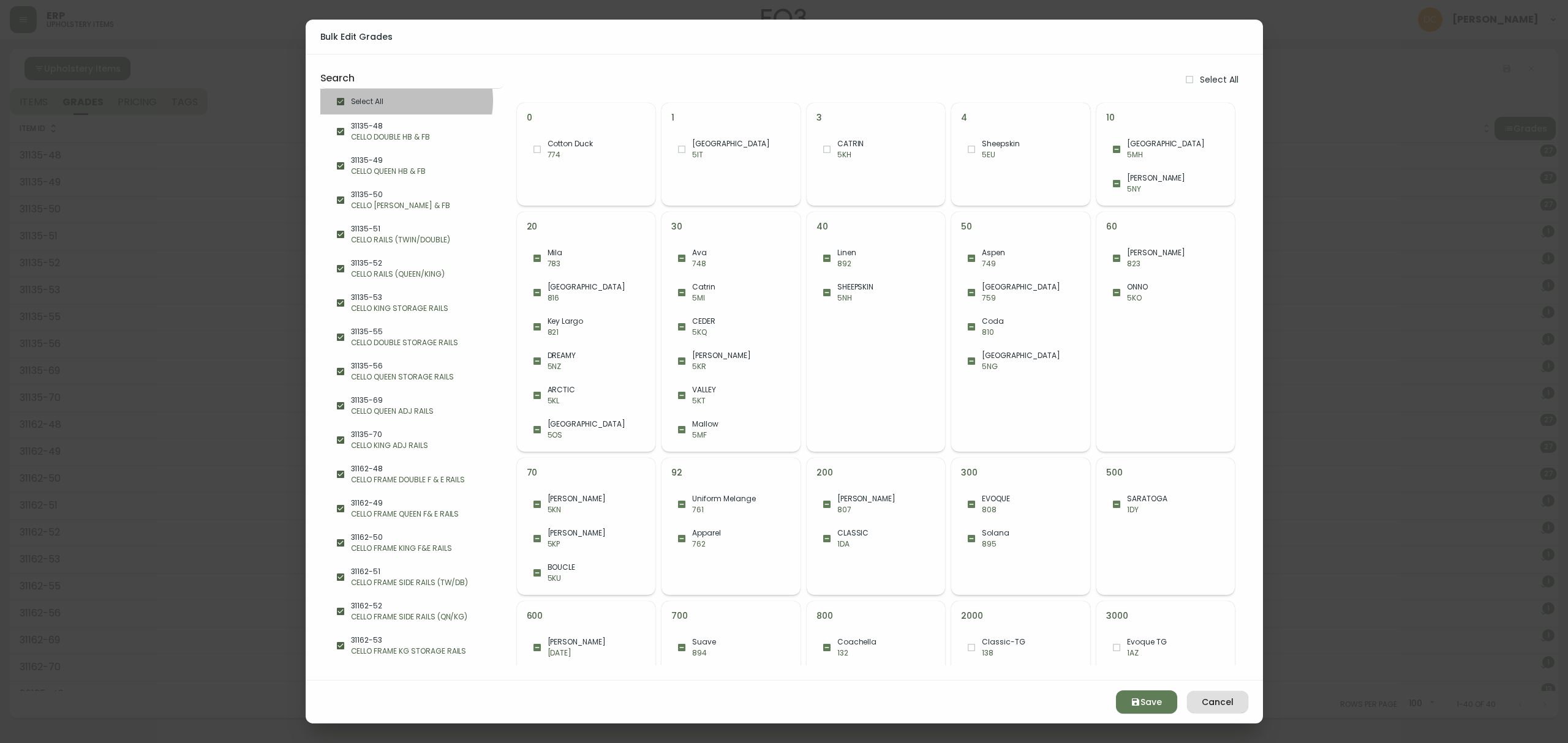
checkbox input "false"
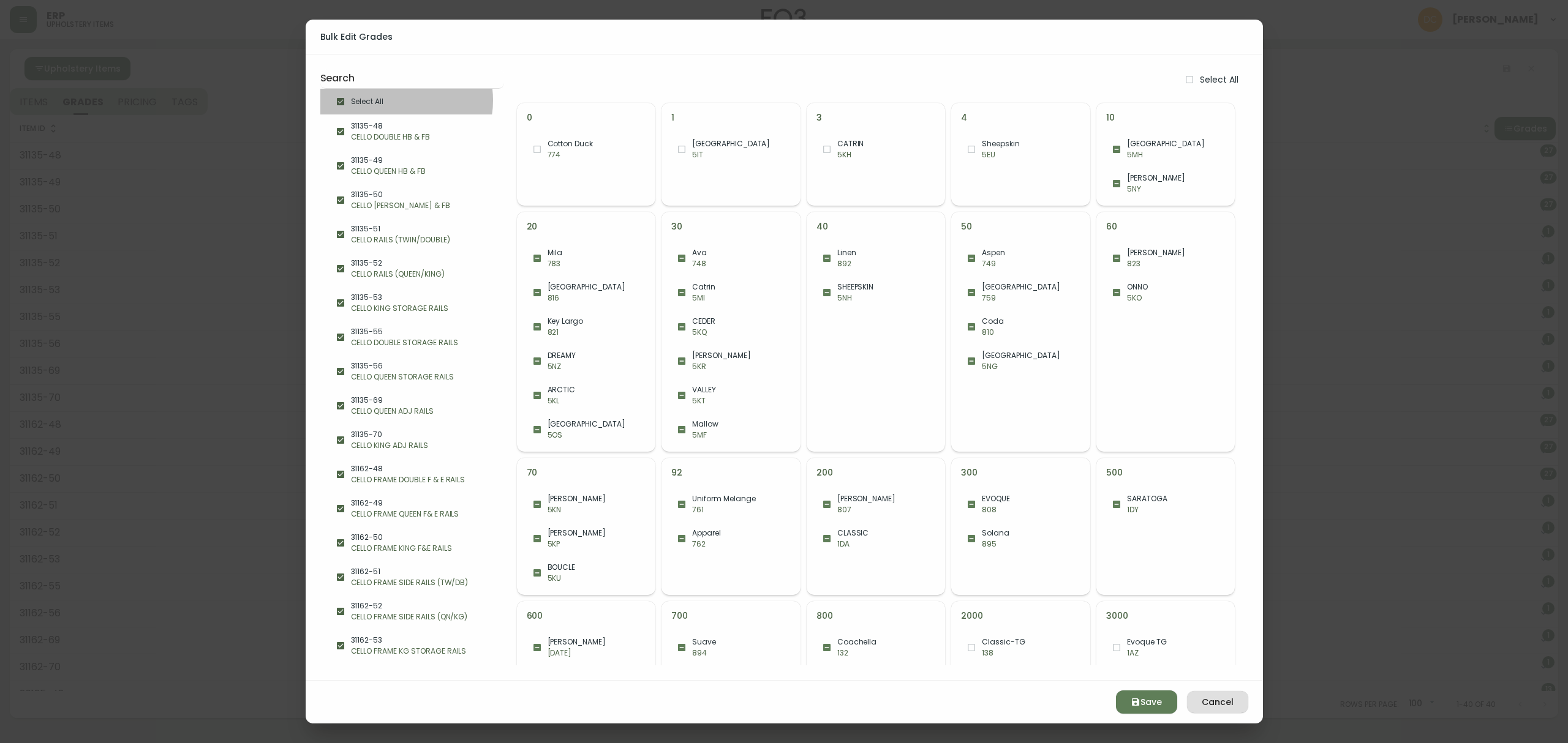
checkbox input "false"
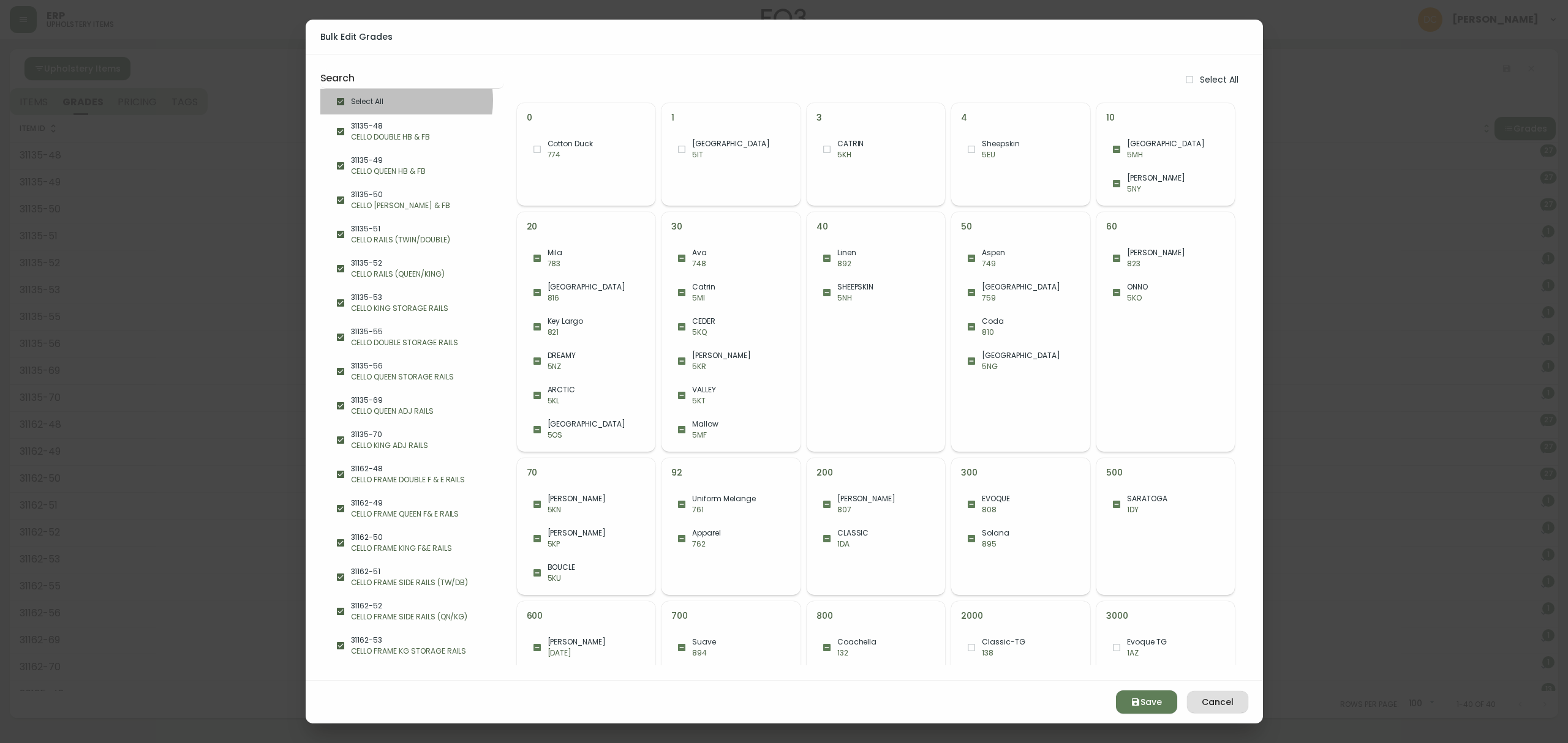
checkbox input "false"
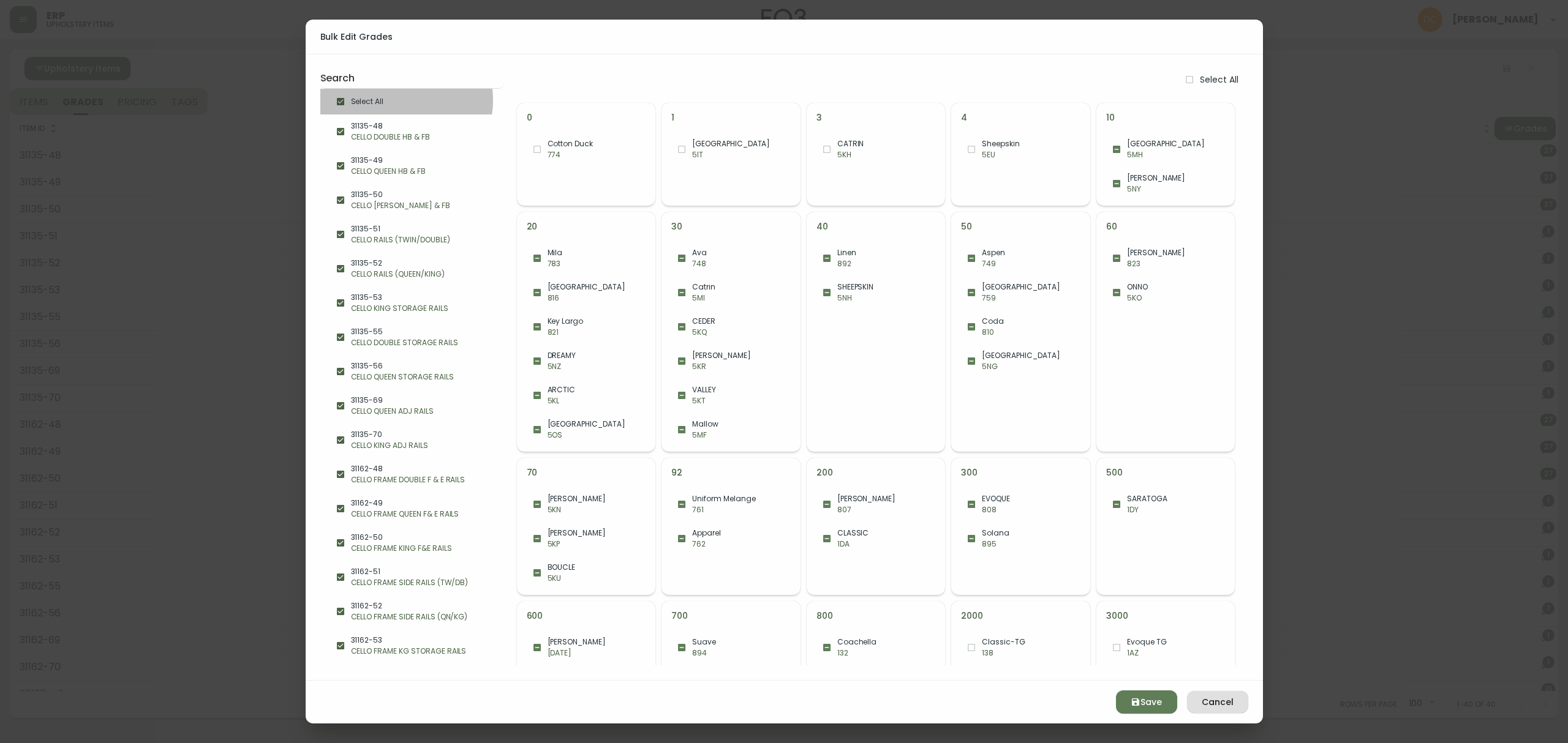
checkbox input "false"
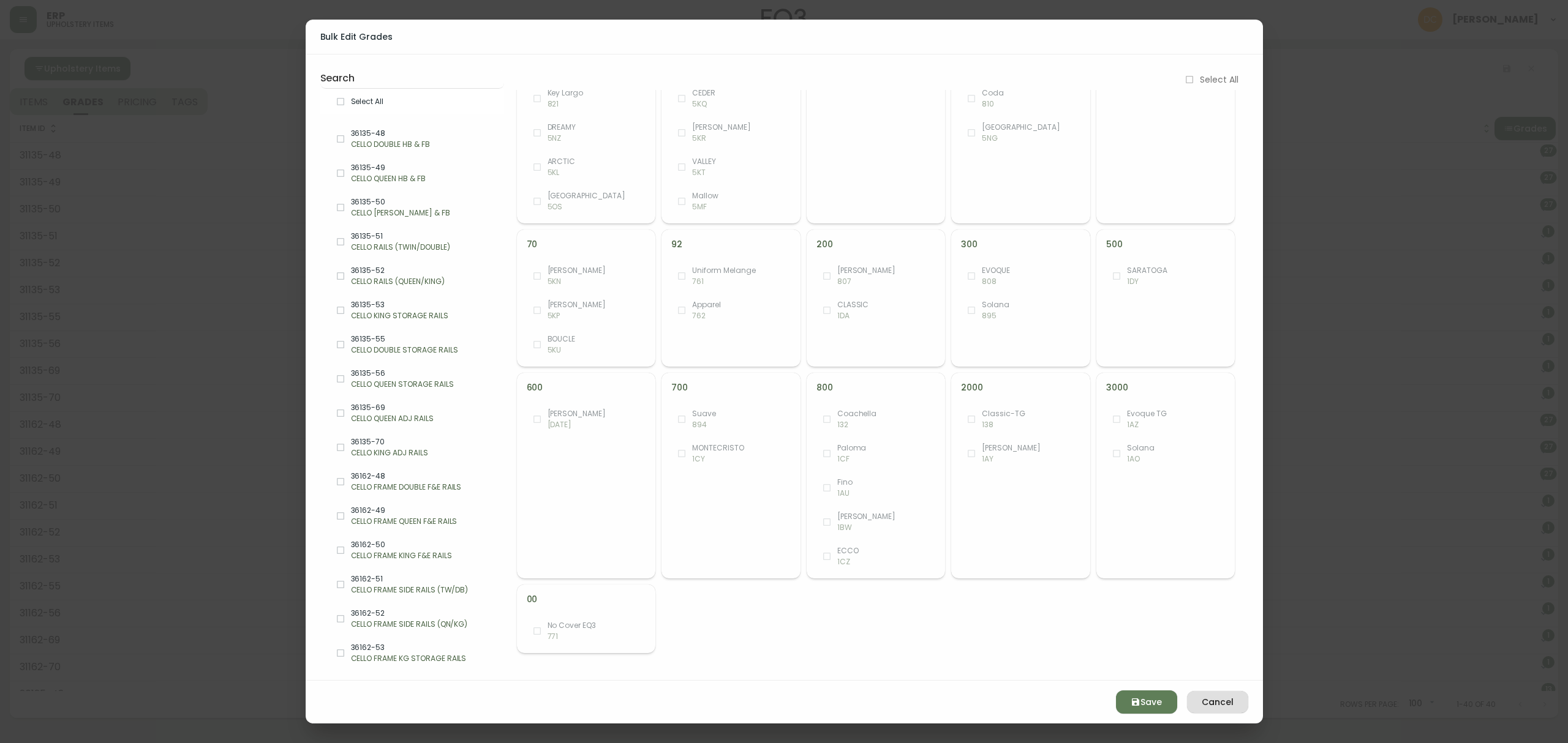
scroll to position [825, 0]
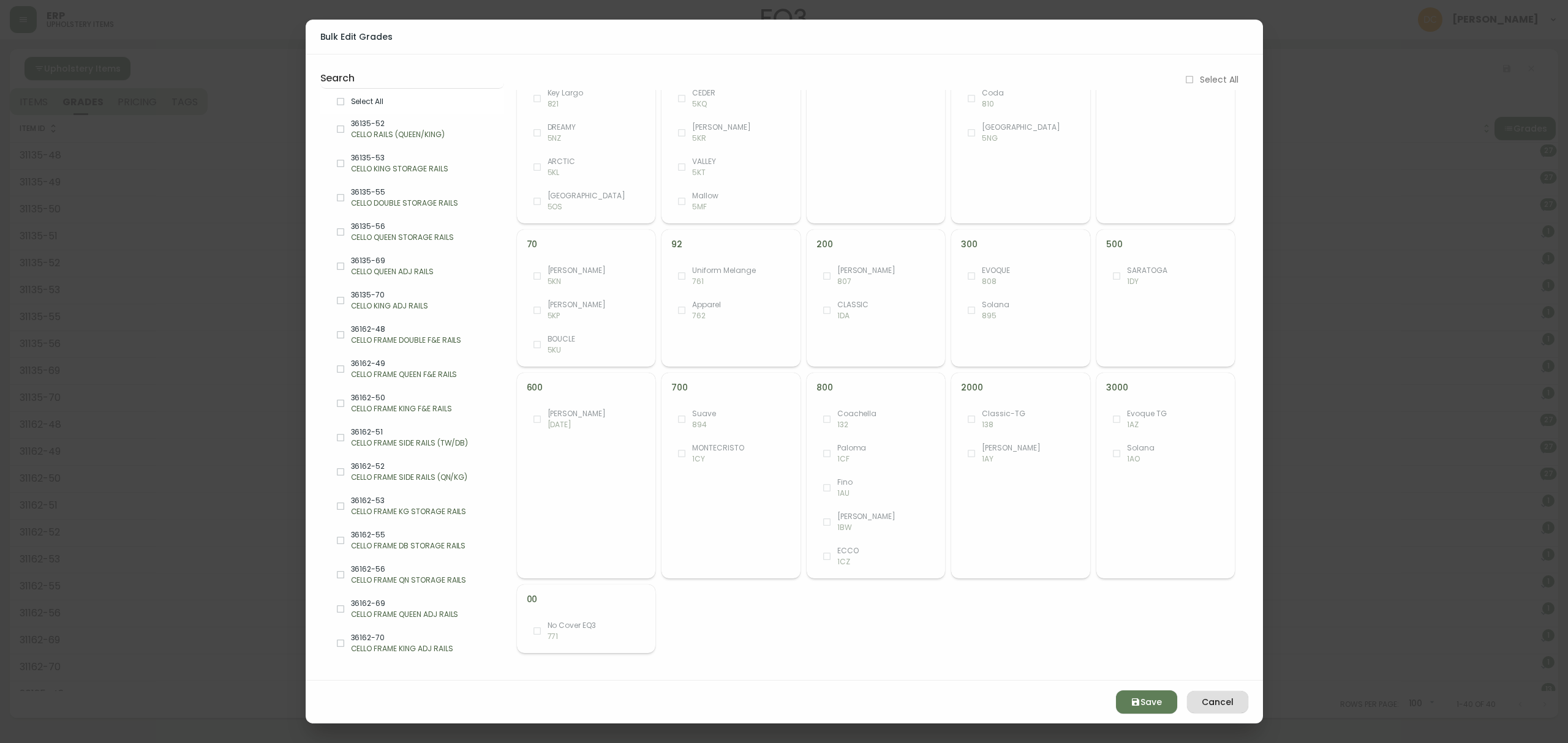
click at [1223, 703] on span "Cancel" at bounding box center [1217, 702] width 41 height 15
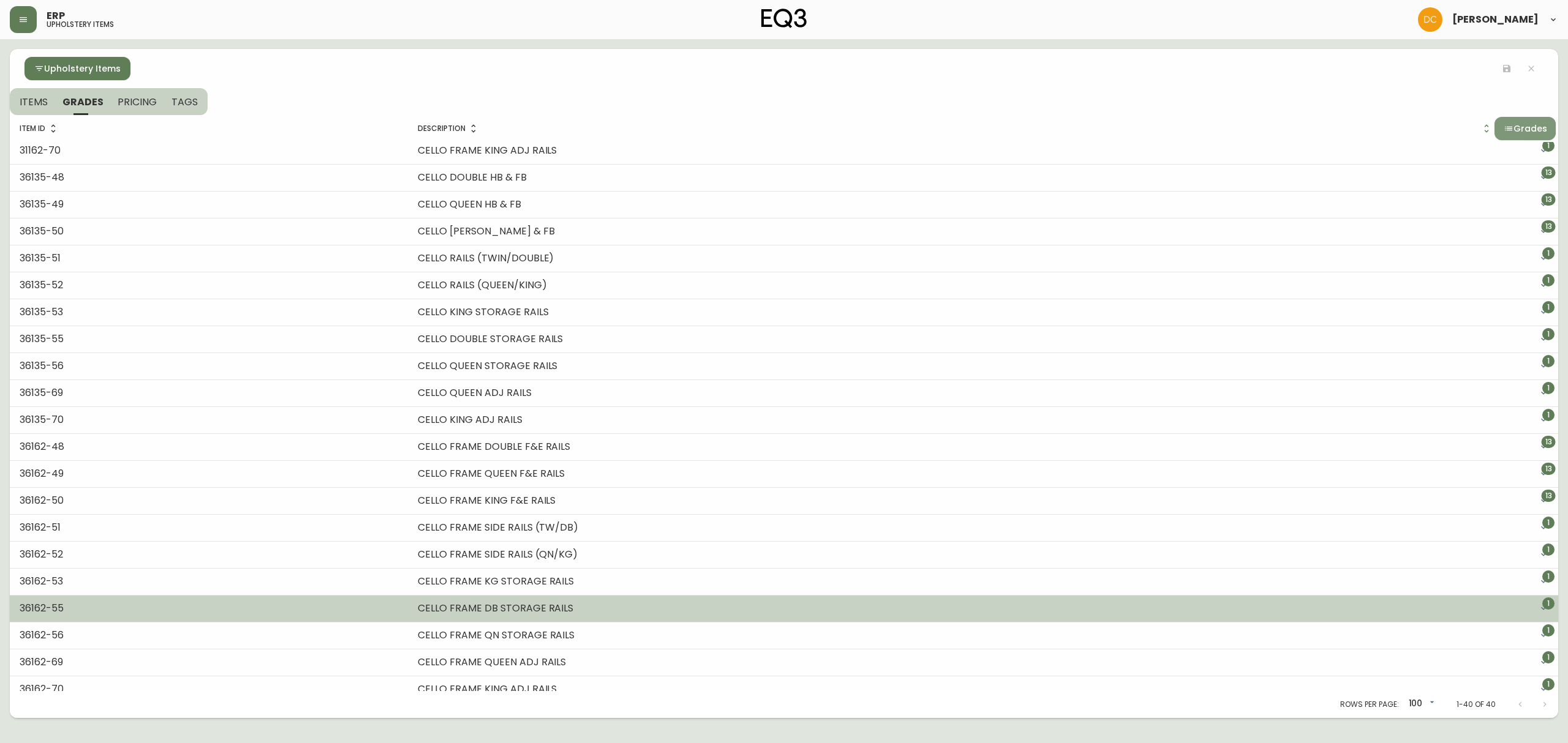
scroll to position [529, 0]
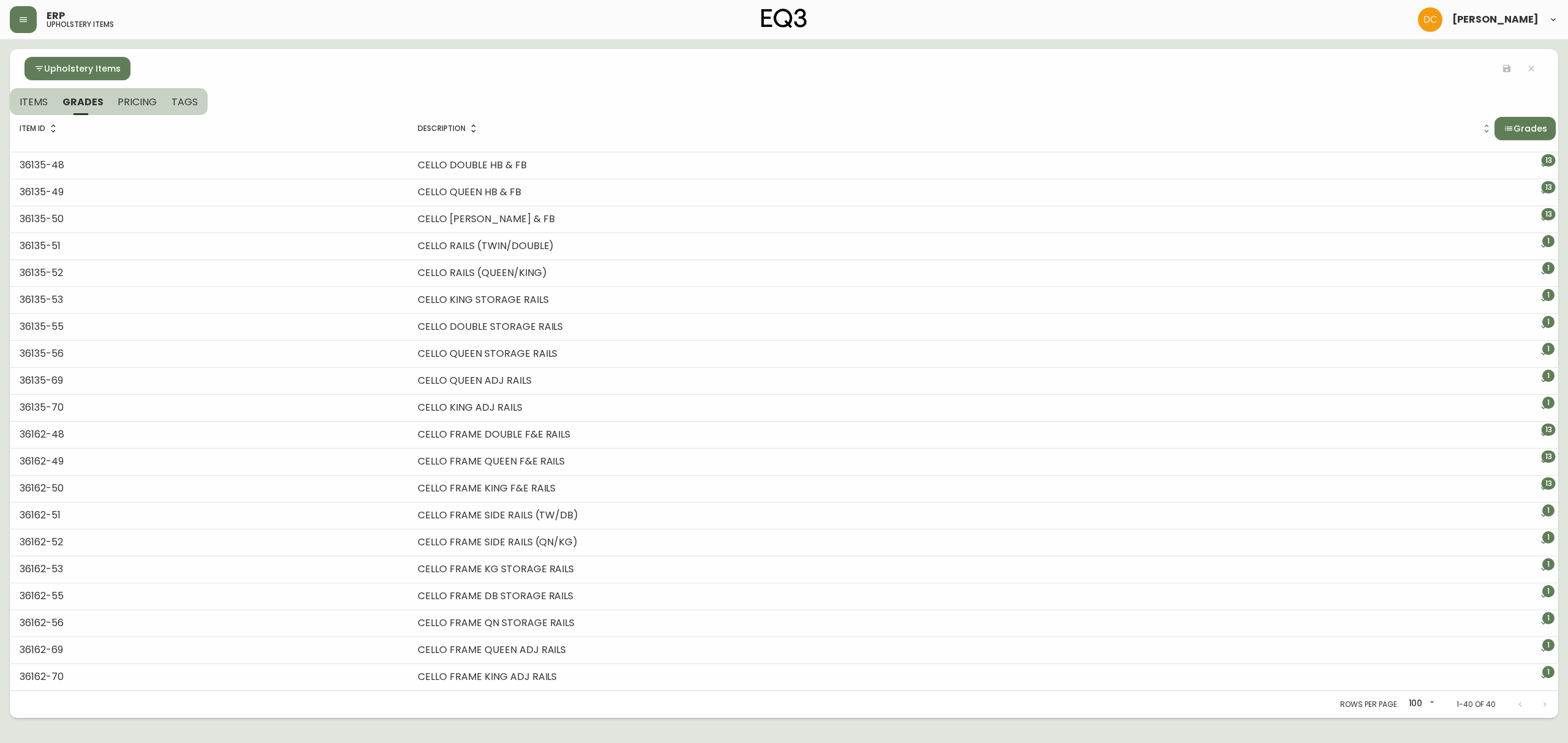
click at [41, 64] on icon "button" at bounding box center [39, 68] width 10 height 10
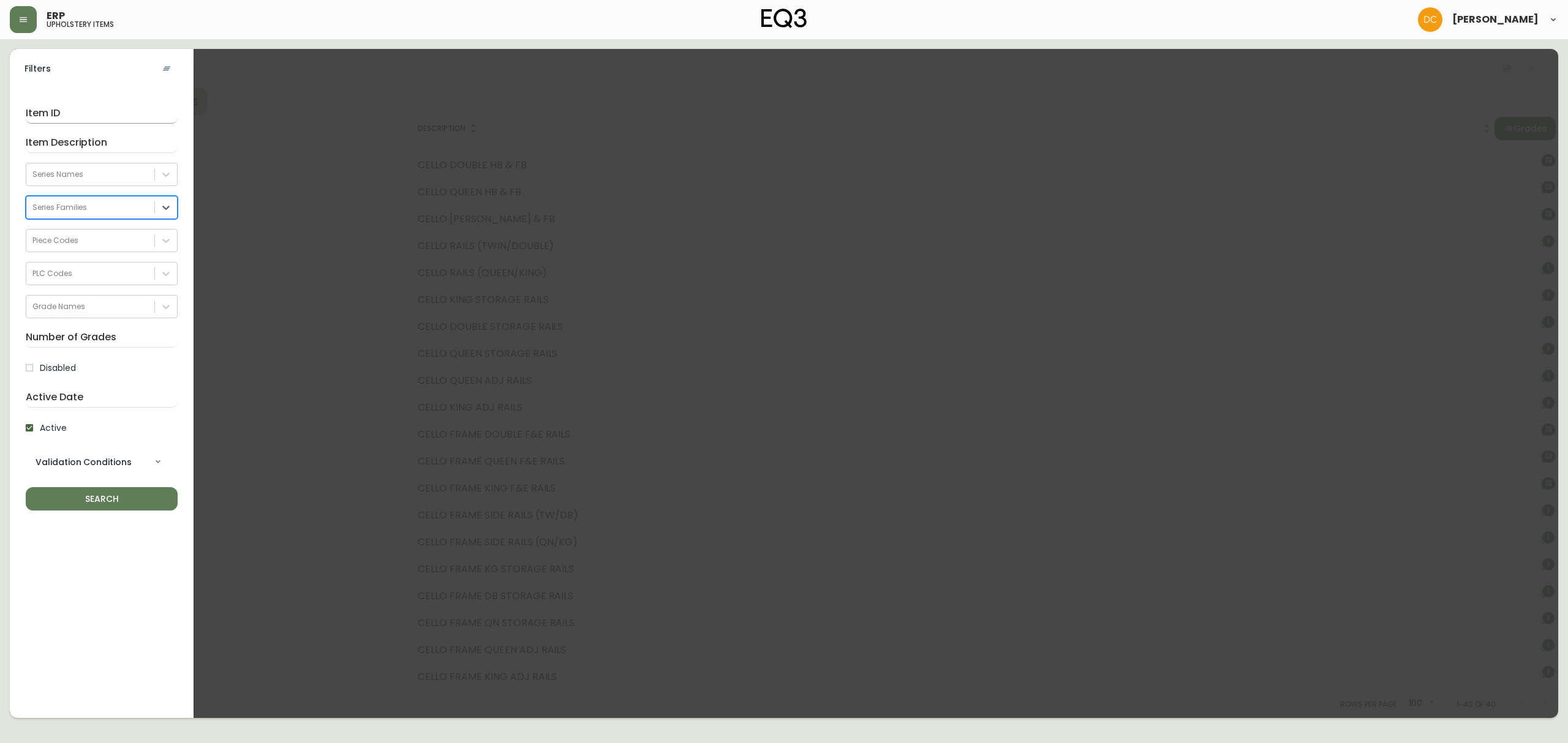
click at [102, 110] on input "text" at bounding box center [101, 114] width 152 height 19
paste input "35135"
click at [25, 488] on button "SEARCH" at bounding box center [101, 499] width 152 height 23
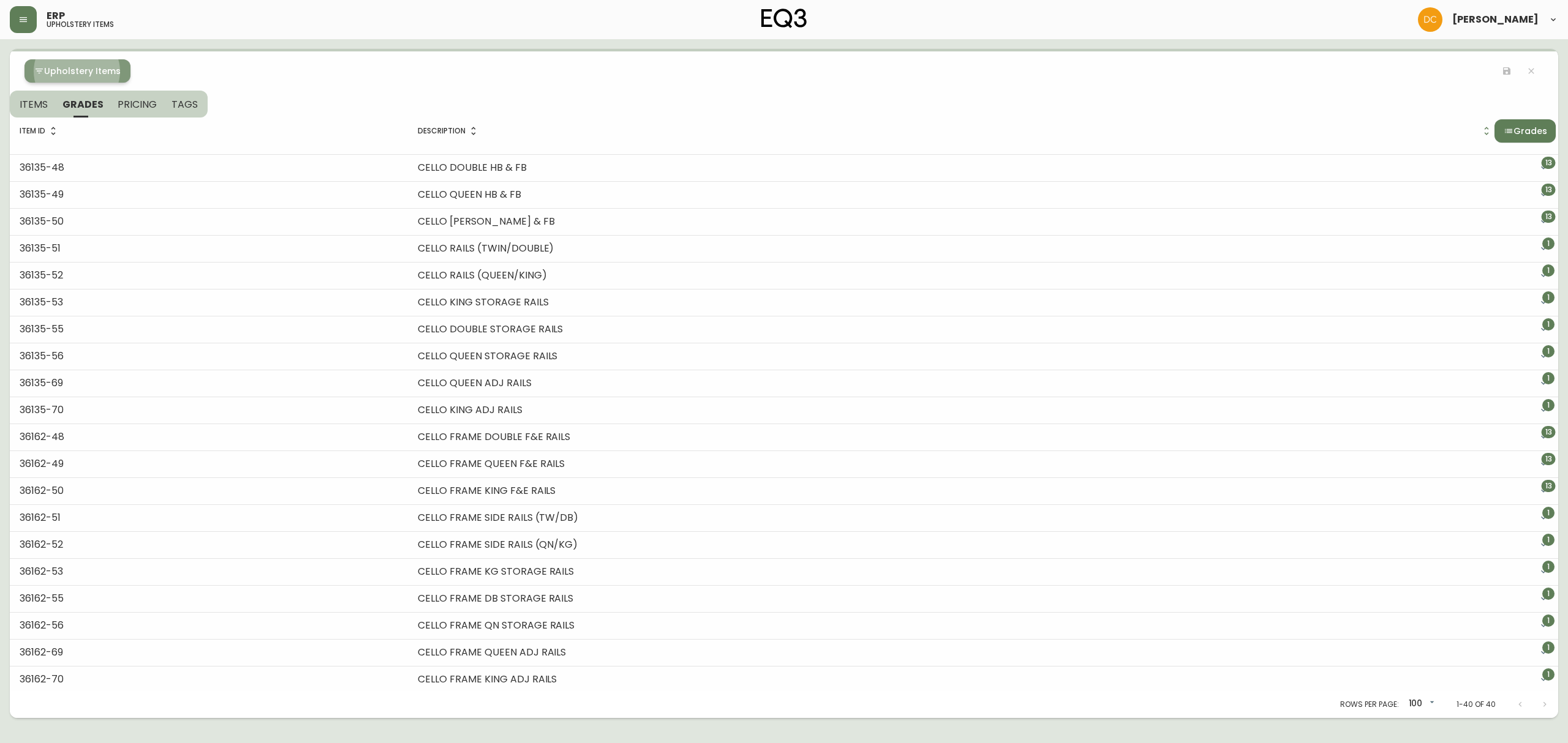
scroll to position [0, 0]
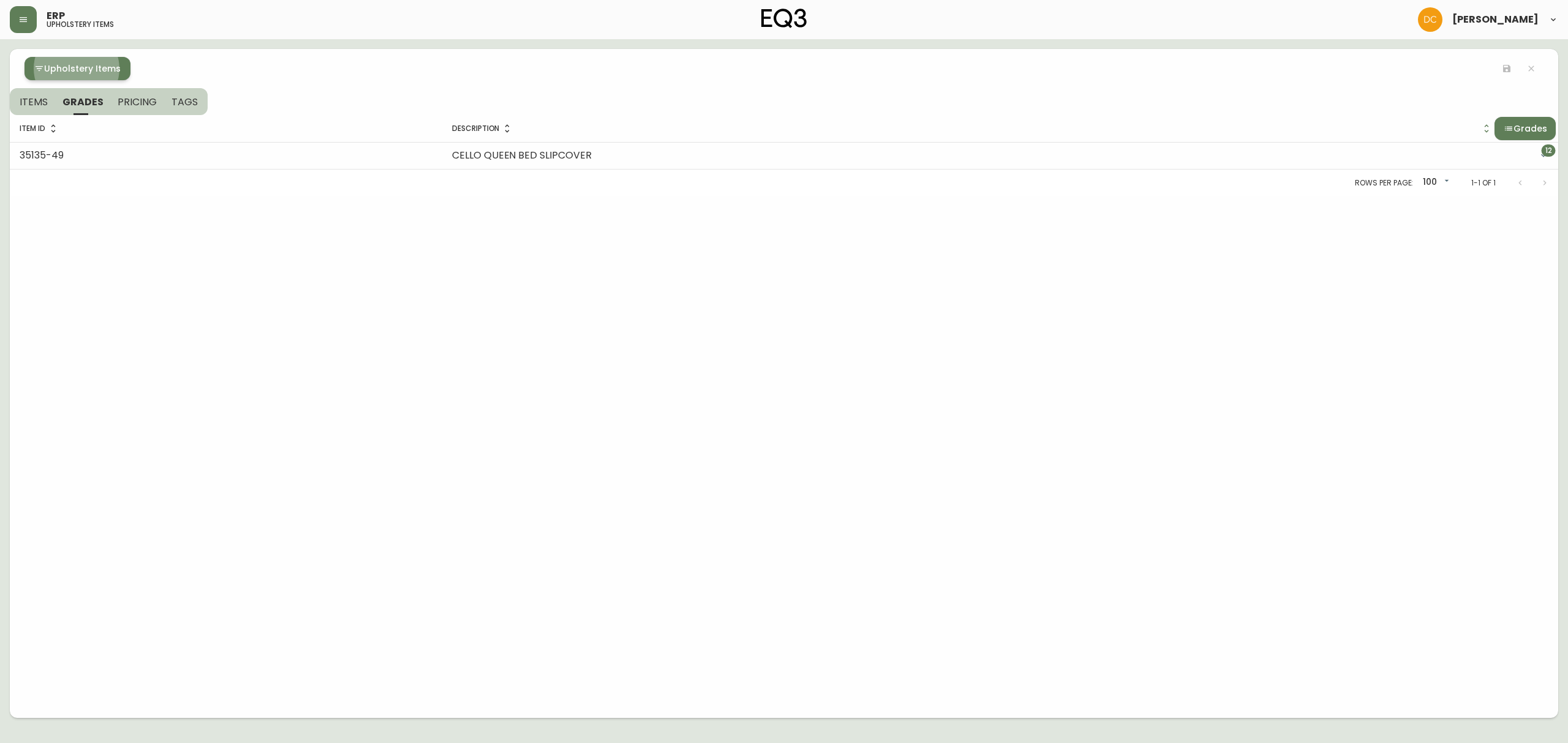
click at [1496, 126] on button "Grades" at bounding box center [1525, 129] width 61 height 23
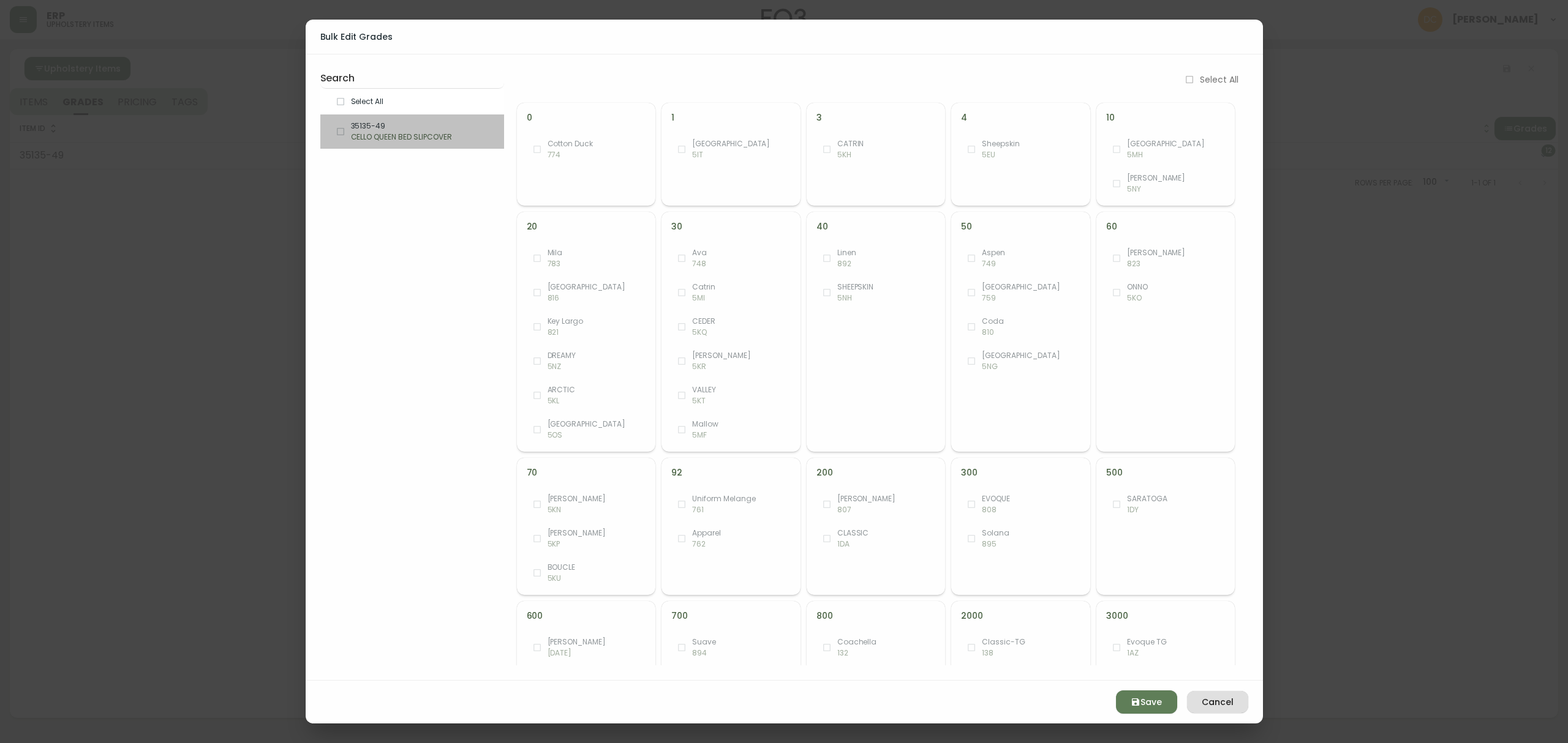
click at [389, 129] on span "35135-49" at bounding box center [422, 126] width 143 height 11
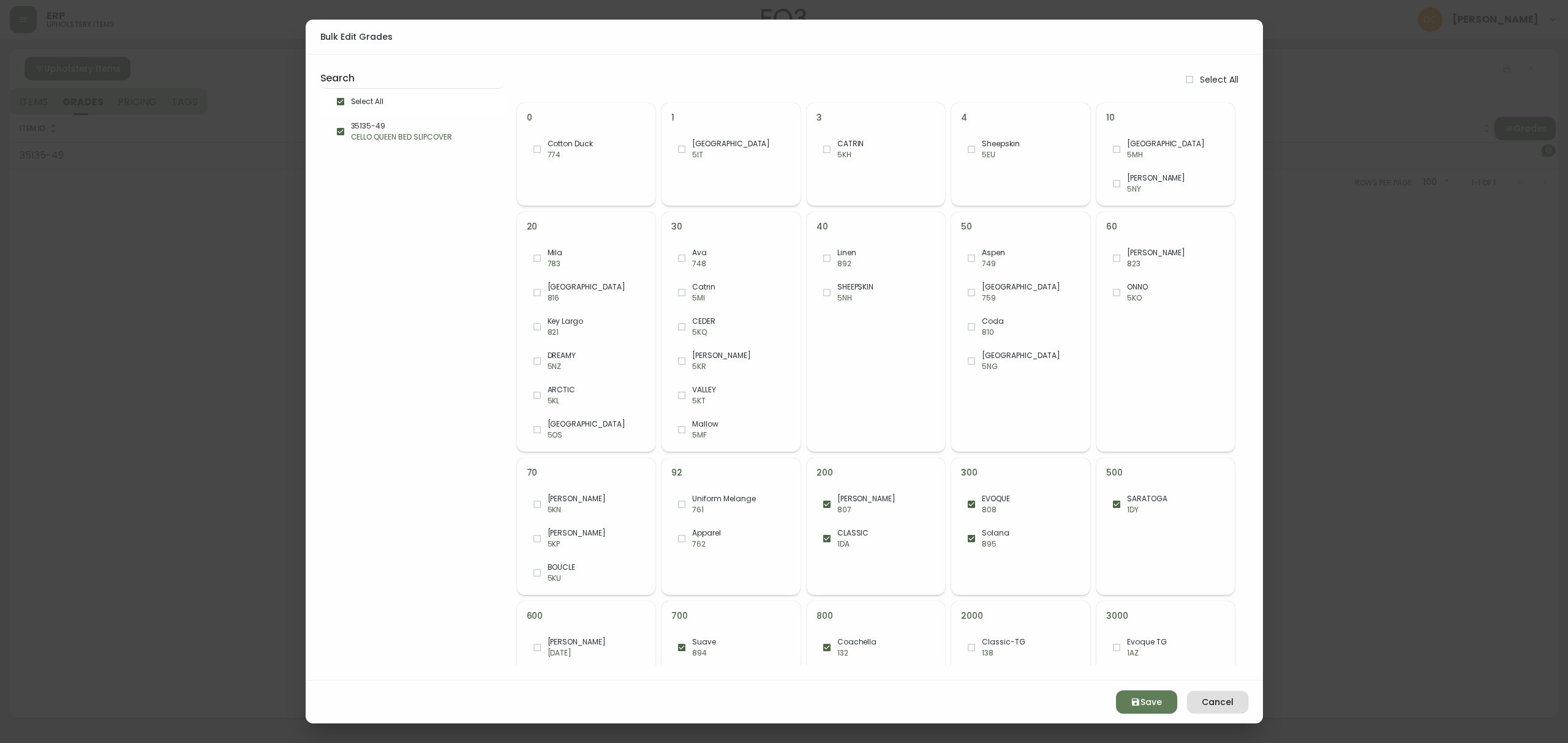
click at [1224, 698] on span "Cancel" at bounding box center [1217, 702] width 41 height 15
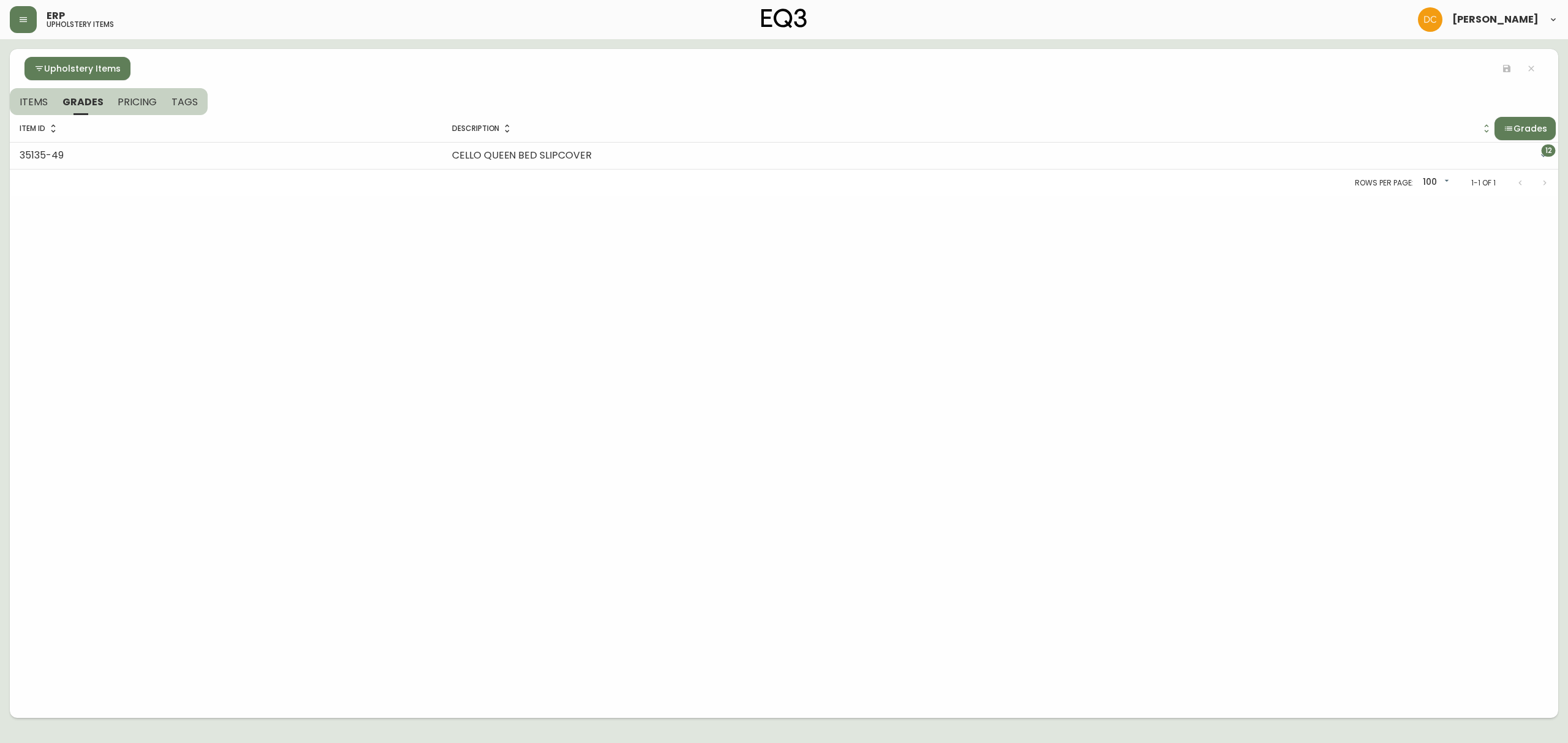
click at [20, 101] on span "ITEMS" at bounding box center [33, 102] width 28 height 13
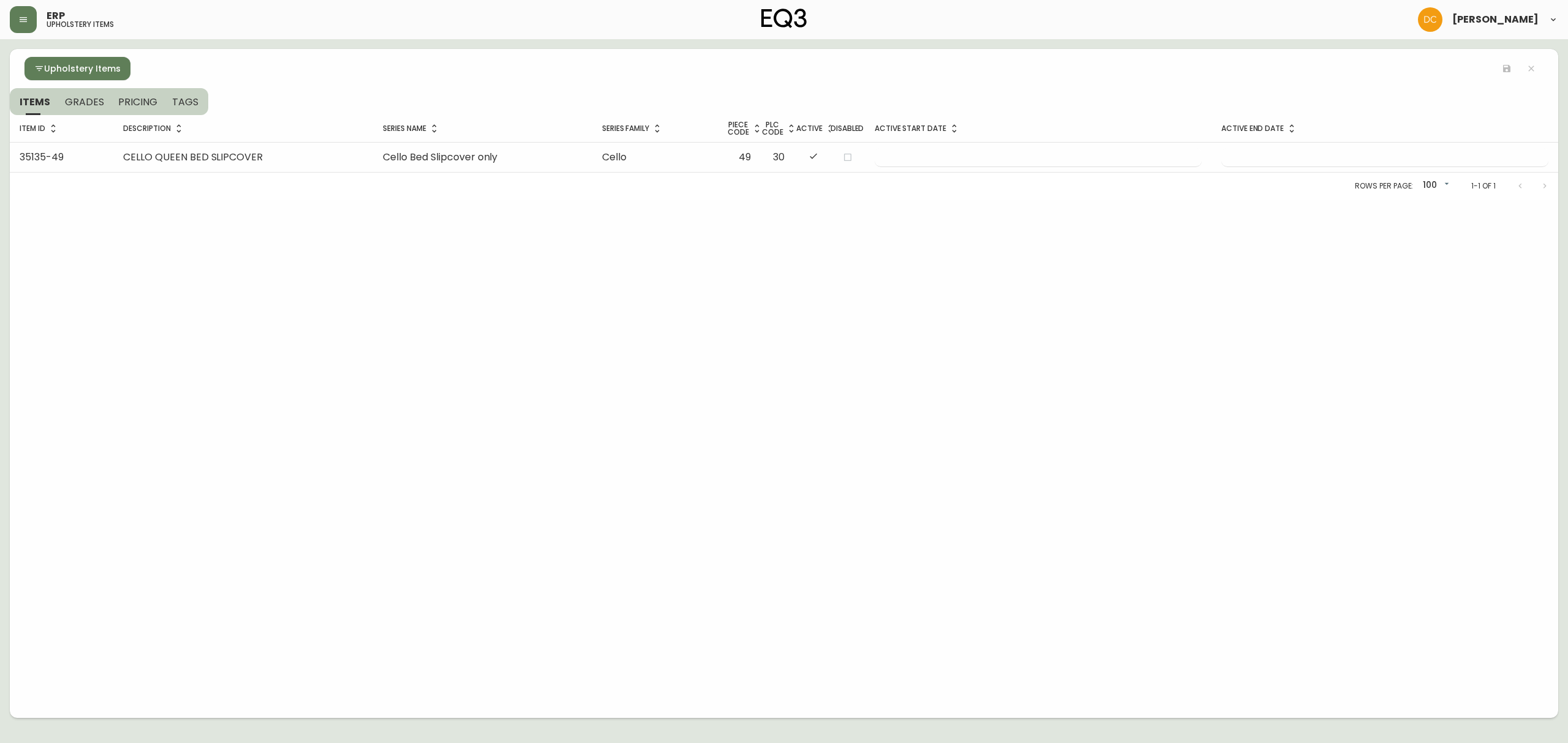
click at [62, 61] on span "Upholstery Items" at bounding box center [82, 69] width 76 height 15
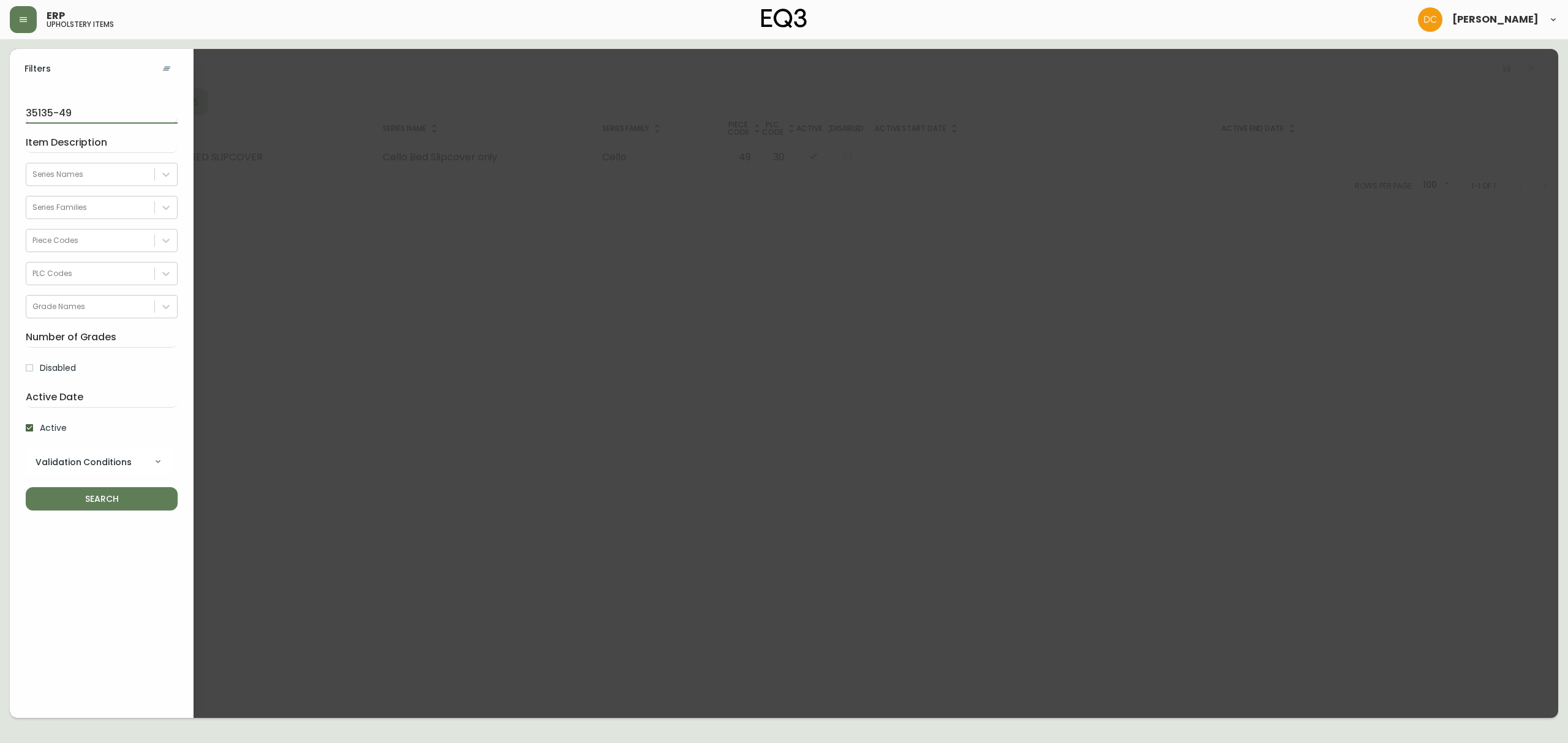
click at [41, 115] on input "35135-49" at bounding box center [101, 114] width 152 height 19
click at [25, 488] on button "SEARCH" at bounding box center [101, 499] width 152 height 23
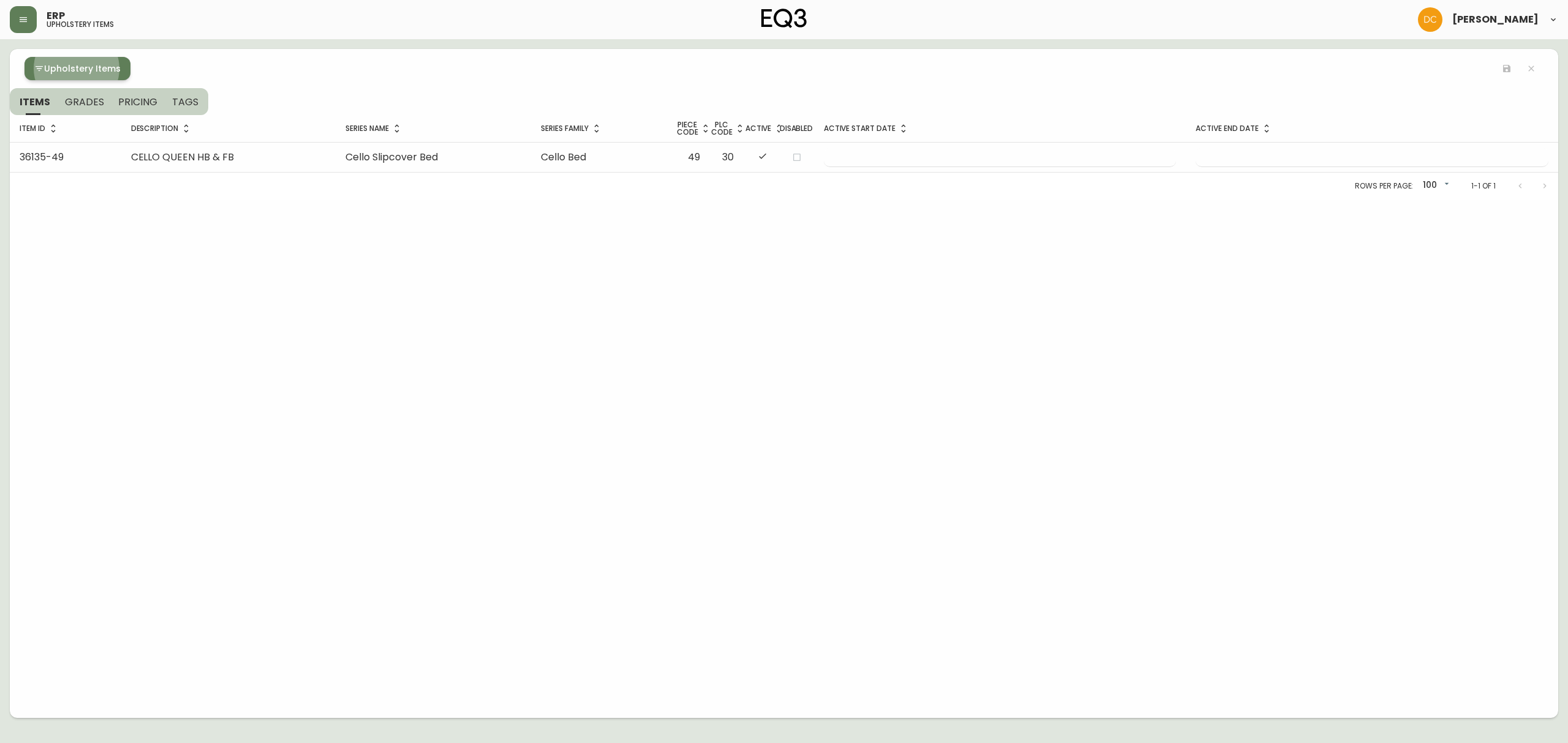
click at [85, 96] on span "GRADES" at bounding box center [84, 102] width 39 height 13
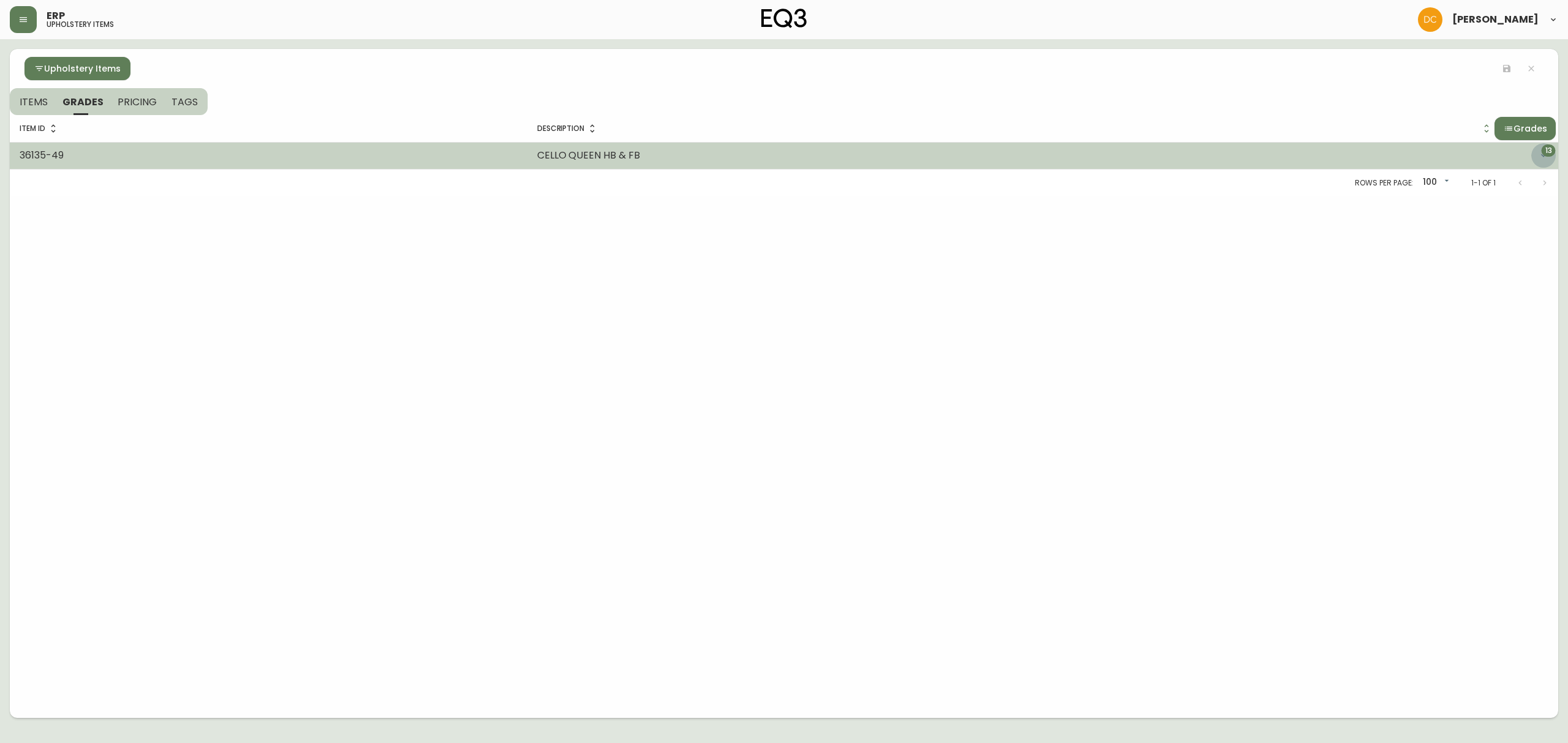
click at [1546, 152] on span "13" at bounding box center [1548, 151] width 14 height 12
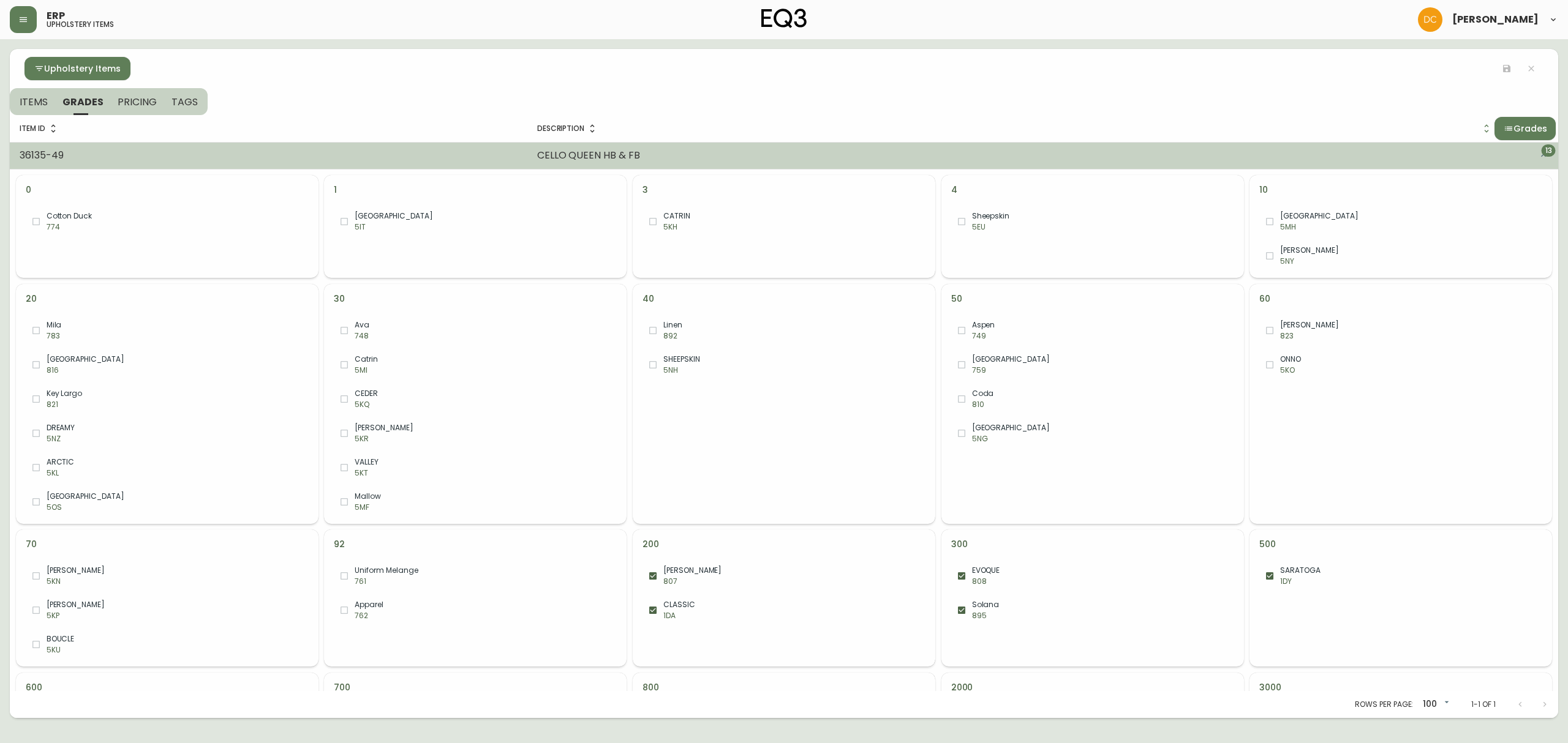
click at [1538, 156] on icon "button" at bounding box center [1543, 156] width 10 height 10
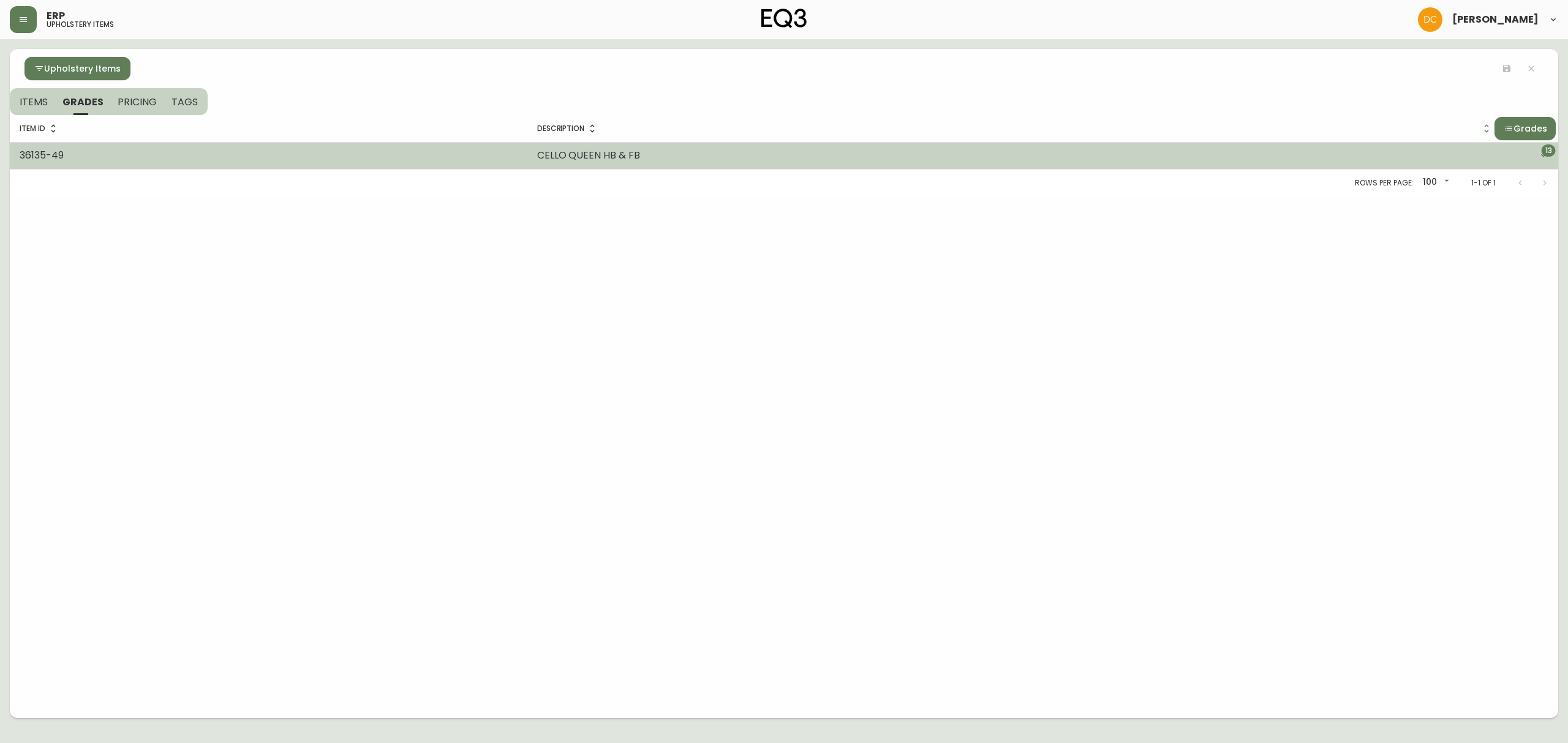
click at [52, 76] on button "Upholstery Items" at bounding box center [78, 69] width 106 height 23
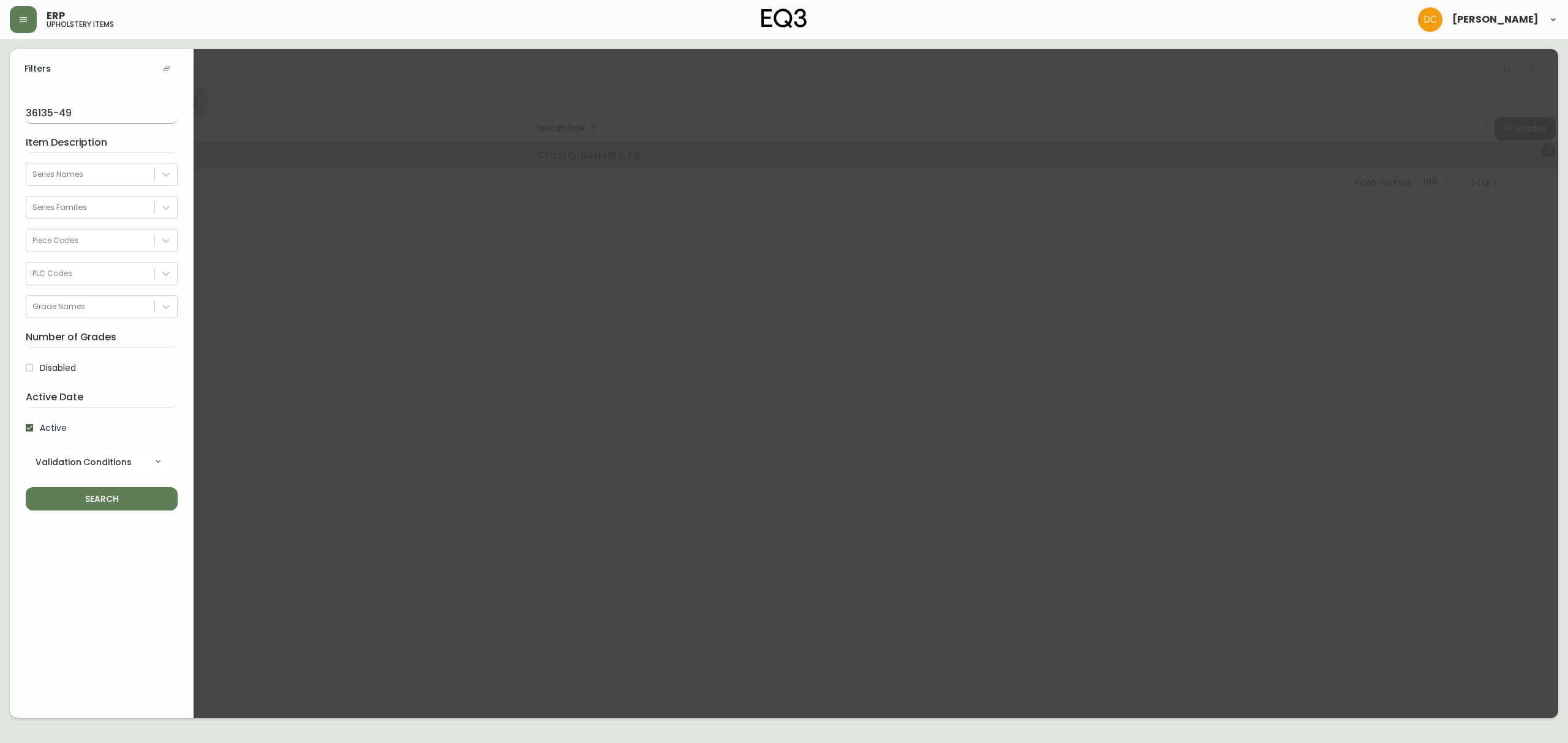
click at [94, 118] on input "36135-49" at bounding box center [101, 114] width 152 height 19
click at [82, 201] on div "Series Families" at bounding box center [90, 207] width 128 height 19
click at [102, 209] on div "Wander" at bounding box center [79, 207] width 106 height 19
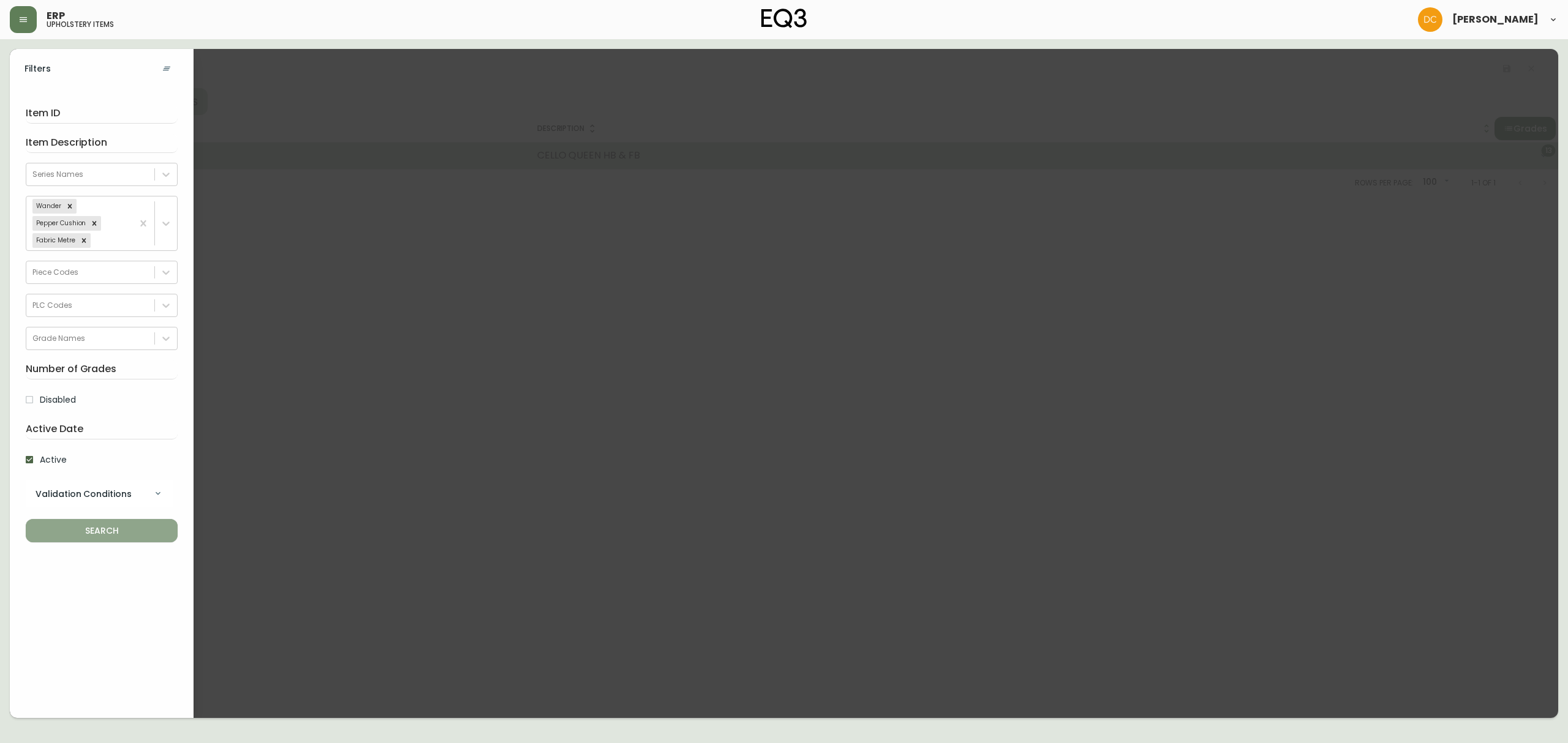
click at [116, 525] on span "SEARCH" at bounding box center [102, 531] width 132 height 15
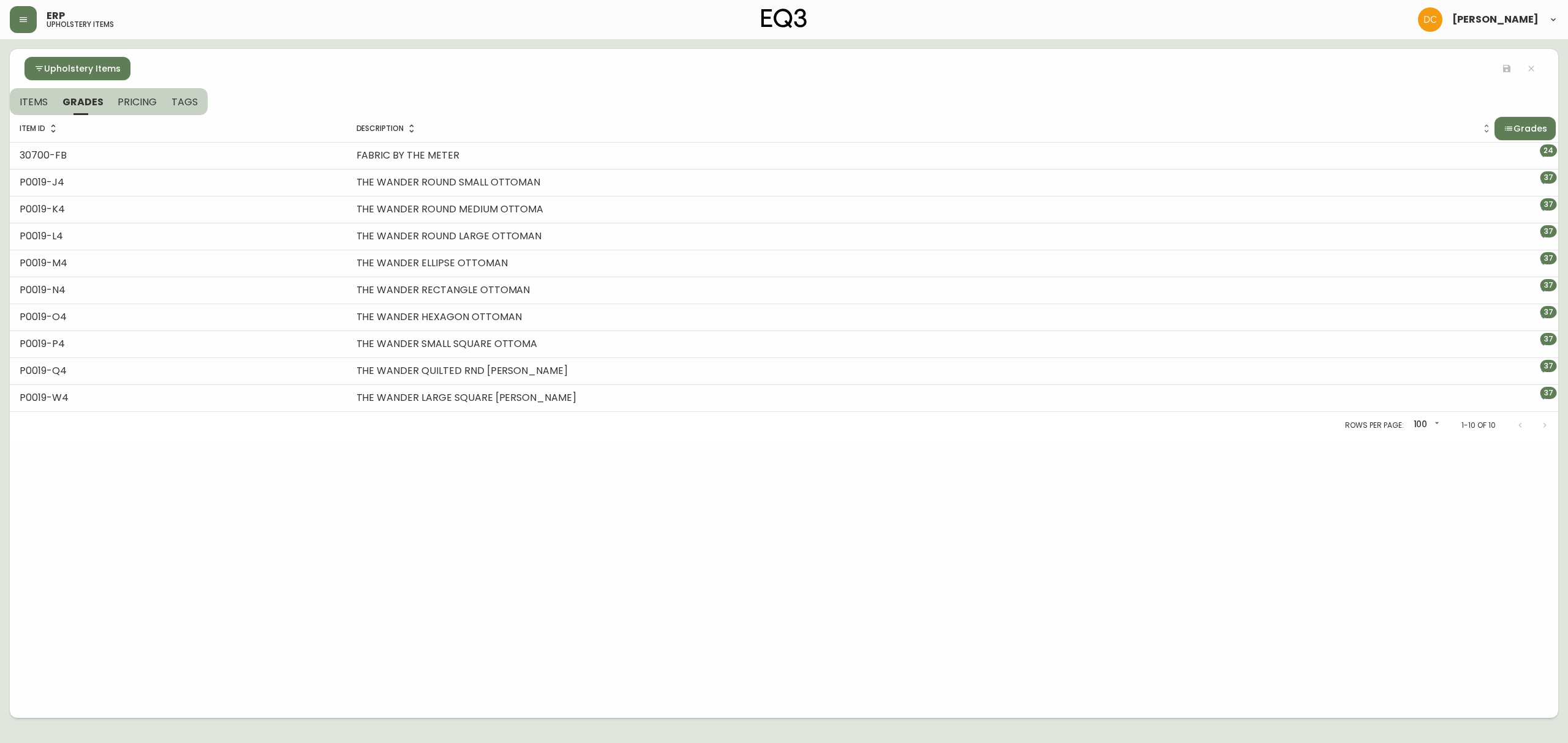
click at [1512, 125] on icon "button" at bounding box center [1508, 129] width 10 height 10
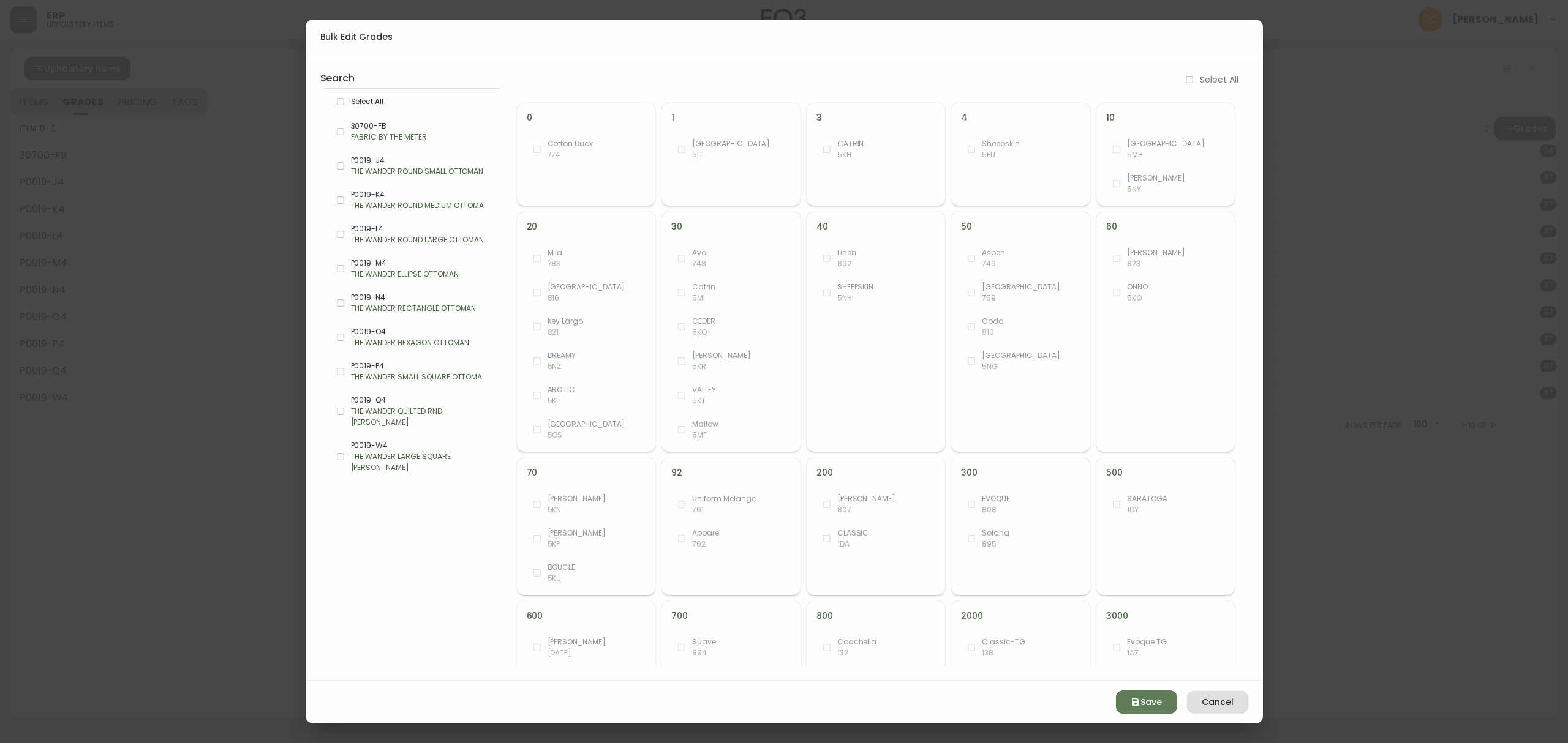
click at [392, 96] on div "Select All" at bounding box center [412, 101] width 184 height 25
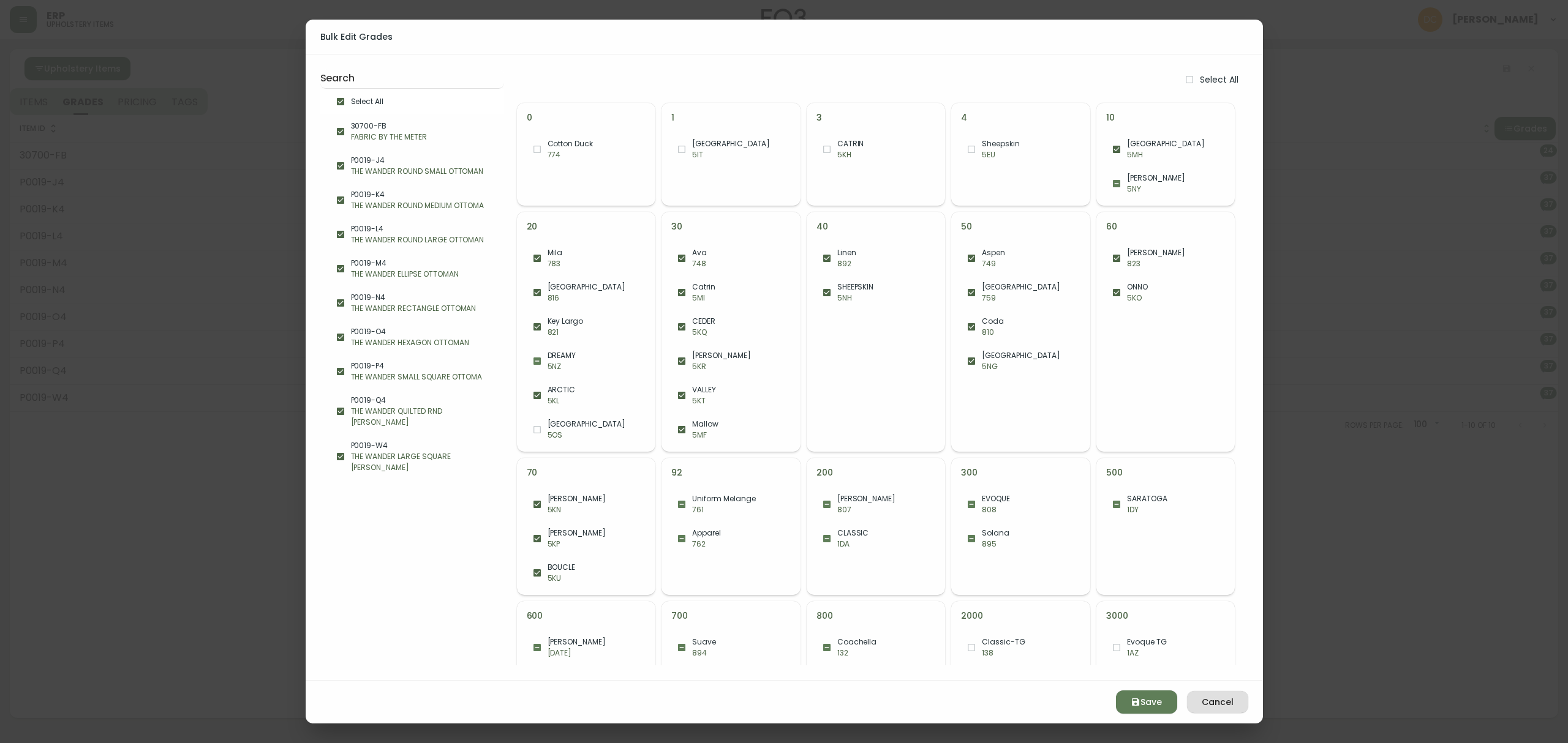
click at [599, 430] on p "5OS" at bounding box center [597, 435] width 99 height 11
click at [1159, 695] on span "Save" at bounding box center [1151, 702] width 21 height 15
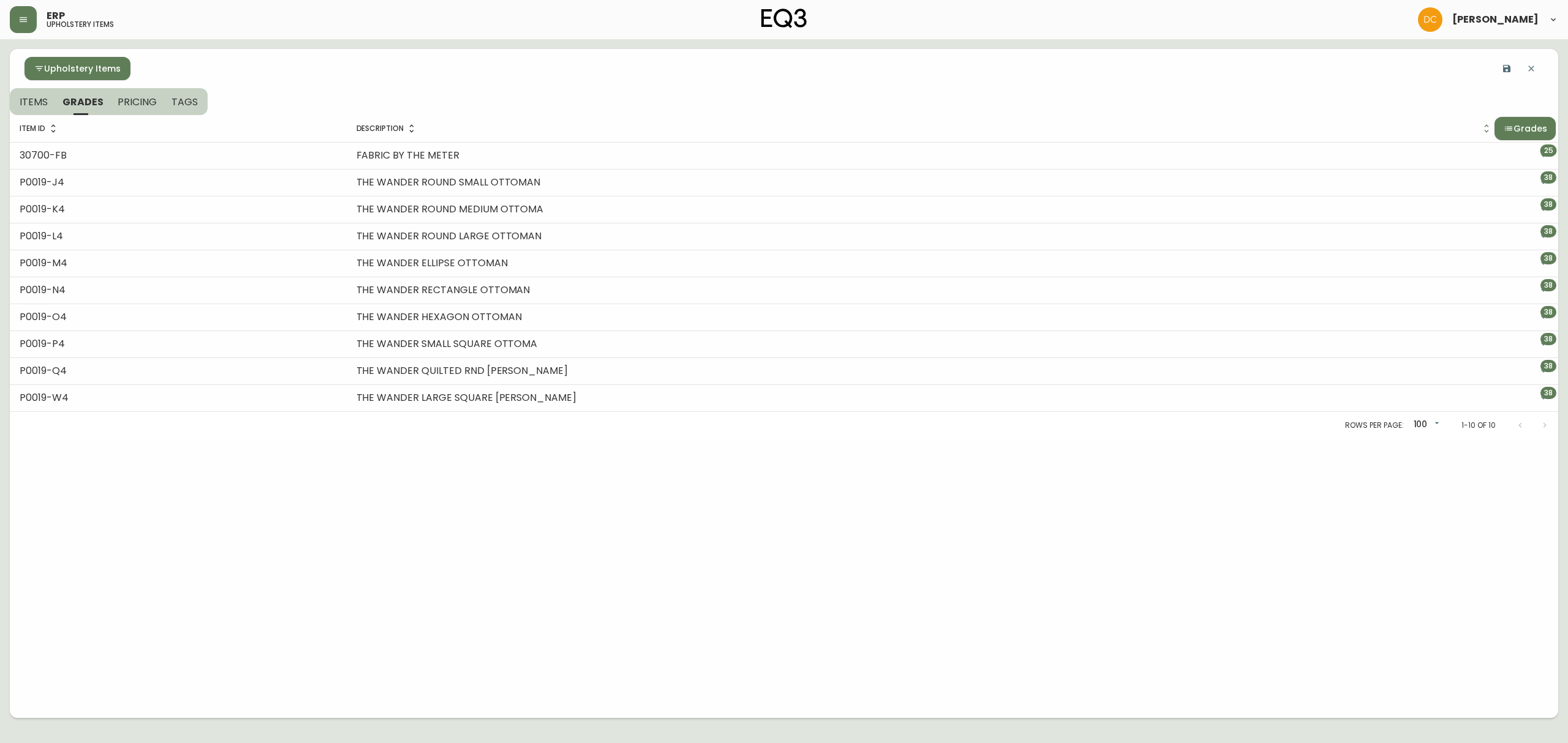
click at [1500, 63] on button "button" at bounding box center [1507, 69] width 25 height 25
click at [27, 19] on icon "button" at bounding box center [23, 19] width 10 height 10
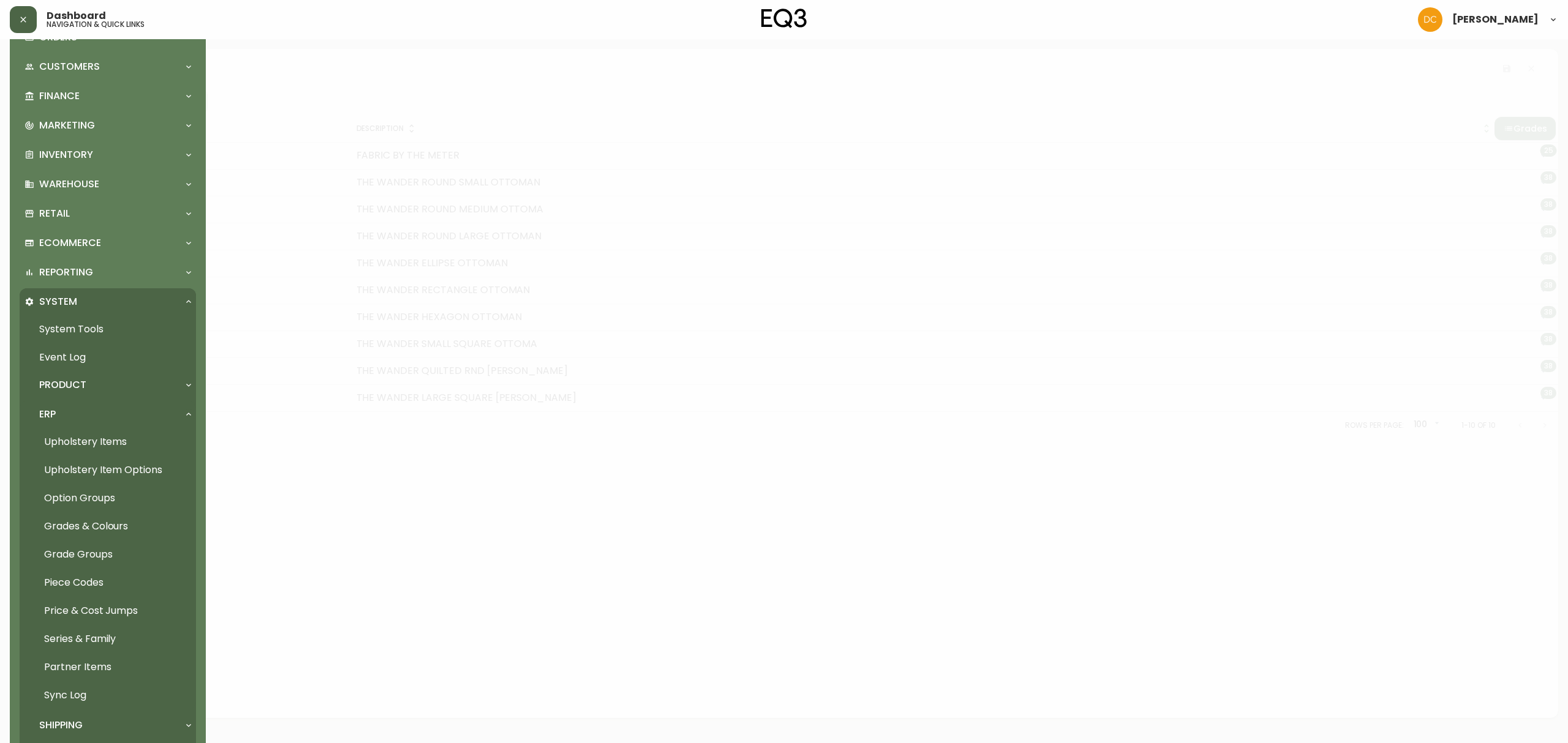
scroll to position [207, 0]
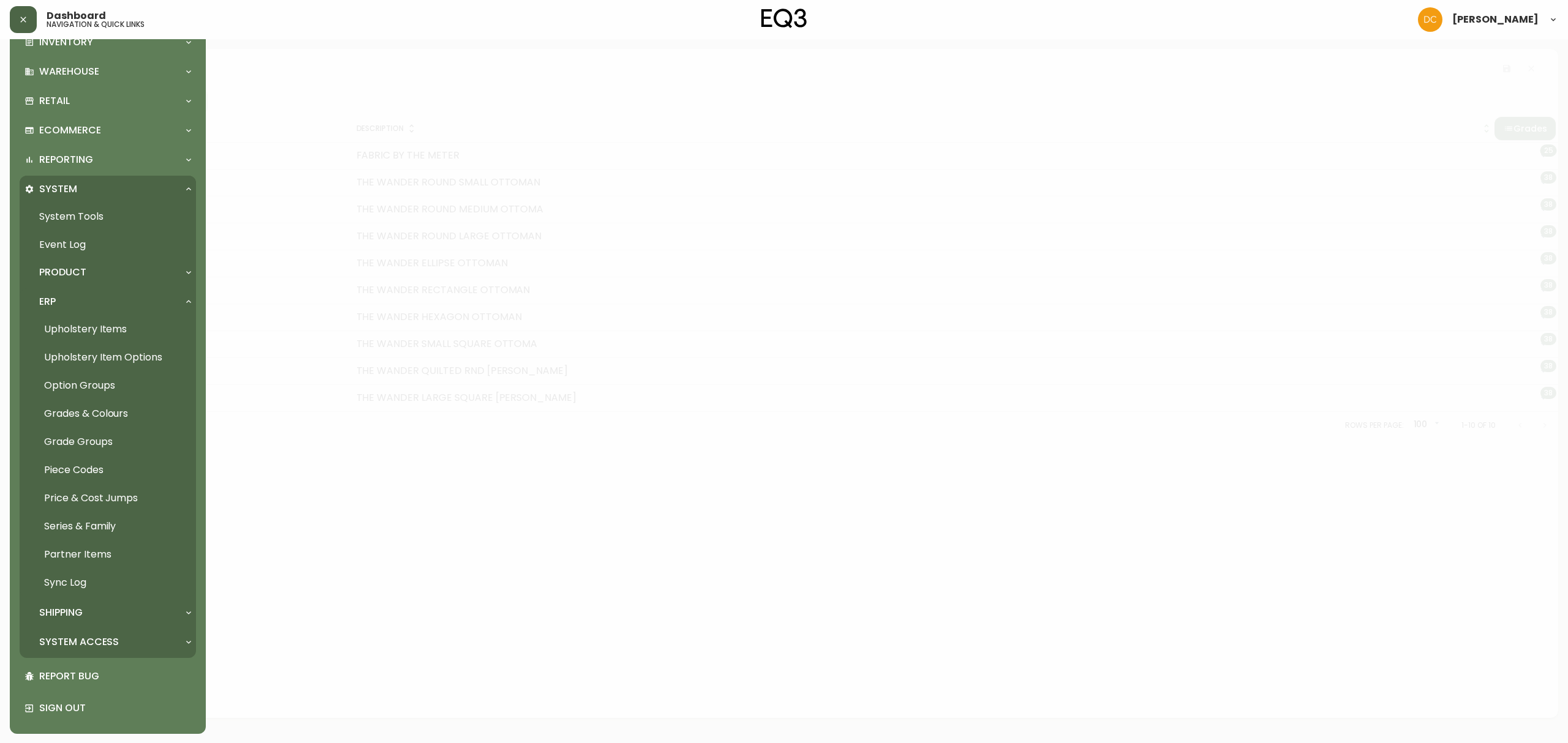
click at [88, 550] on link "Partner Items" at bounding box center [107, 554] width 176 height 28
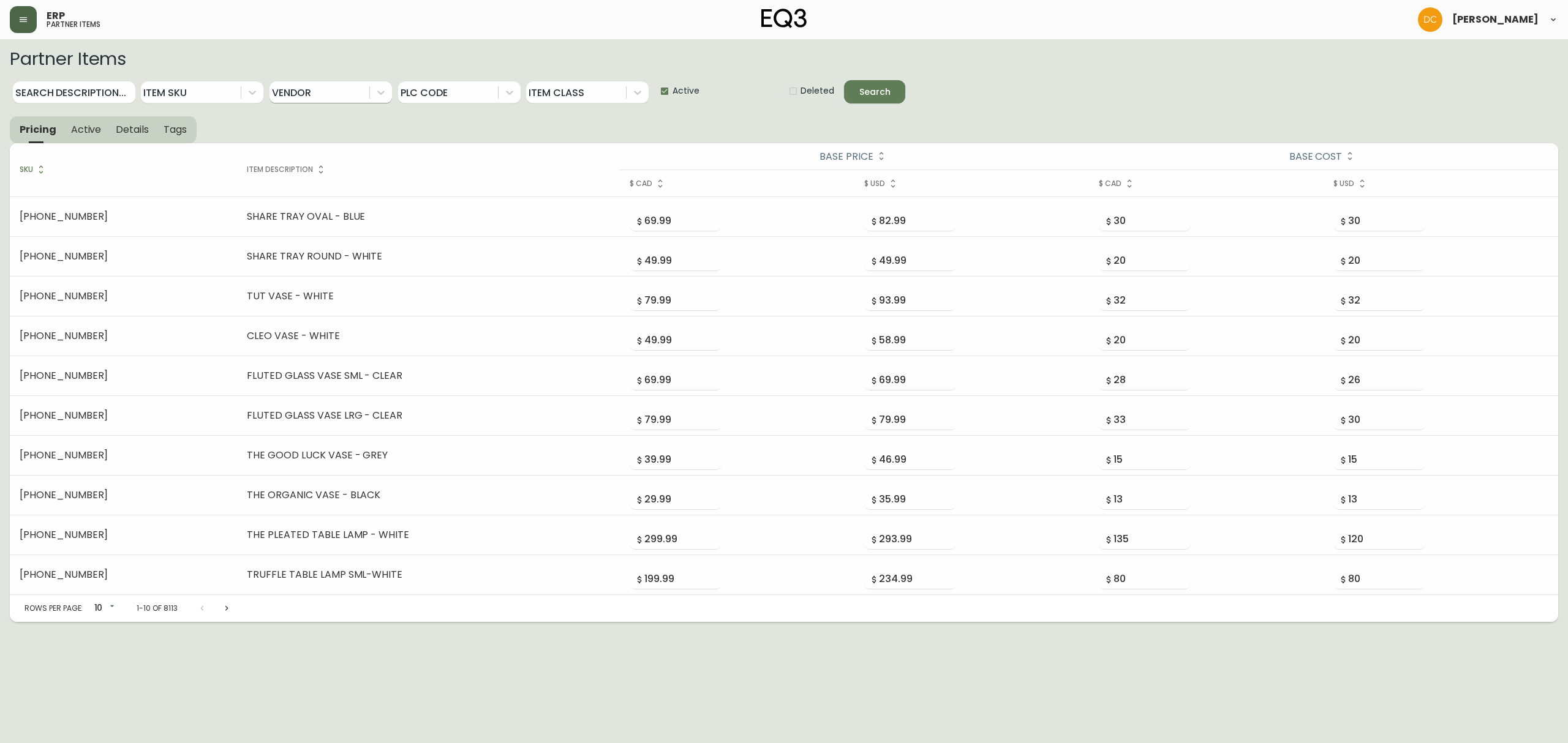
click at [331, 94] on div at bounding box center [319, 92] width 100 height 22
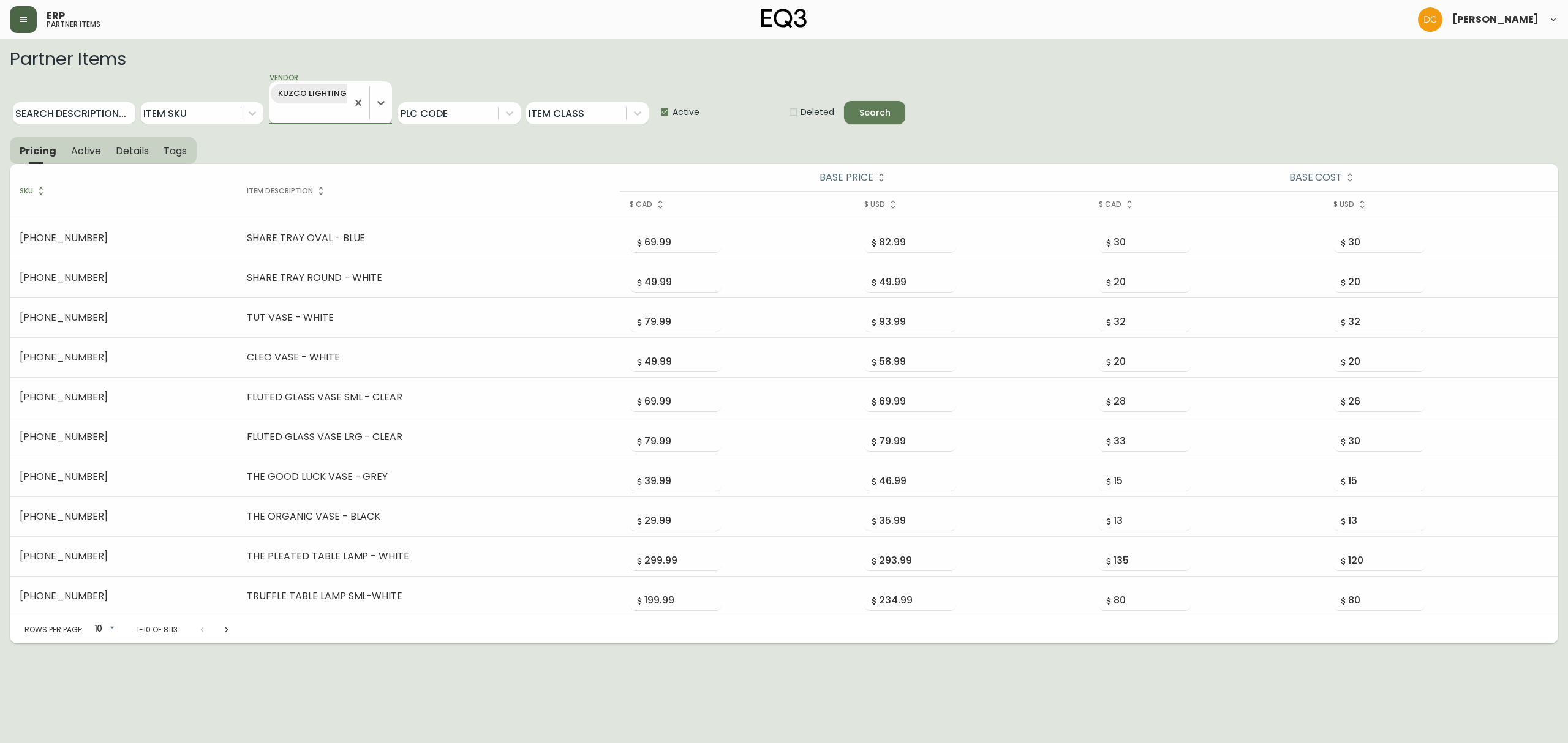
click at [844, 101] on button "Search" at bounding box center [874, 113] width 61 height 23
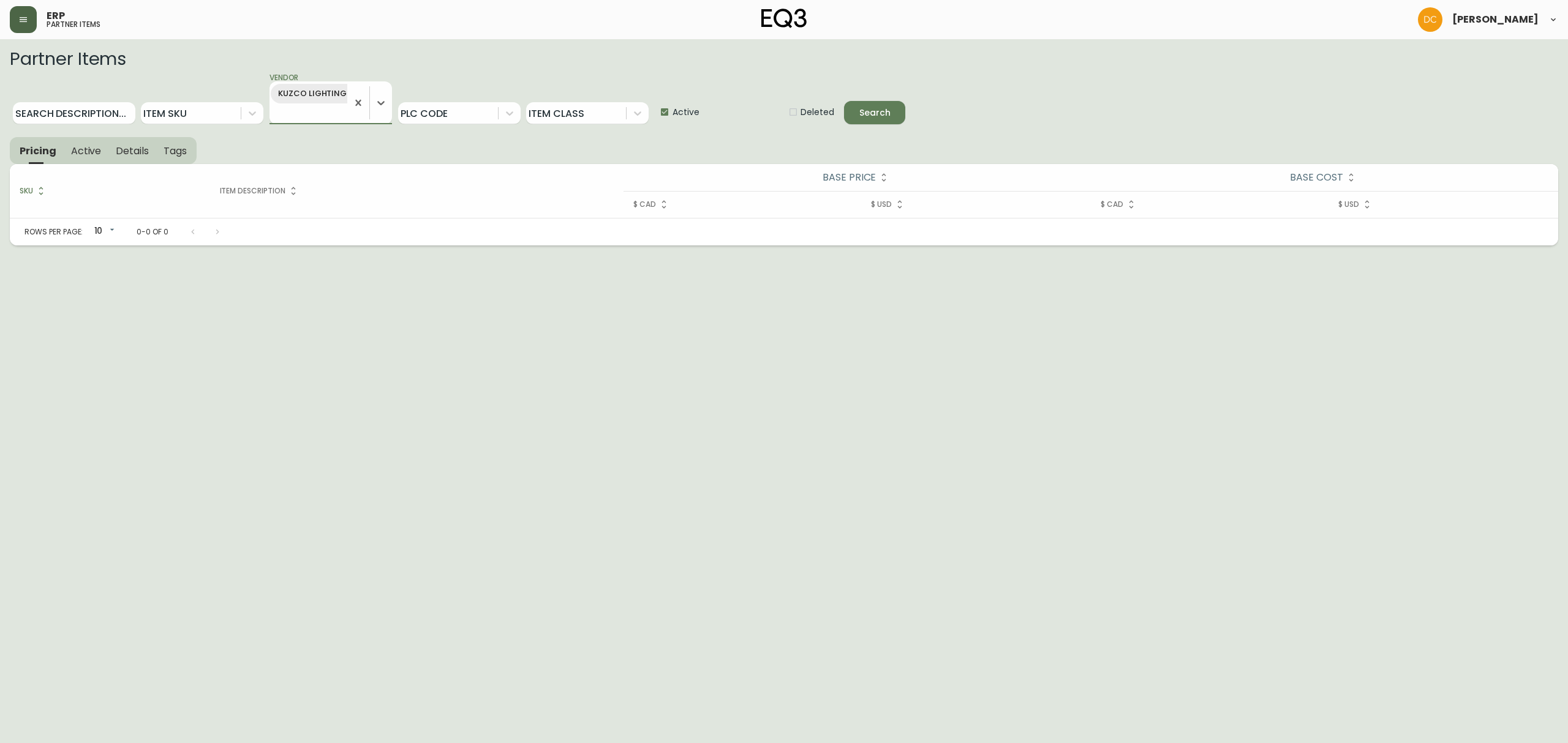
click at [689, 120] on label "Active" at bounding box center [673, 112] width 52 height 25
click at [672, 120] on input "Active" at bounding box center [660, 112] width 25 height 25
click at [893, 118] on span "Search" at bounding box center [874, 113] width 41 height 15
